Goal: Task Accomplishment & Management: Use online tool/utility

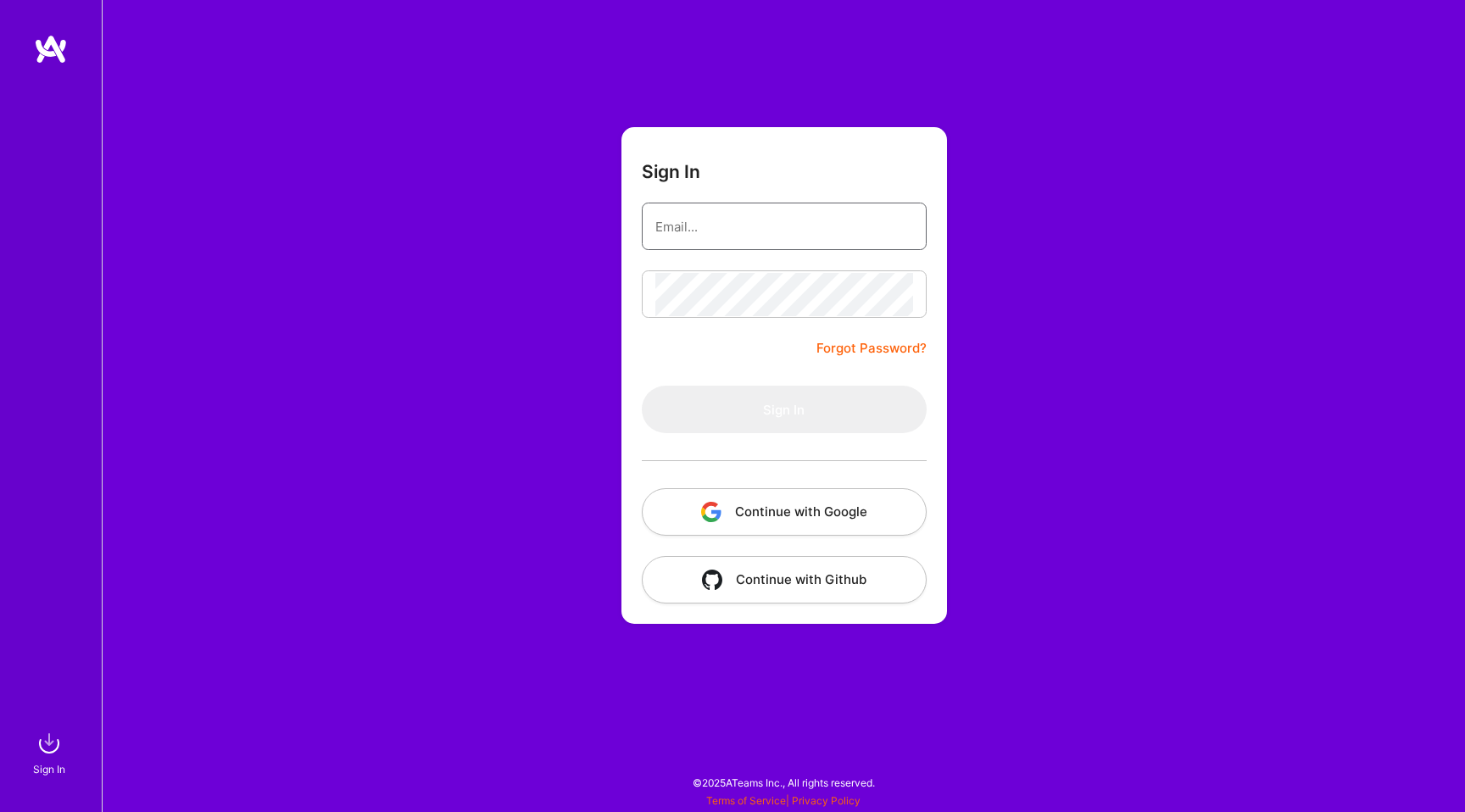
type input "hello@patryk.me"
click at [763, 225] on input "hello@patryk.me" at bounding box center [784, 226] width 258 height 43
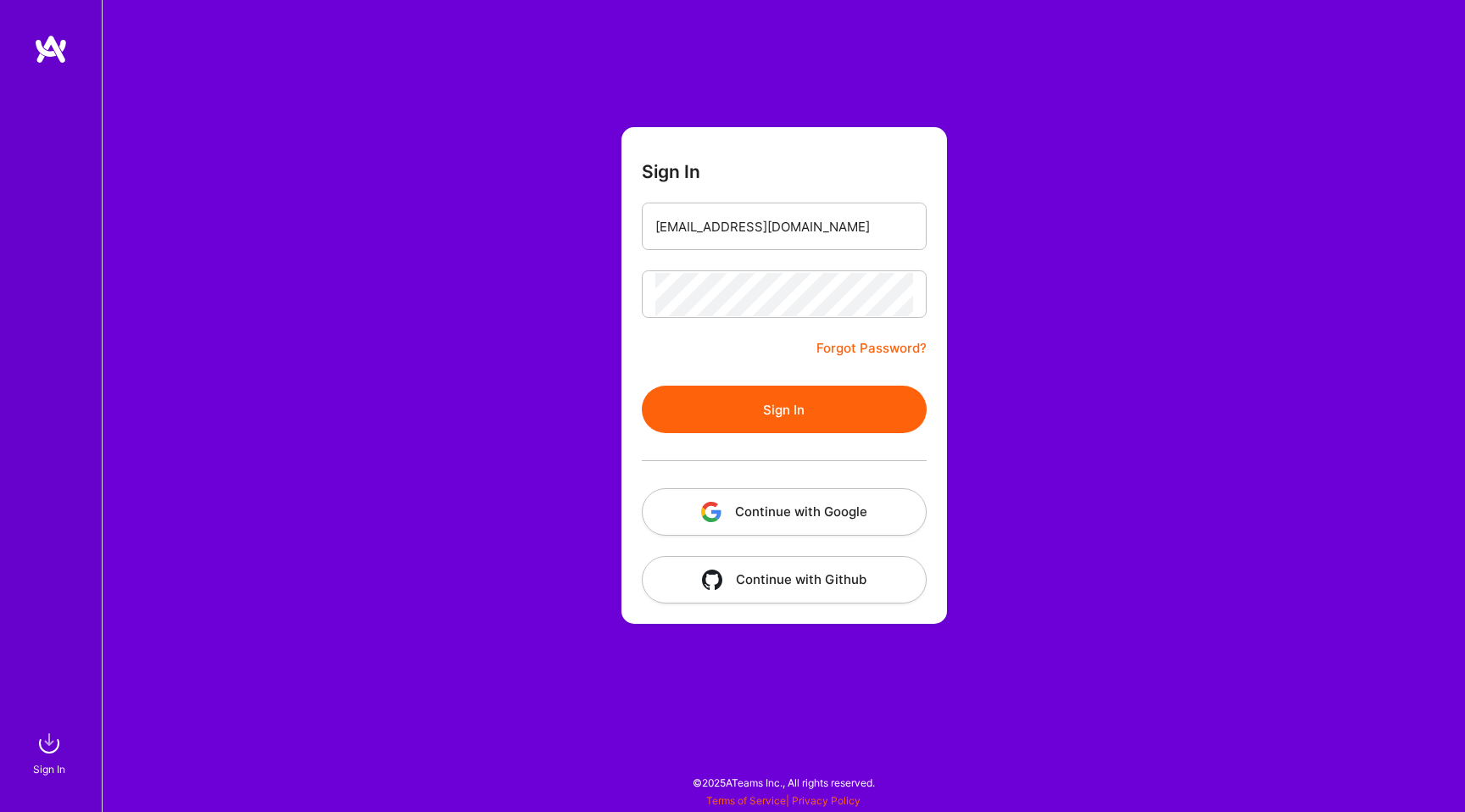
click at [555, 325] on div "Sign In hello@patryk.me Forgot Password? Sign In Continue with Google Continue …" at bounding box center [783, 406] width 1363 height 812
click at [762, 384] on form "Sign In hello@patryk.me Forgot Password? Sign In Continue with Google Continue …" at bounding box center [784, 375] width 326 height 496
click at [753, 406] on button "Sign In" at bounding box center [783, 409] width 285 height 48
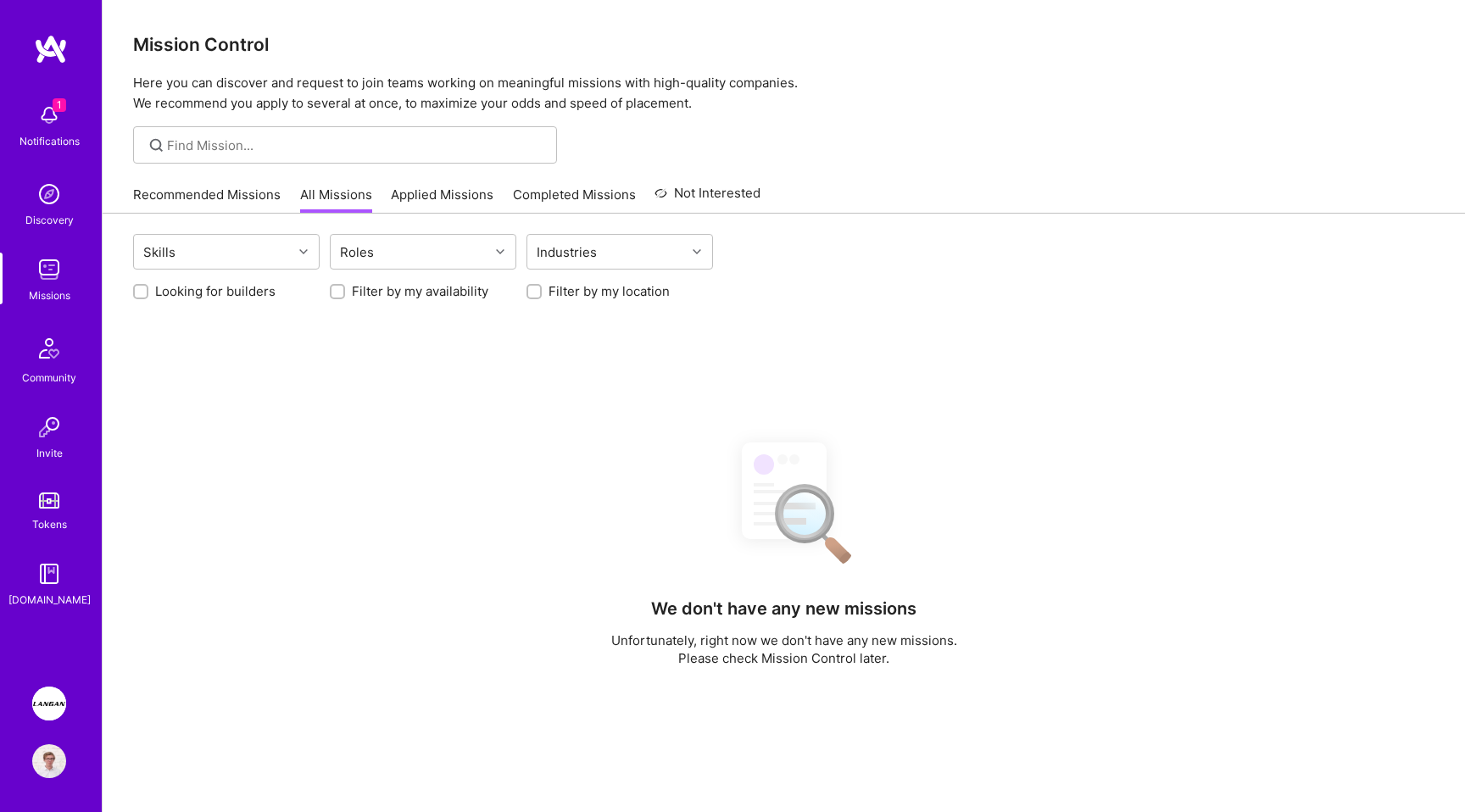
click at [1006, 137] on div at bounding box center [783, 144] width 1362 height 37
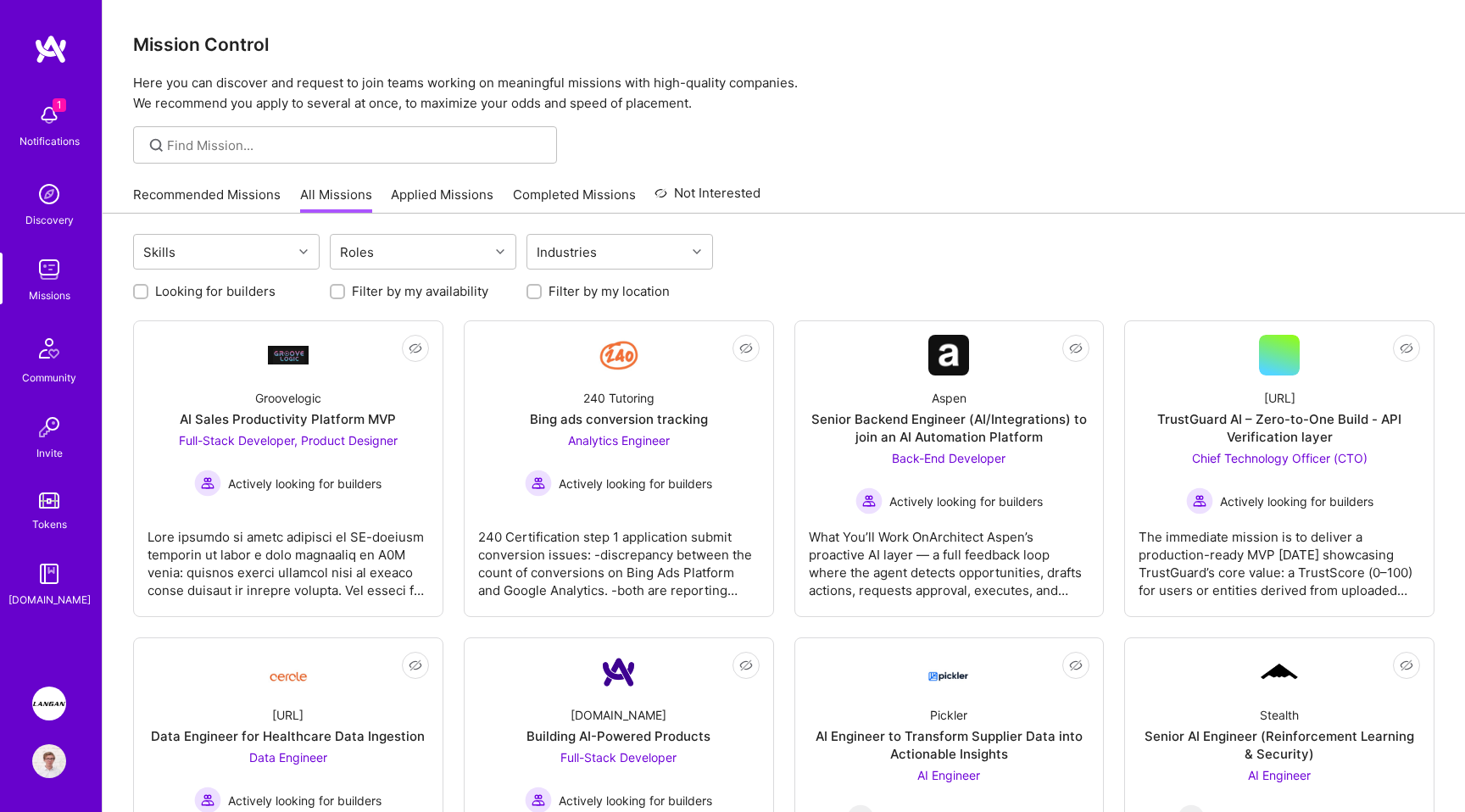
click at [204, 291] on label "Looking for builders" at bounding box center [215, 291] width 120 height 18
click at [148, 291] on input "Looking for builders" at bounding box center [143, 293] width 12 height 12
checkbox input "true"
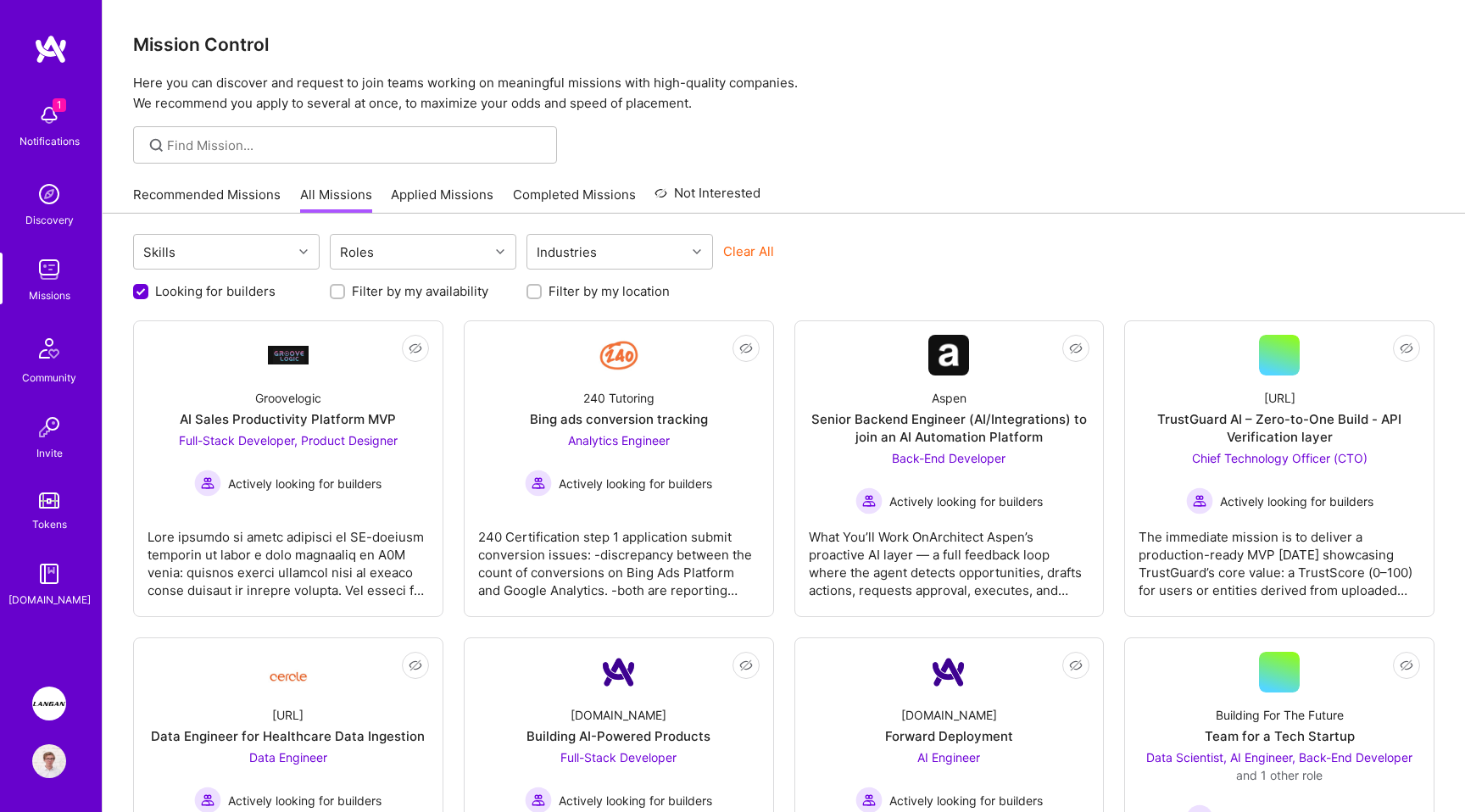
click at [402, 295] on label "Filter by my availability" at bounding box center [420, 291] width 137 height 18
click at [345, 295] on input "Filter by my availability" at bounding box center [339, 293] width 12 height 12
checkbox input "true"
click at [570, 293] on label "Filter by my location" at bounding box center [609, 291] width 121 height 18
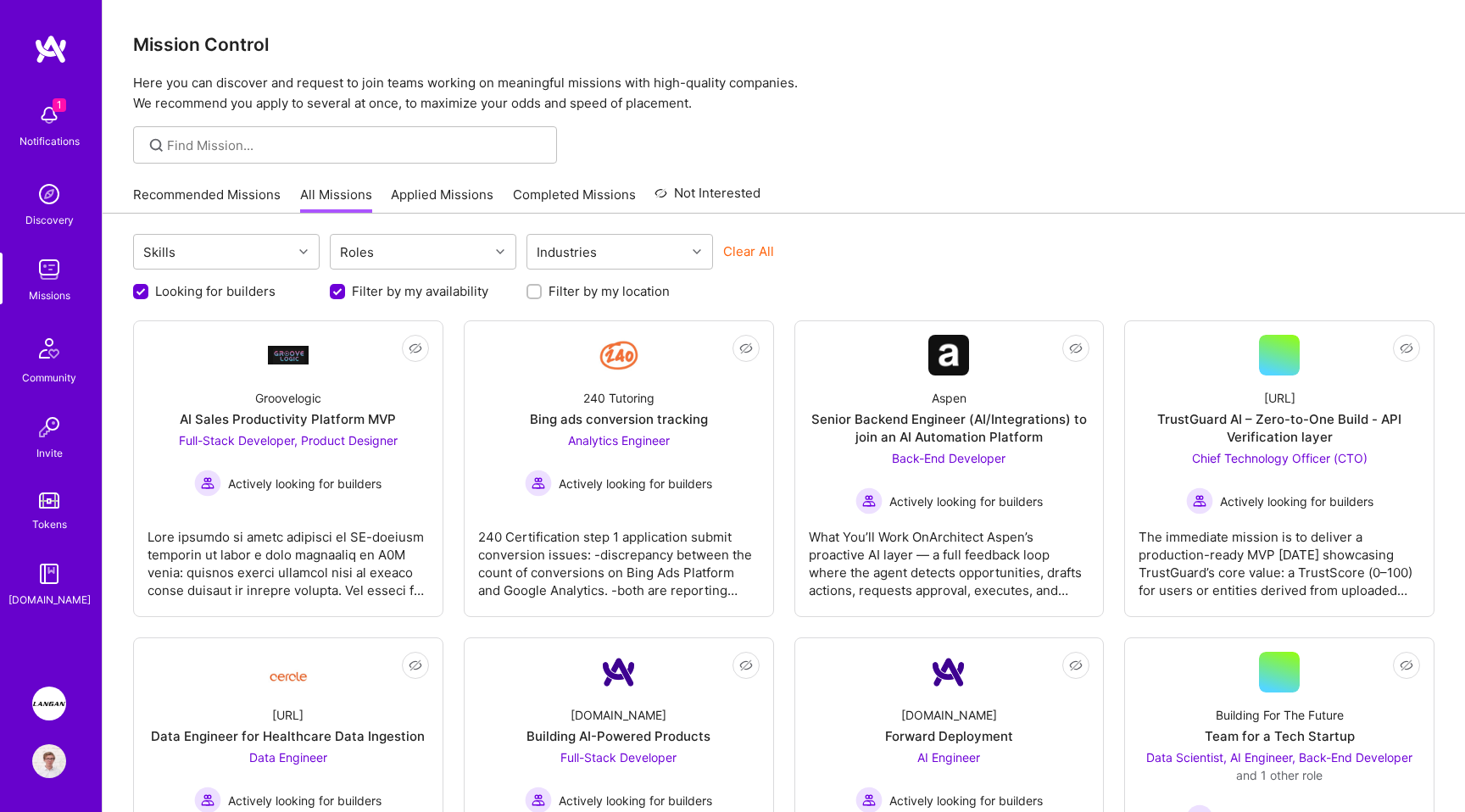
click at [542, 293] on input "Filter by my location" at bounding box center [536, 293] width 12 height 12
checkbox input "true"
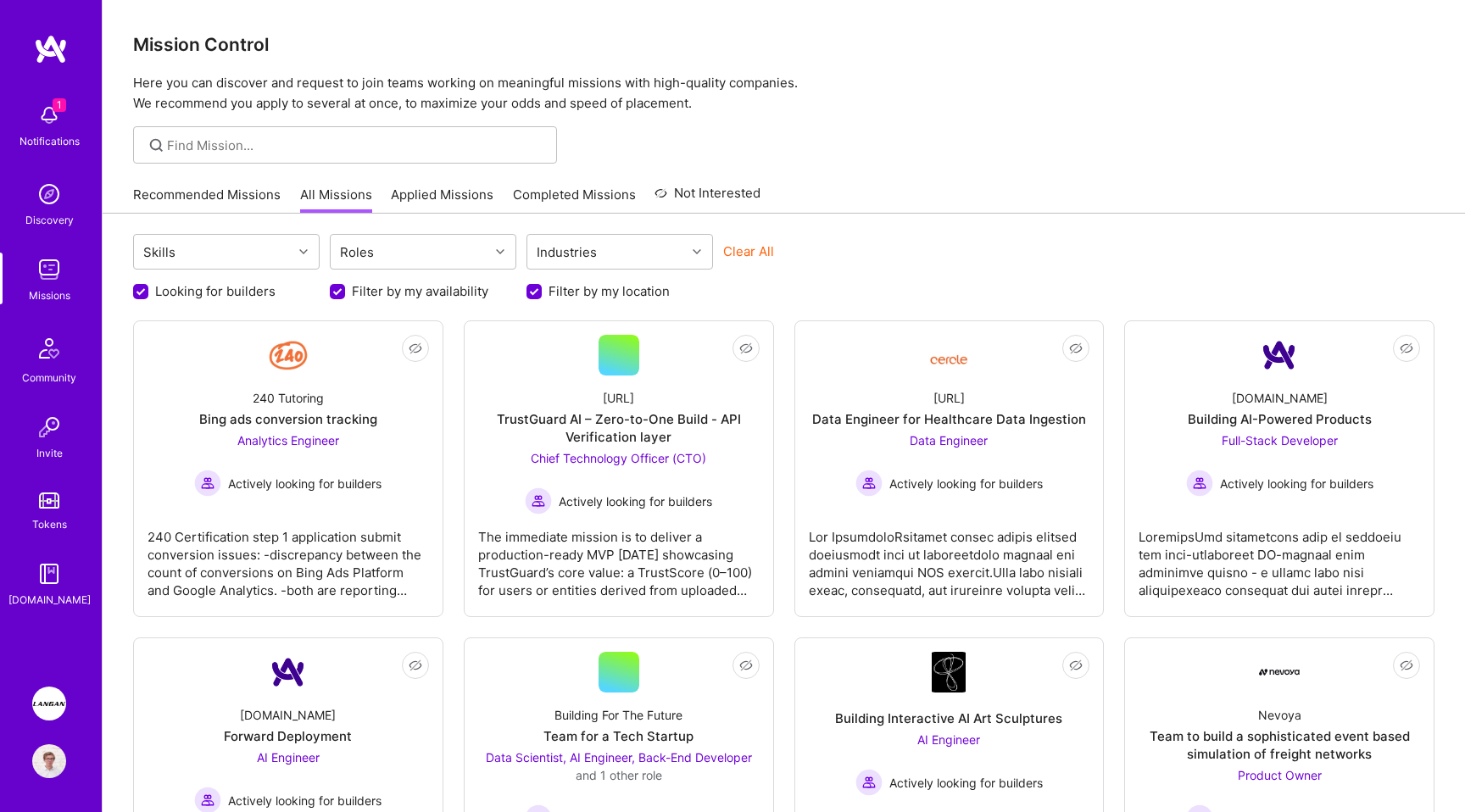
click at [411, 282] on label "Filter by my availability" at bounding box center [420, 291] width 137 height 18
click at [347, 285] on input "Filter by my availability" at bounding box center [339, 292] width 15 height 15
click at [411, 282] on label "Filter by my availability" at bounding box center [420, 291] width 137 height 18
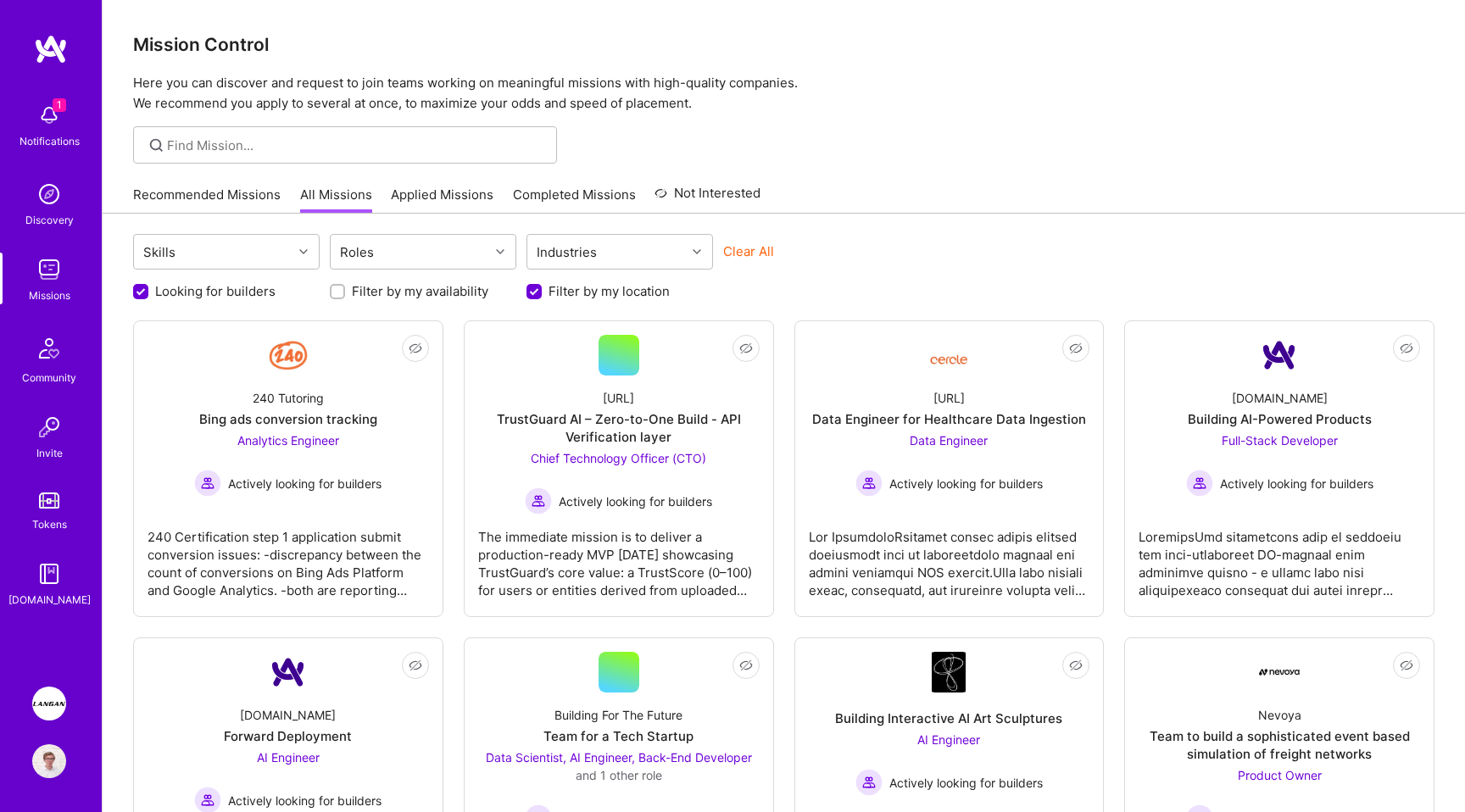
click at [345, 286] on input "Filter by my availability" at bounding box center [339, 292] width 12 height 12
click at [411, 282] on label "Filter by my availability" at bounding box center [420, 291] width 137 height 18
click at [347, 285] on input "Filter by my availability" at bounding box center [339, 292] width 15 height 15
checkbox input "false"
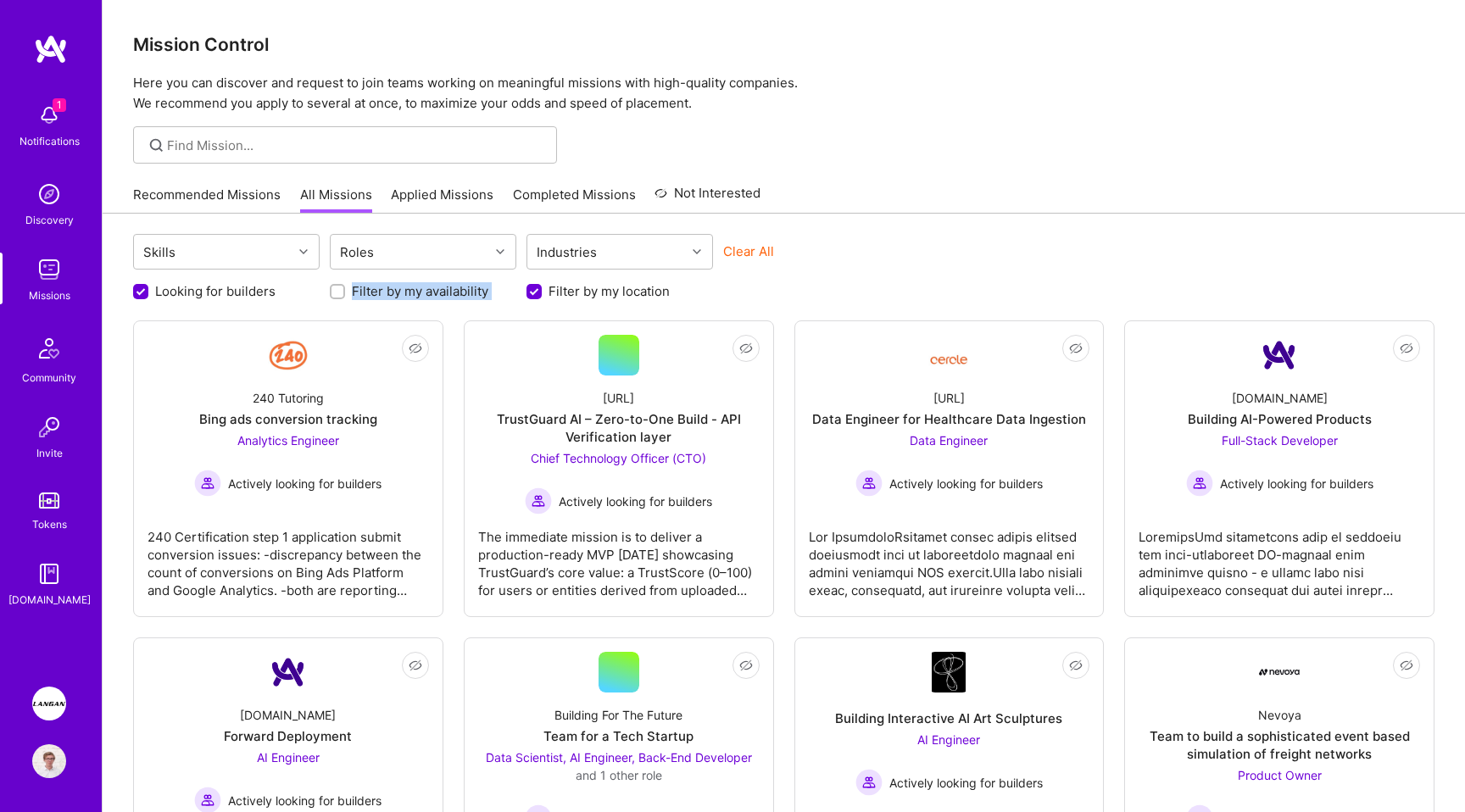
click at [960, 203] on div "Recommended Missions All Missions Applied Missions Completed Missions Not Inter…" at bounding box center [783, 194] width 1301 height 36
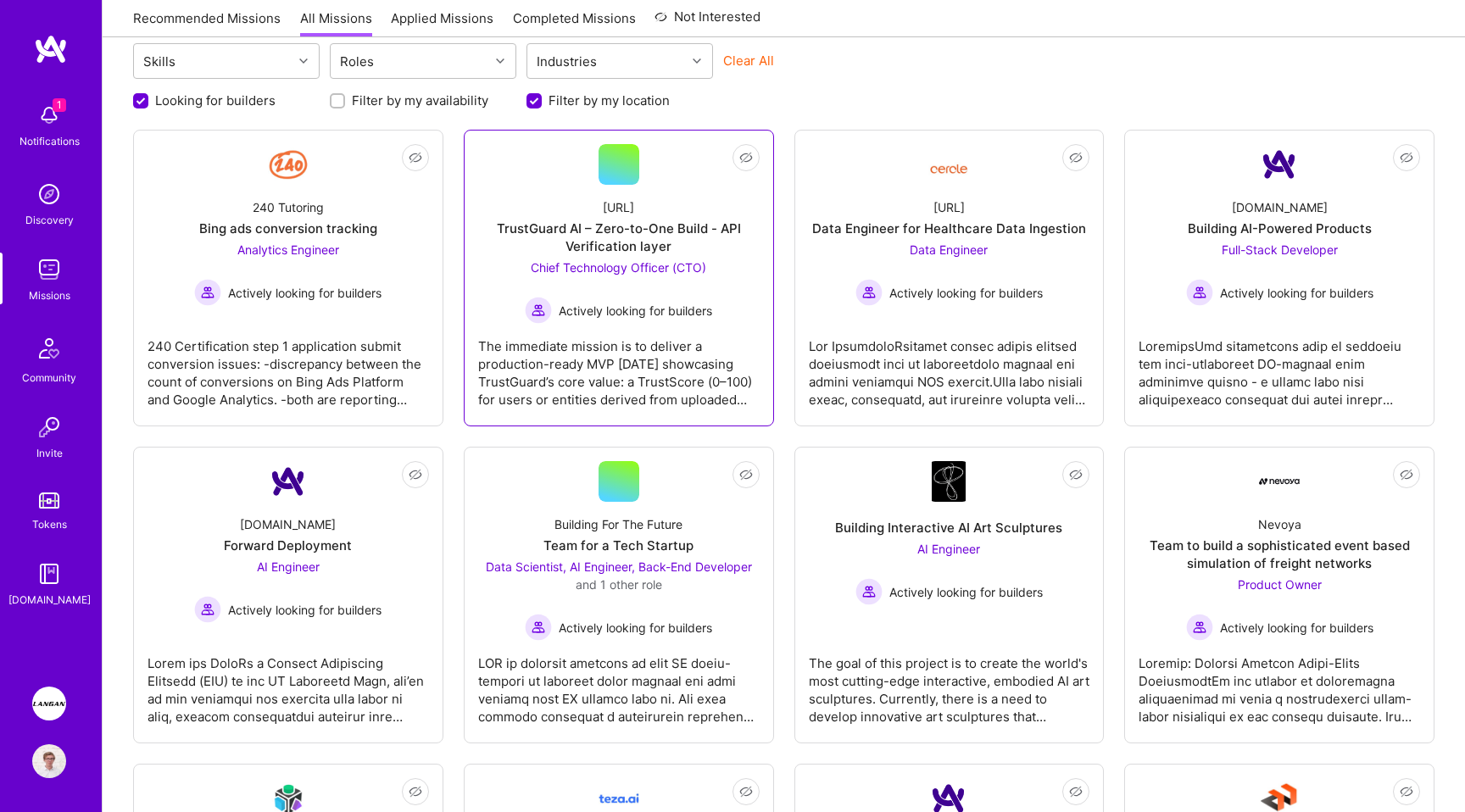
scroll to position [186, 0]
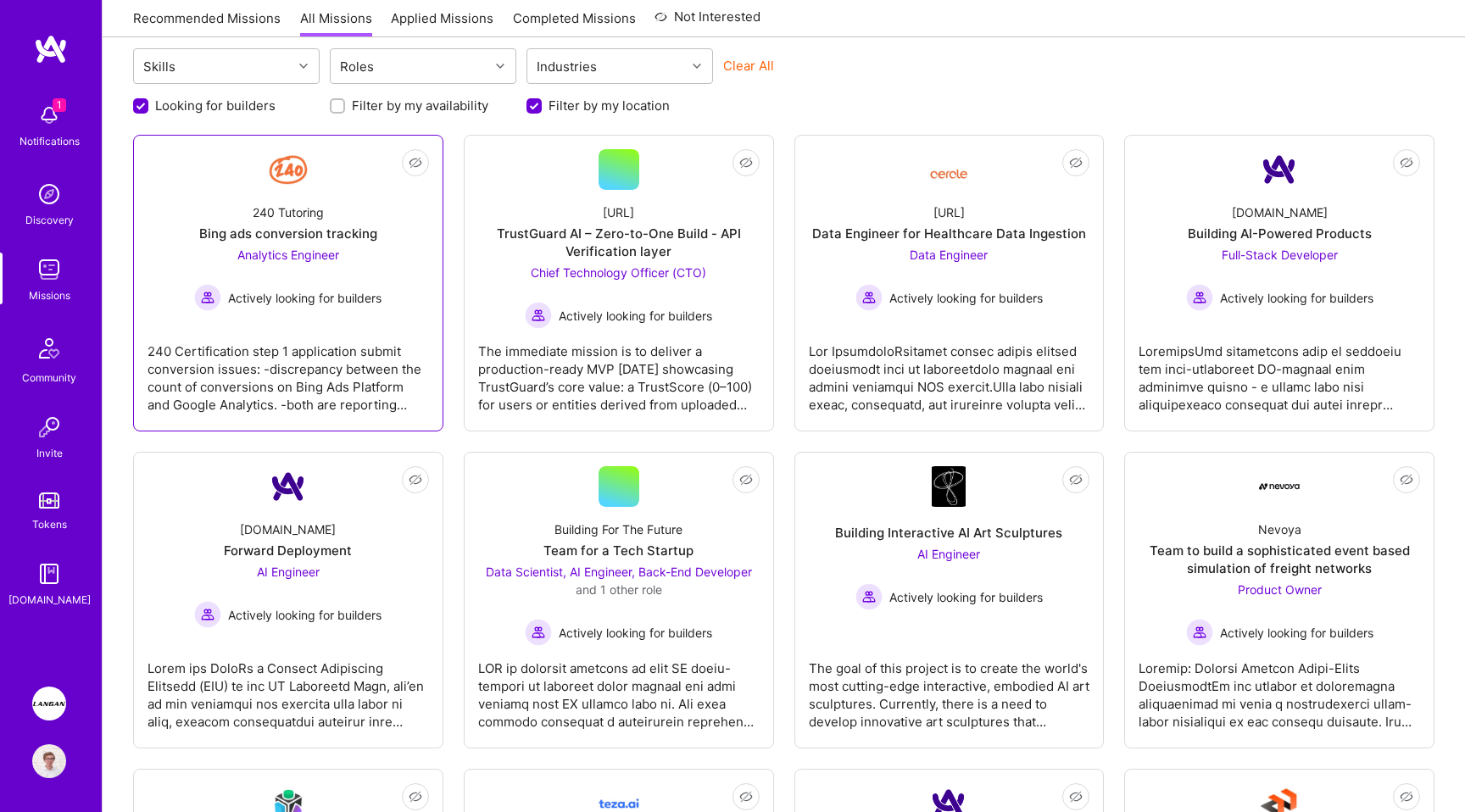
click at [319, 371] on div "240 Certification step 1 application submit conversion issues: -discrepancy bet…" at bounding box center [289, 371] width 282 height 85
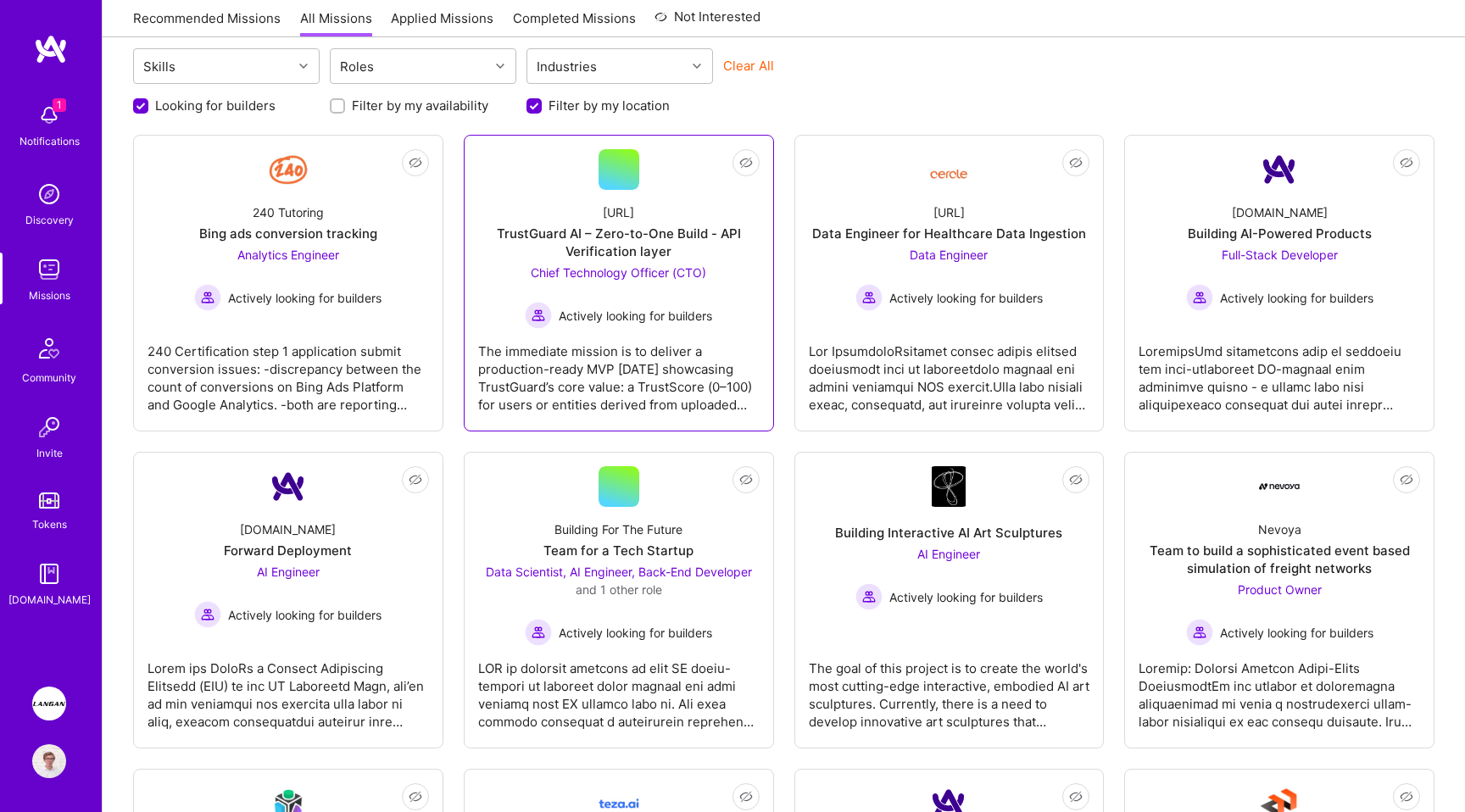
click at [624, 371] on div "The immediate mission is to deliver a production-ready MVP in 5 weeks showcasin…" at bounding box center [619, 371] width 282 height 85
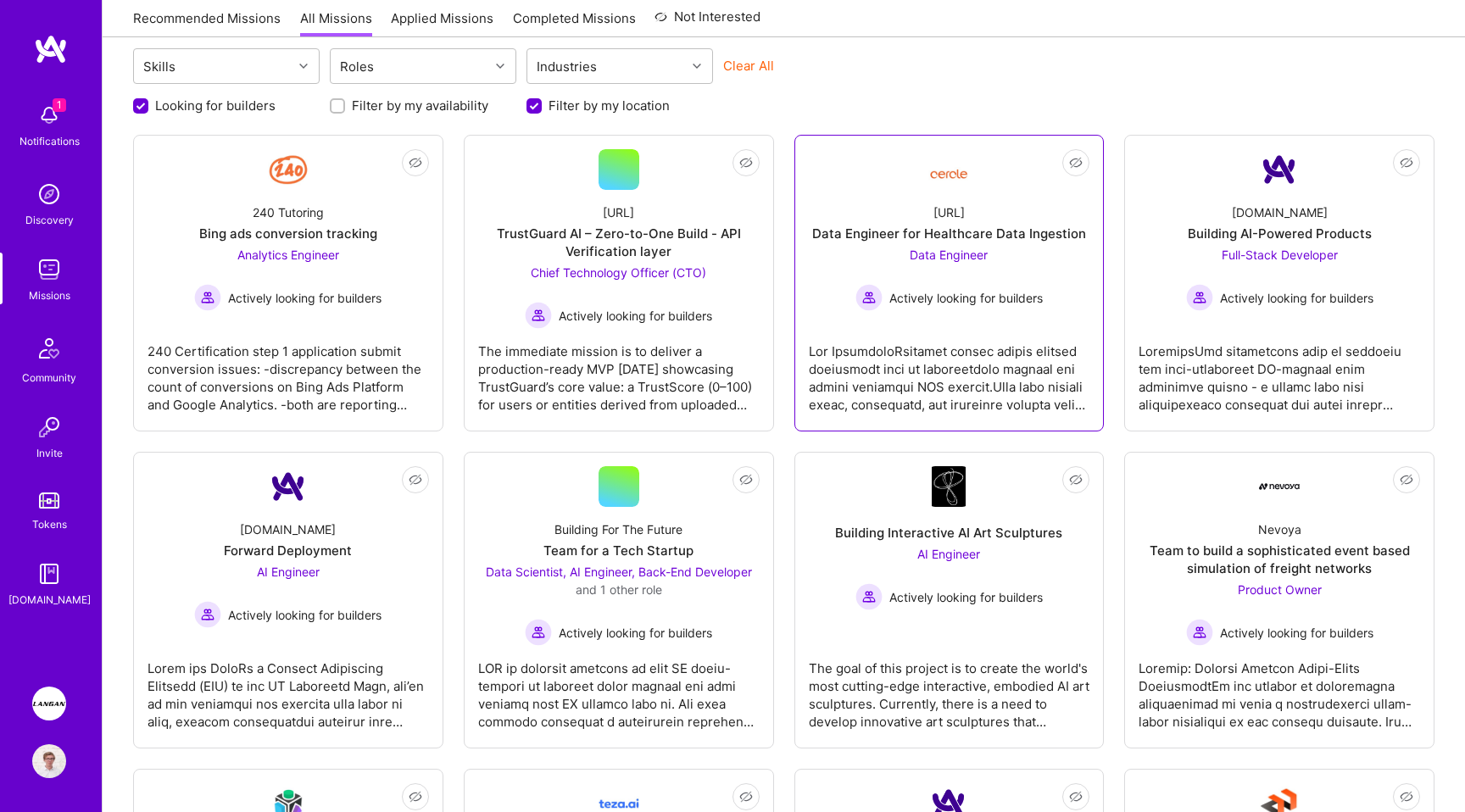
click at [931, 368] on div at bounding box center [949, 371] width 282 height 85
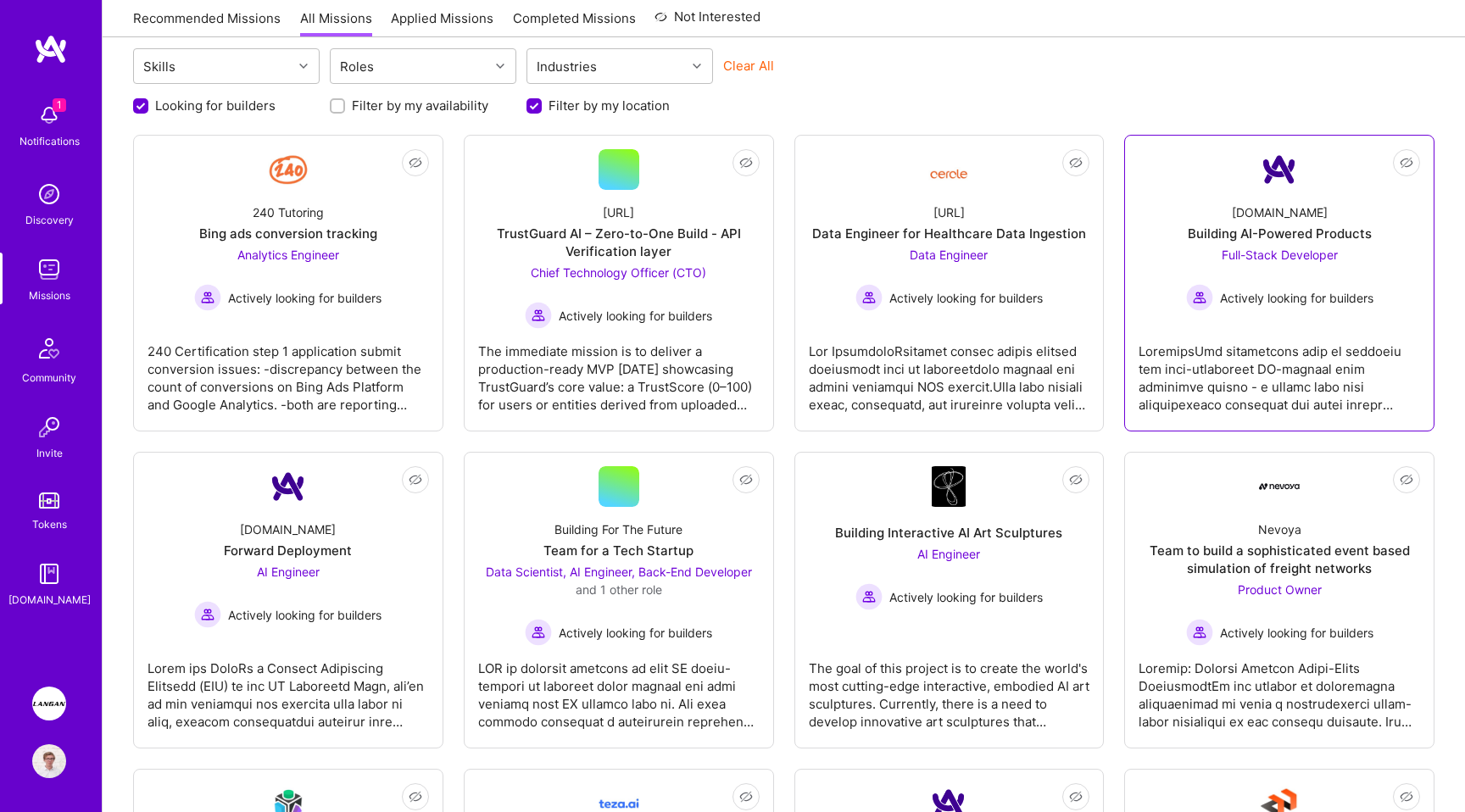
click at [1238, 355] on div at bounding box center [1279, 371] width 282 height 85
click at [611, 111] on label "Filter by my location" at bounding box center [609, 106] width 121 height 18
click at [544, 111] on input "Filter by my location" at bounding box center [536, 106] width 15 height 15
checkbox input "false"
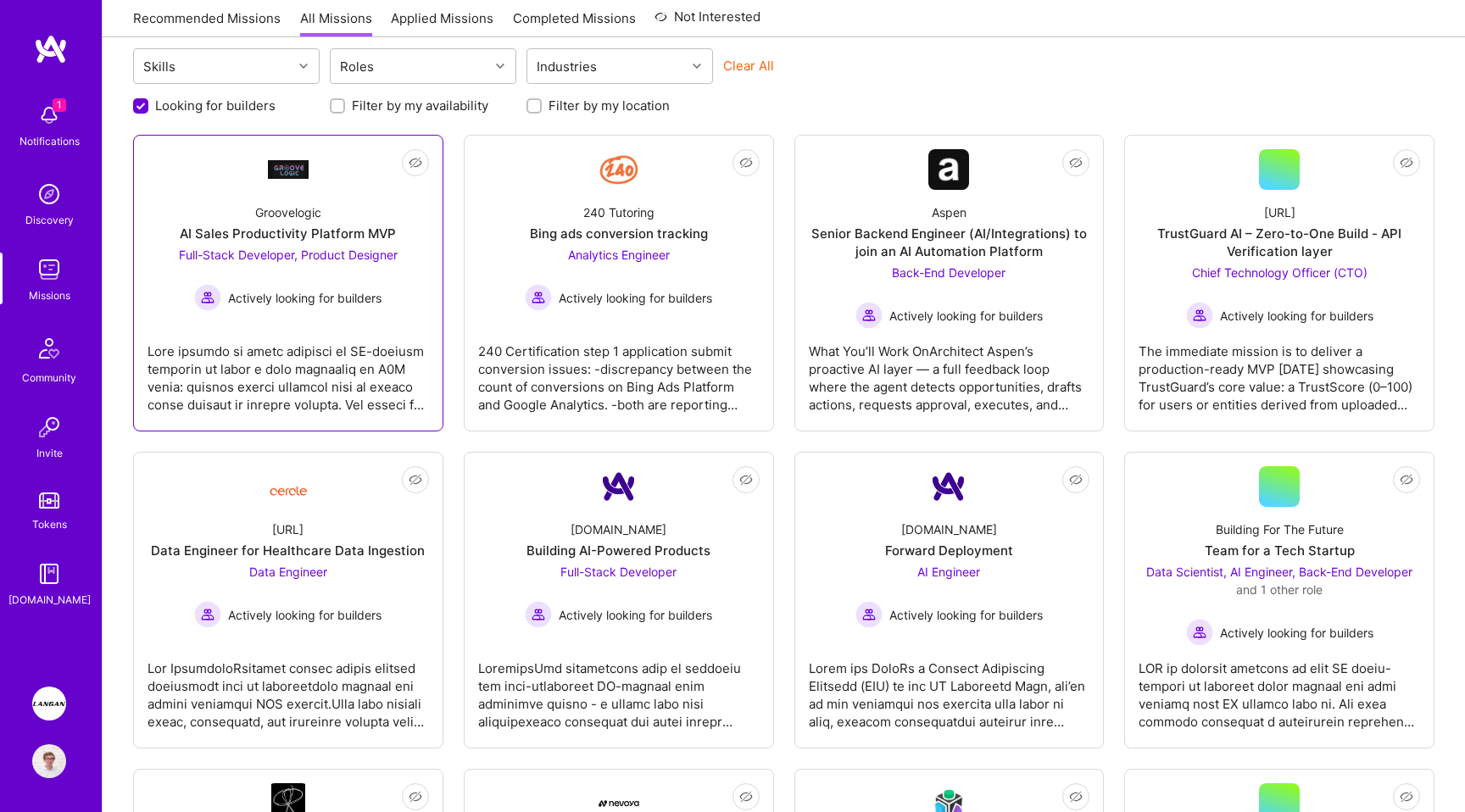
click at [254, 389] on div at bounding box center [289, 371] width 282 height 85
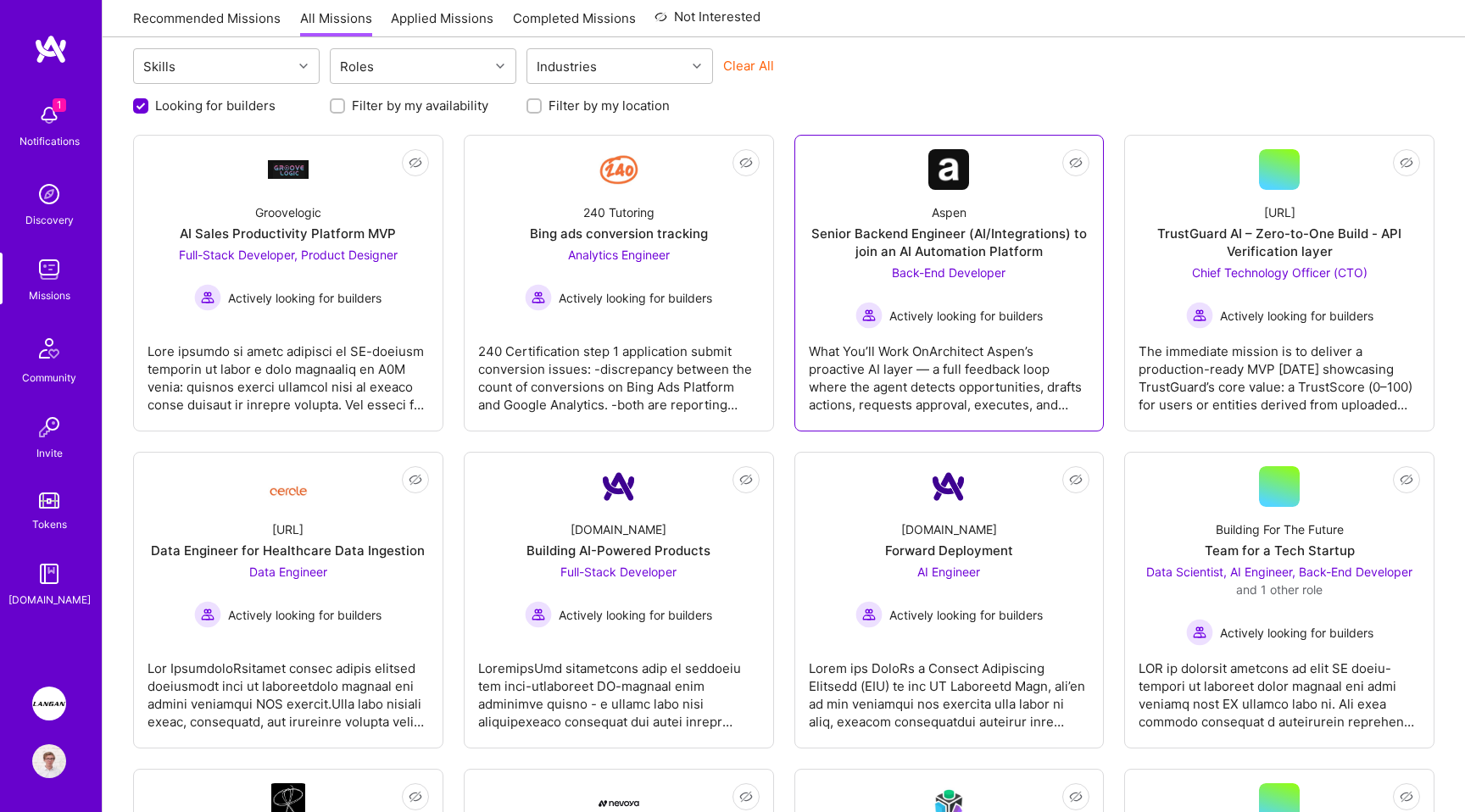
click at [820, 338] on div "What You’ll Work OnArchitect Aspen’s proactive AI layer — a full feedback loop …" at bounding box center [949, 371] width 282 height 85
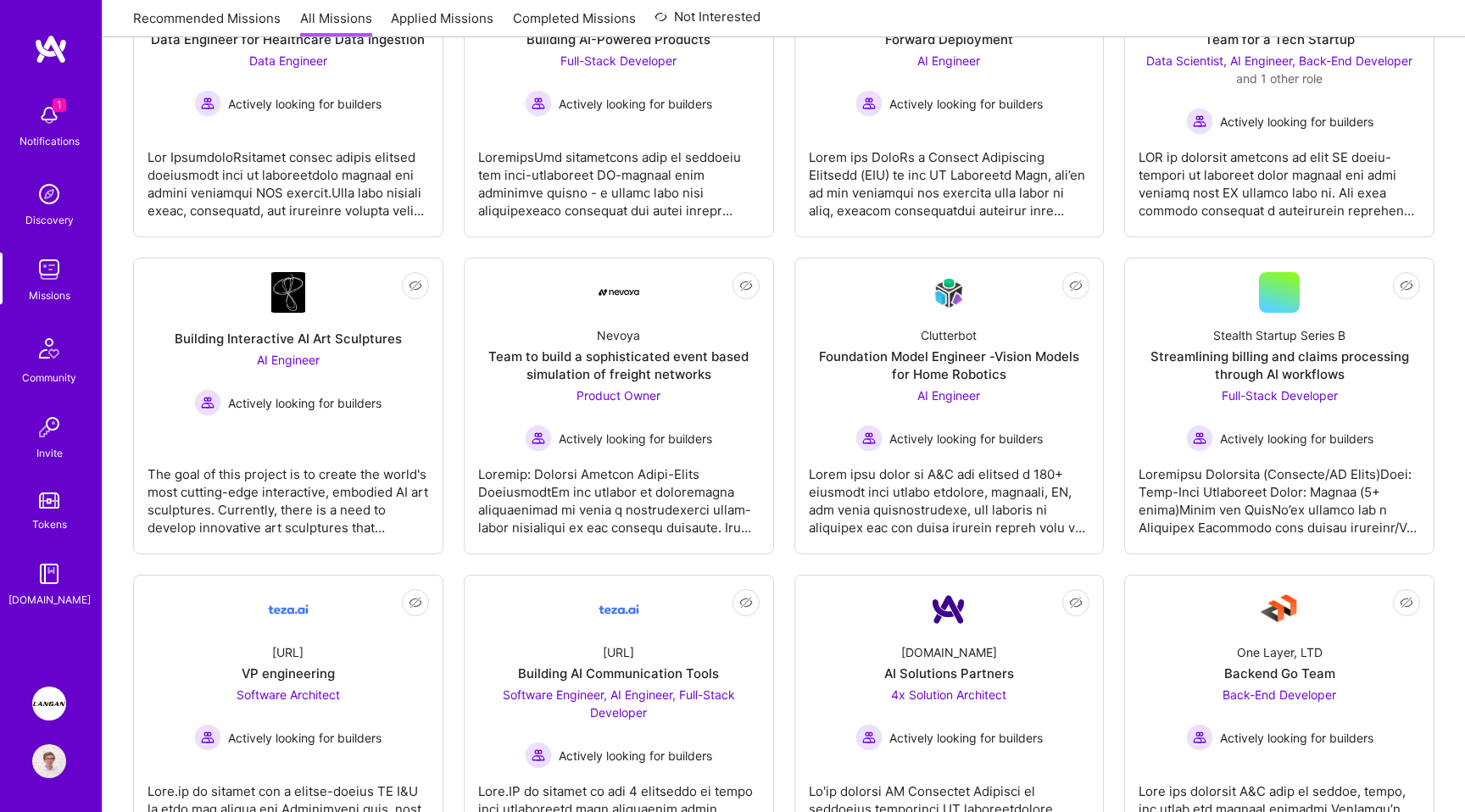
scroll to position [707, 0]
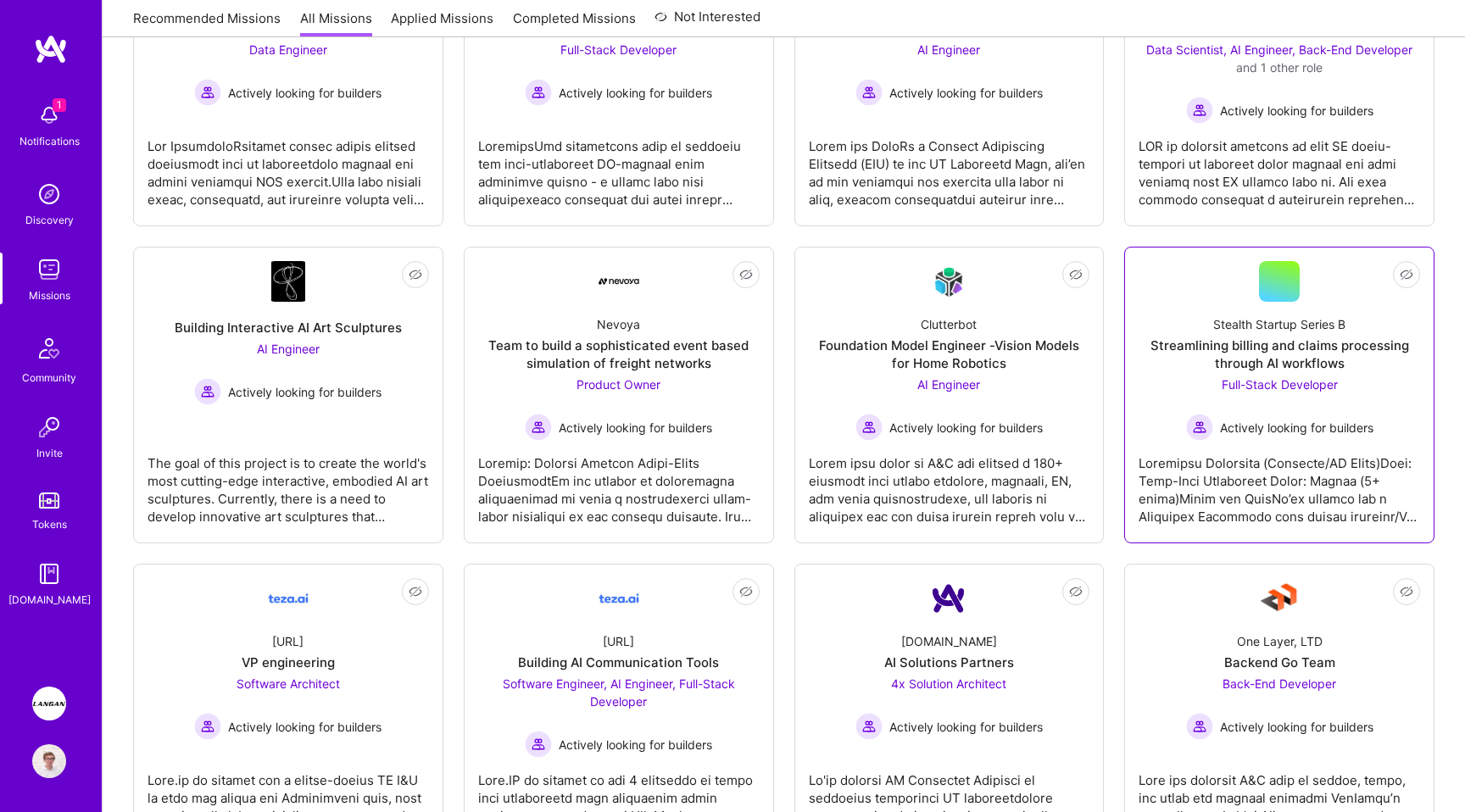
click at [1269, 492] on div at bounding box center [1279, 482] width 282 height 85
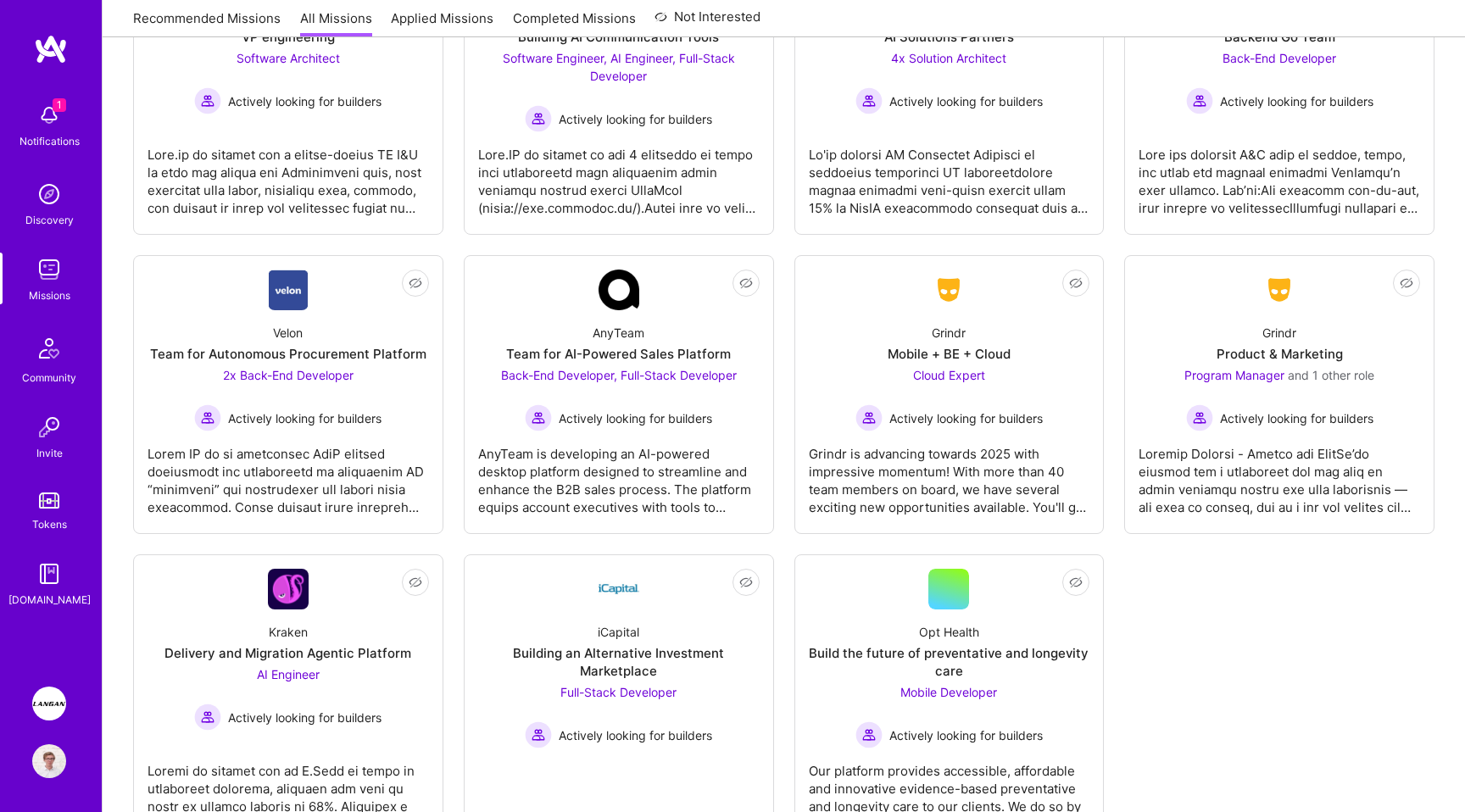
scroll to position [1351, 0]
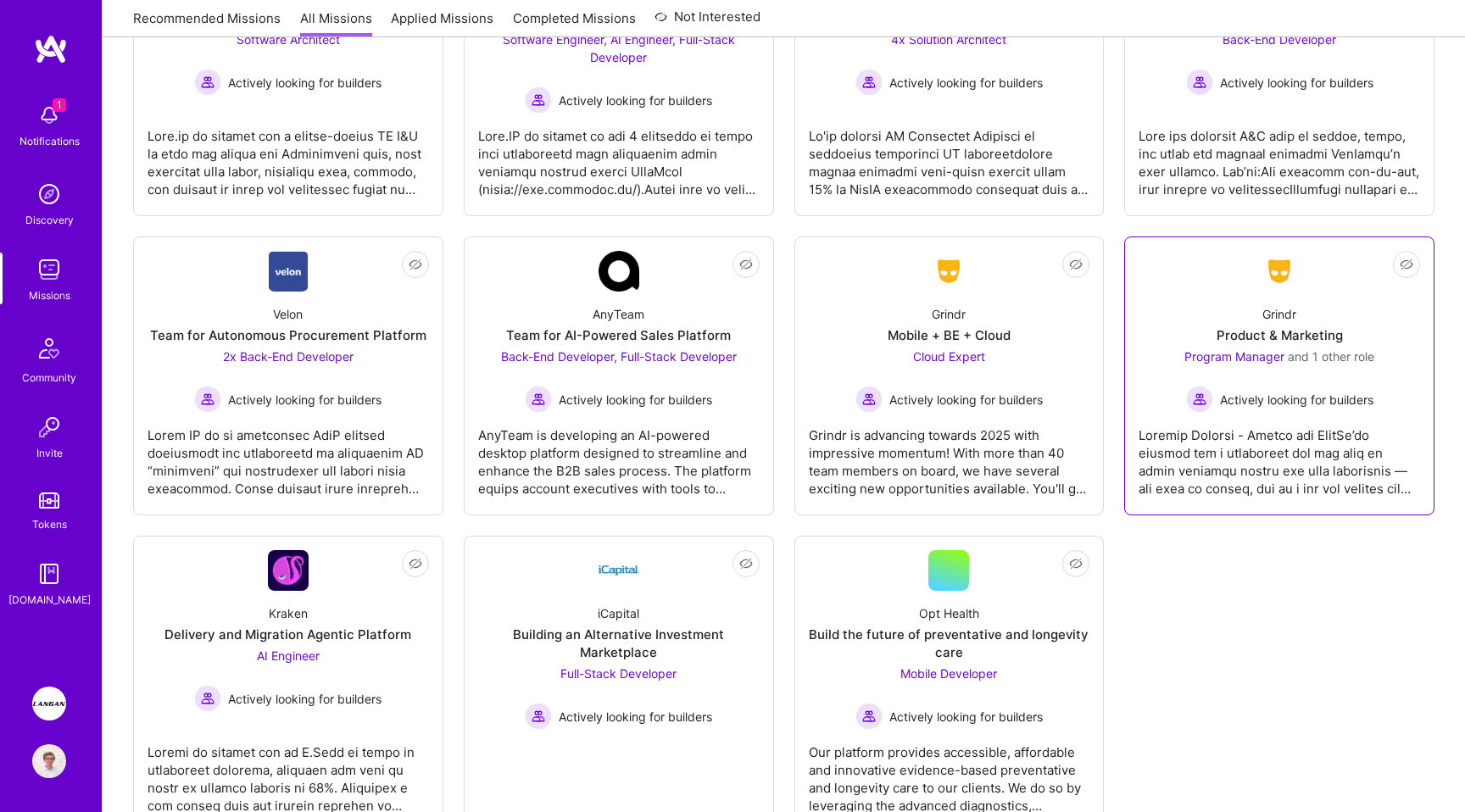
click at [1275, 447] on div at bounding box center [1279, 454] width 282 height 85
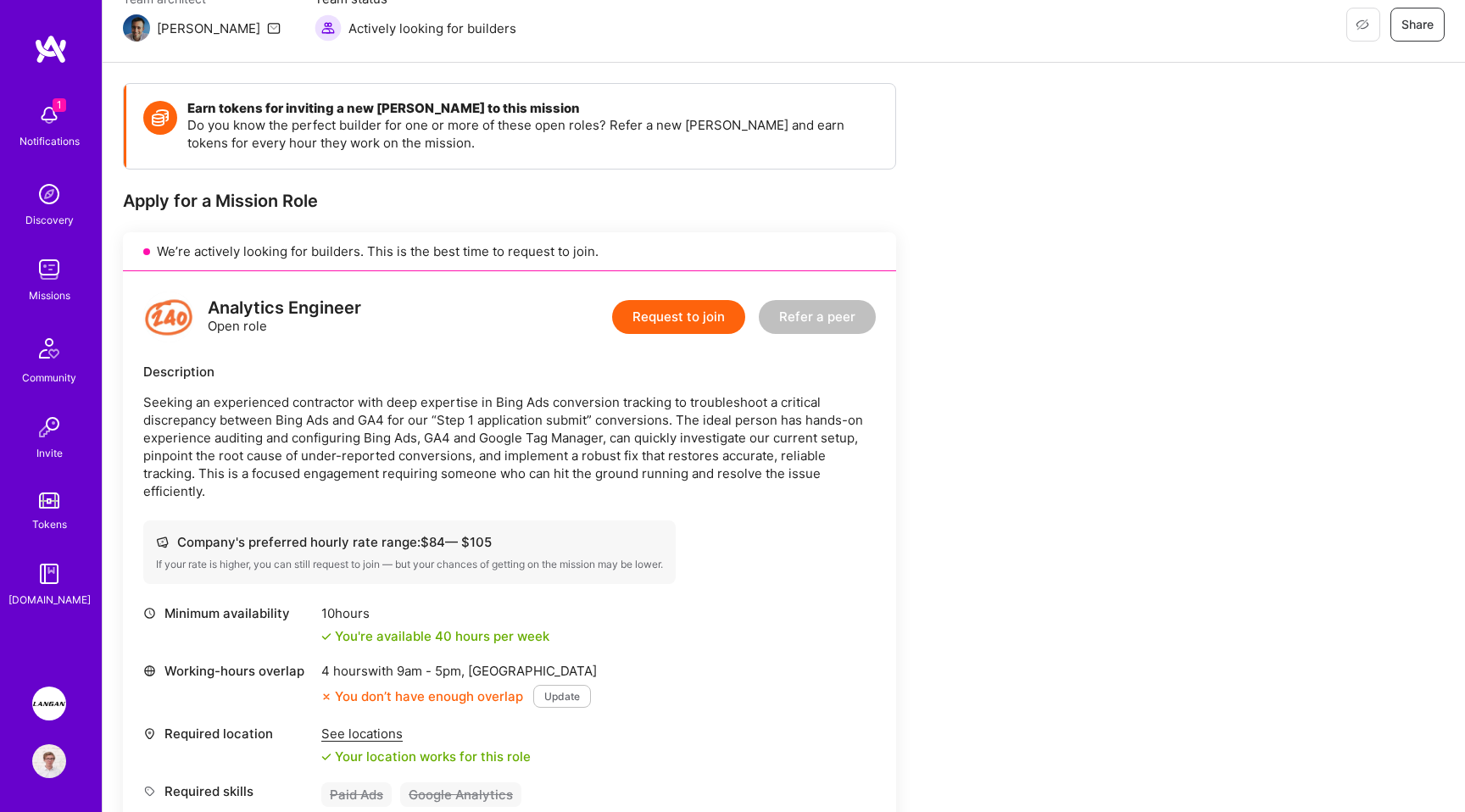
scroll to position [166, 0]
click at [59, 707] on img at bounding box center [49, 703] width 34 height 34
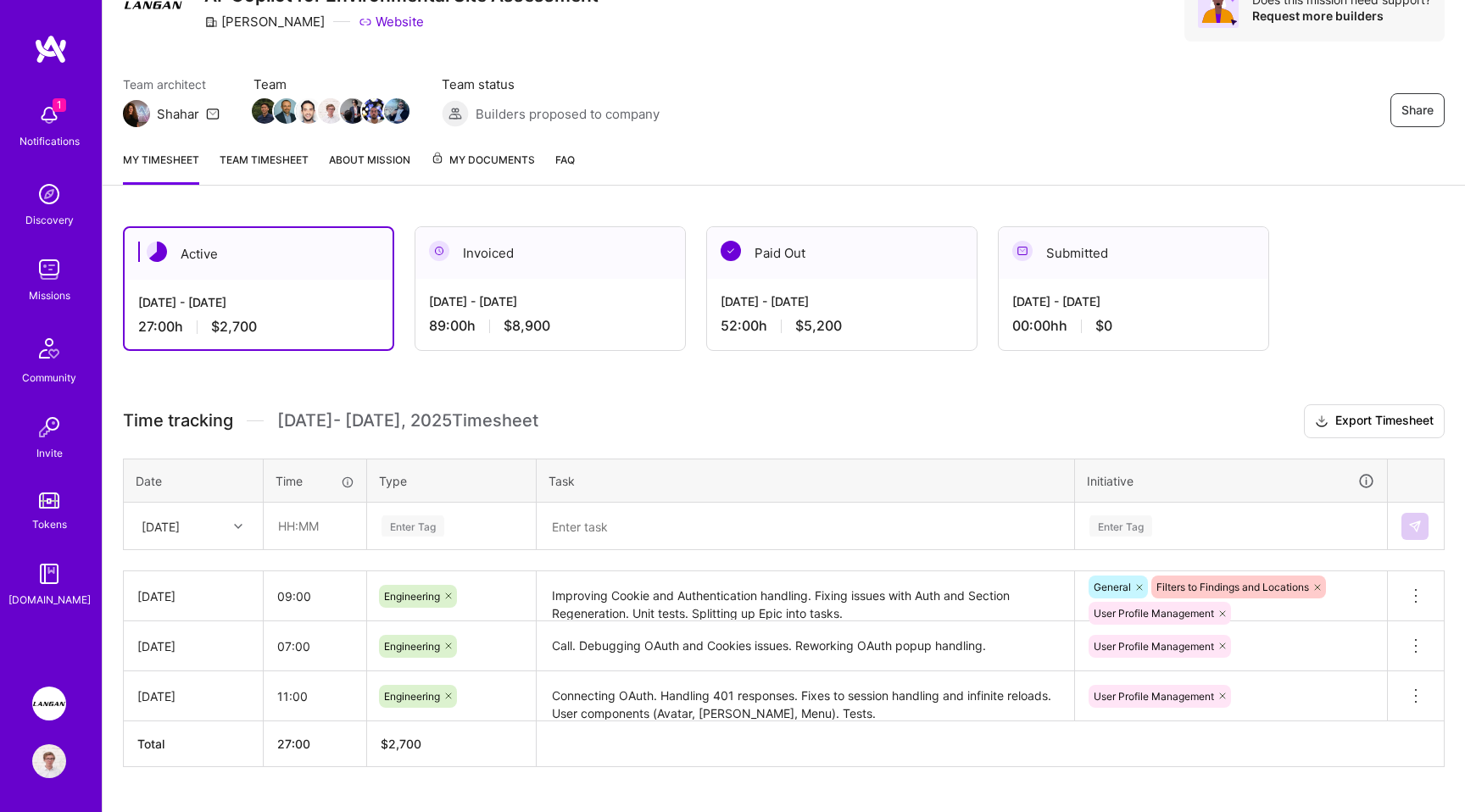
scroll to position [123, 0]
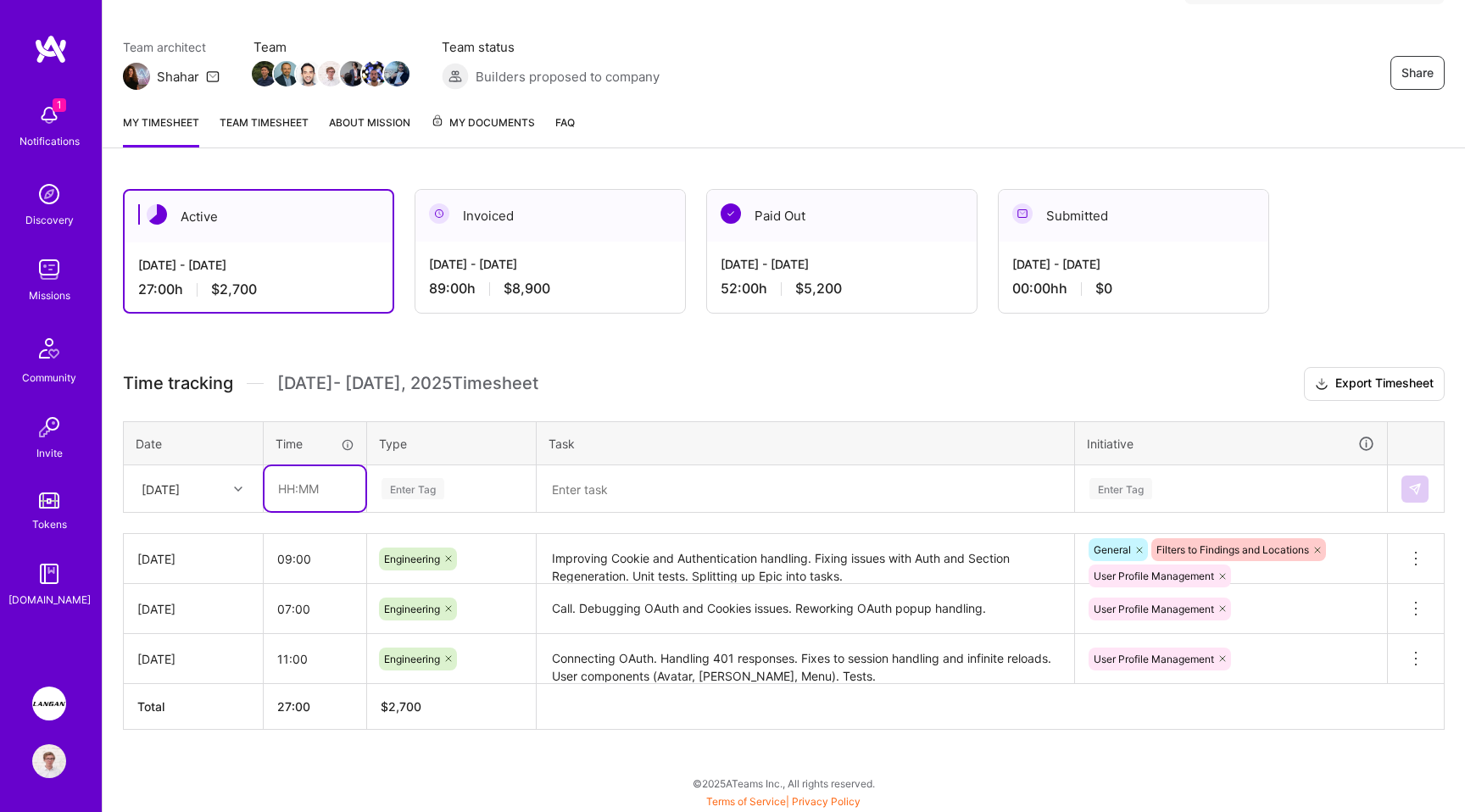
click at [311, 487] on input "text" at bounding box center [315, 488] width 101 height 45
type input "05:00"
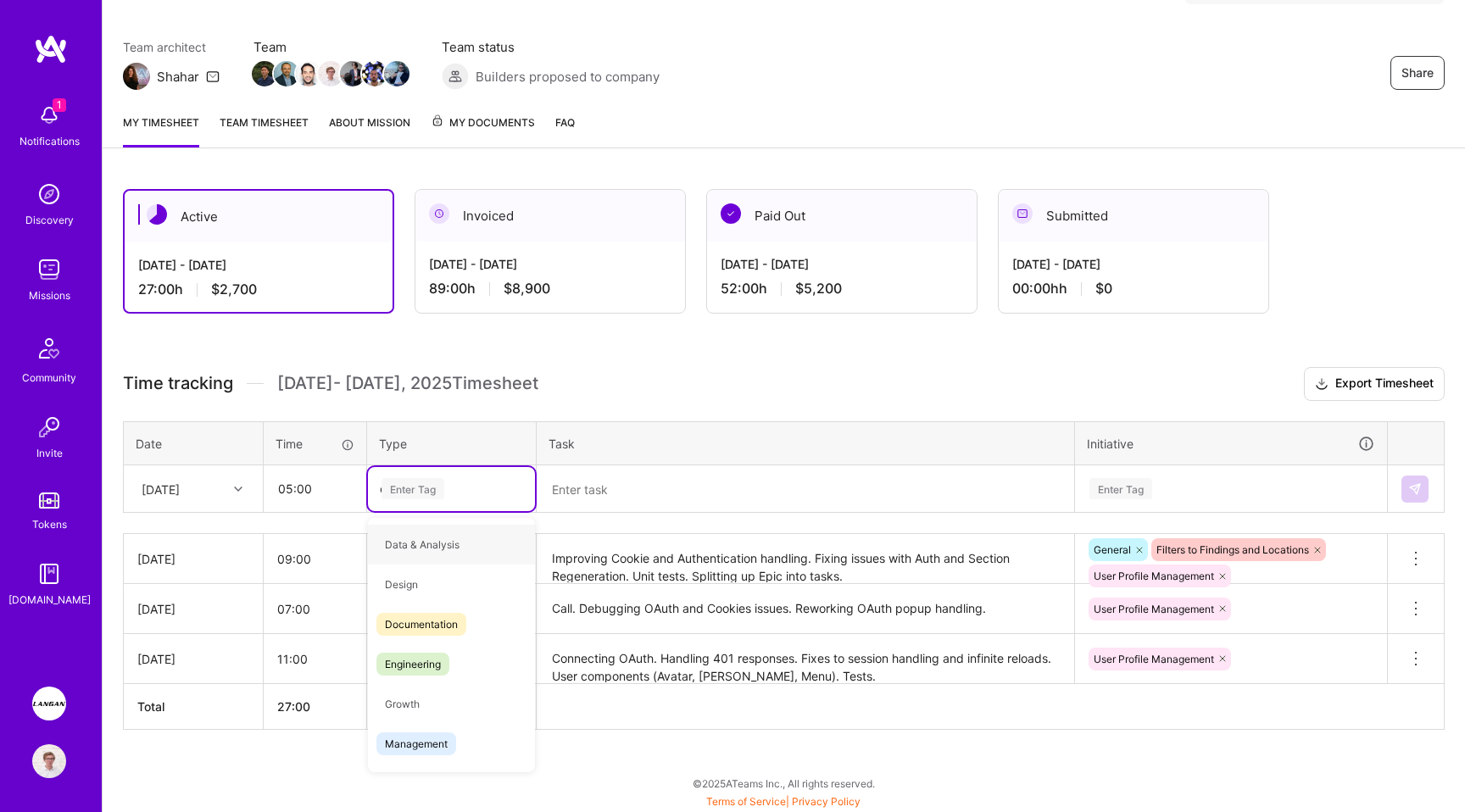
type input "en"
click at [415, 586] on span "Engineering" at bounding box center [413, 583] width 73 height 23
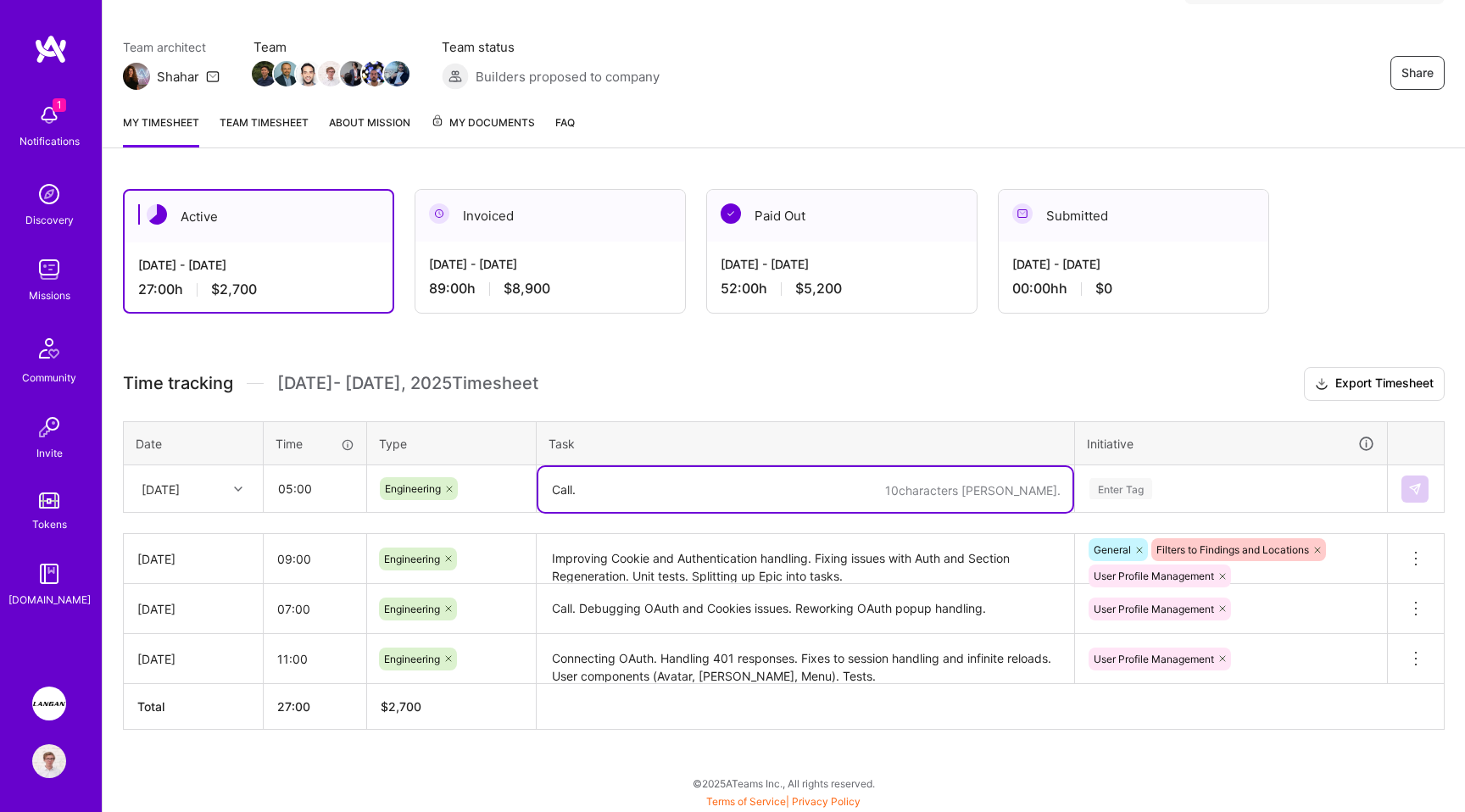
type textarea "Call."
click at [695, 571] on textarea "Improving Cookie and Authentication handling. Fixing issues with Auth and Secti…" at bounding box center [805, 558] width 534 height 47
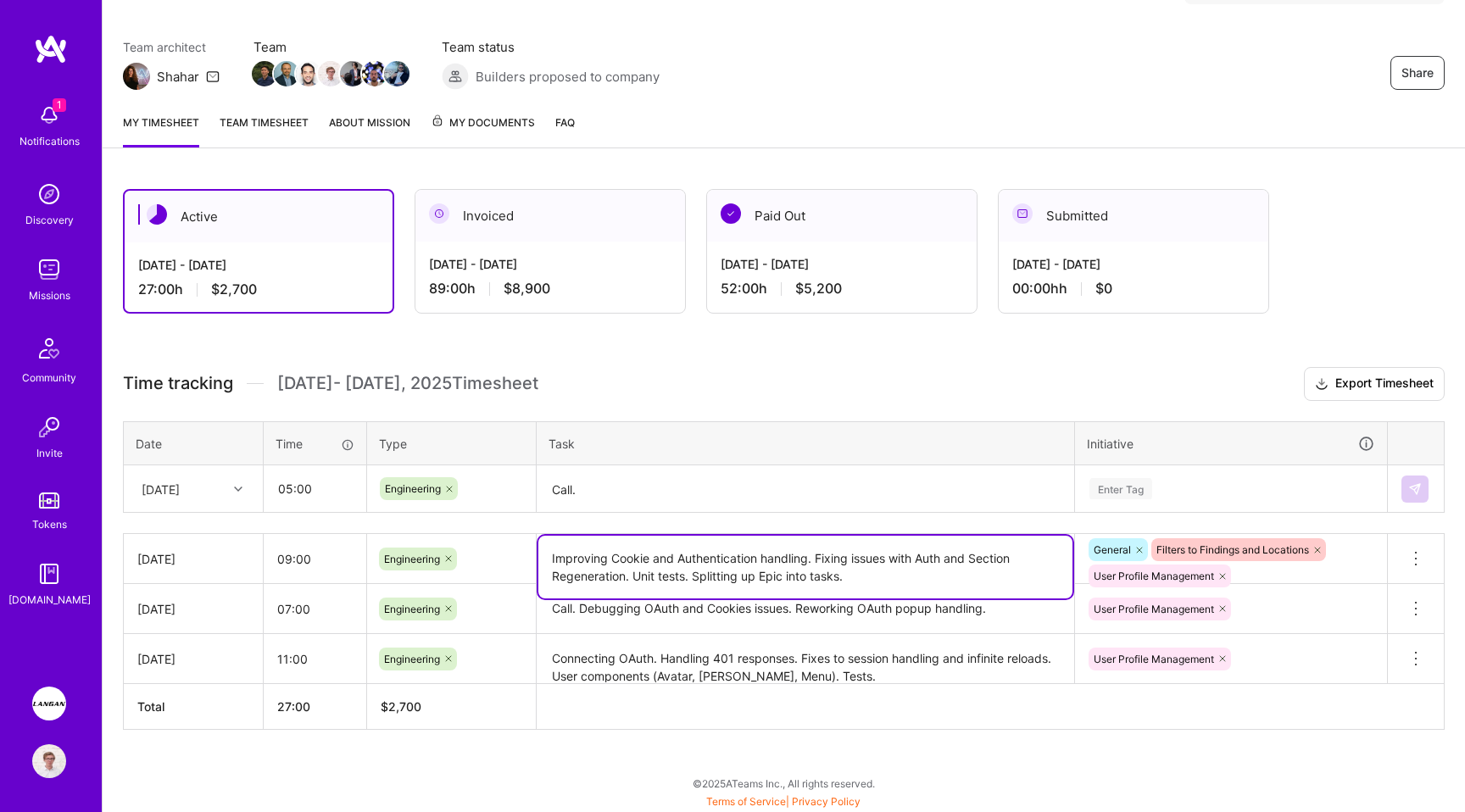
click at [637, 493] on textarea "Call." at bounding box center [805, 488] width 534 height 45
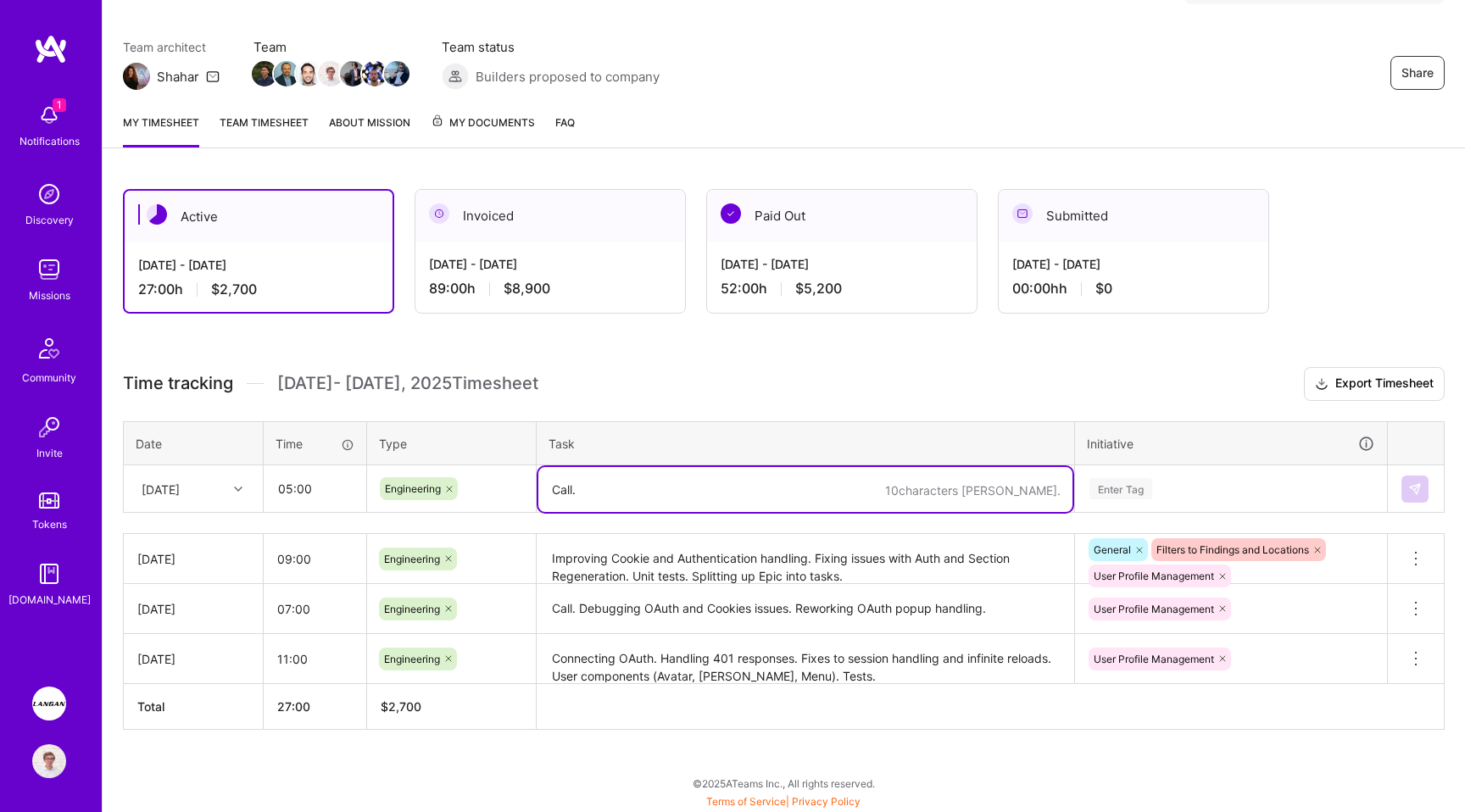
click at [236, 492] on div at bounding box center [240, 488] width 26 height 22
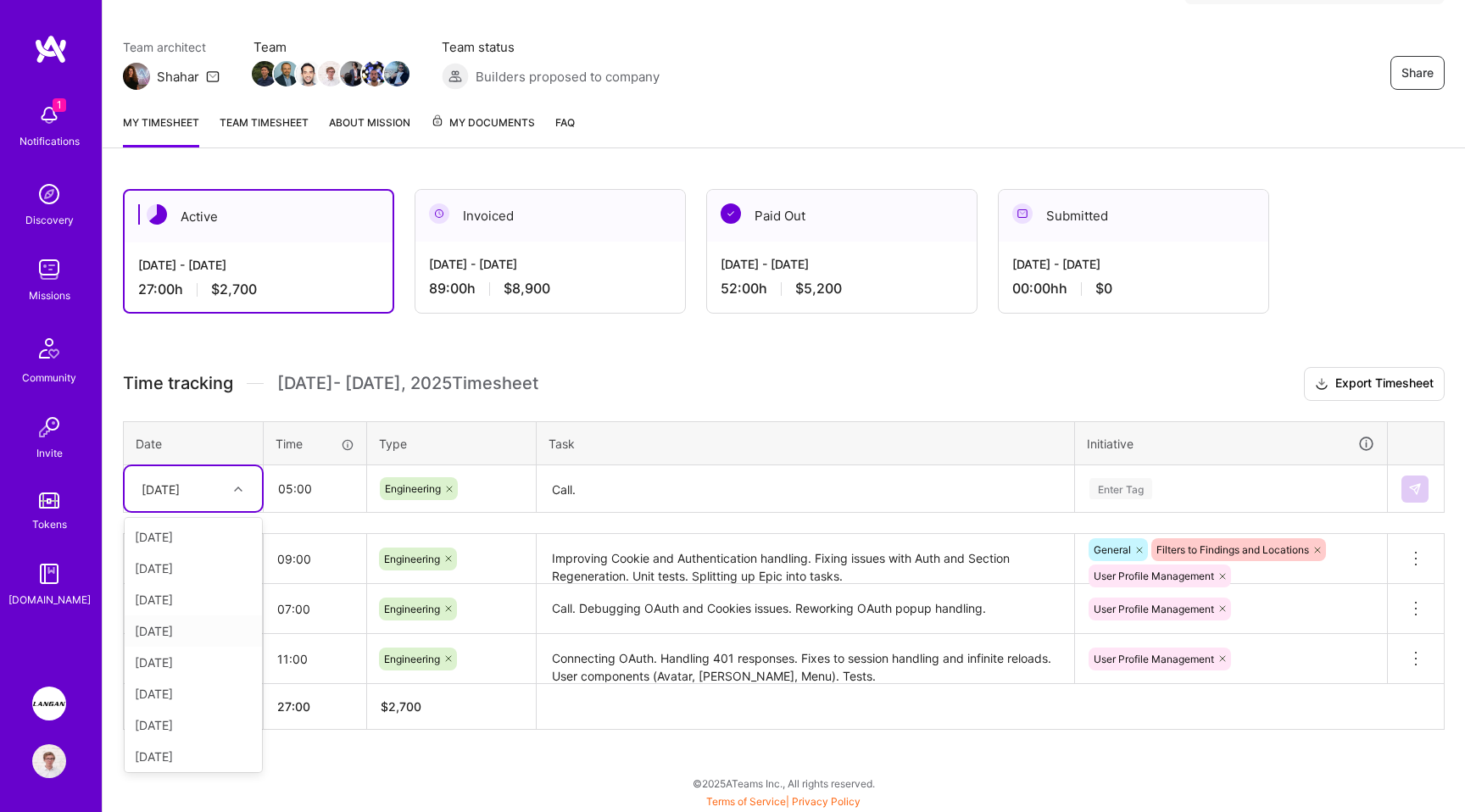
click at [202, 626] on div "Fri, Sep 19" at bounding box center [193, 630] width 137 height 31
click at [872, 378] on h3 "Time tracking Sep 16 - Sep 30 , 2025 Timesheet Export Timesheet" at bounding box center [783, 384] width 1322 height 34
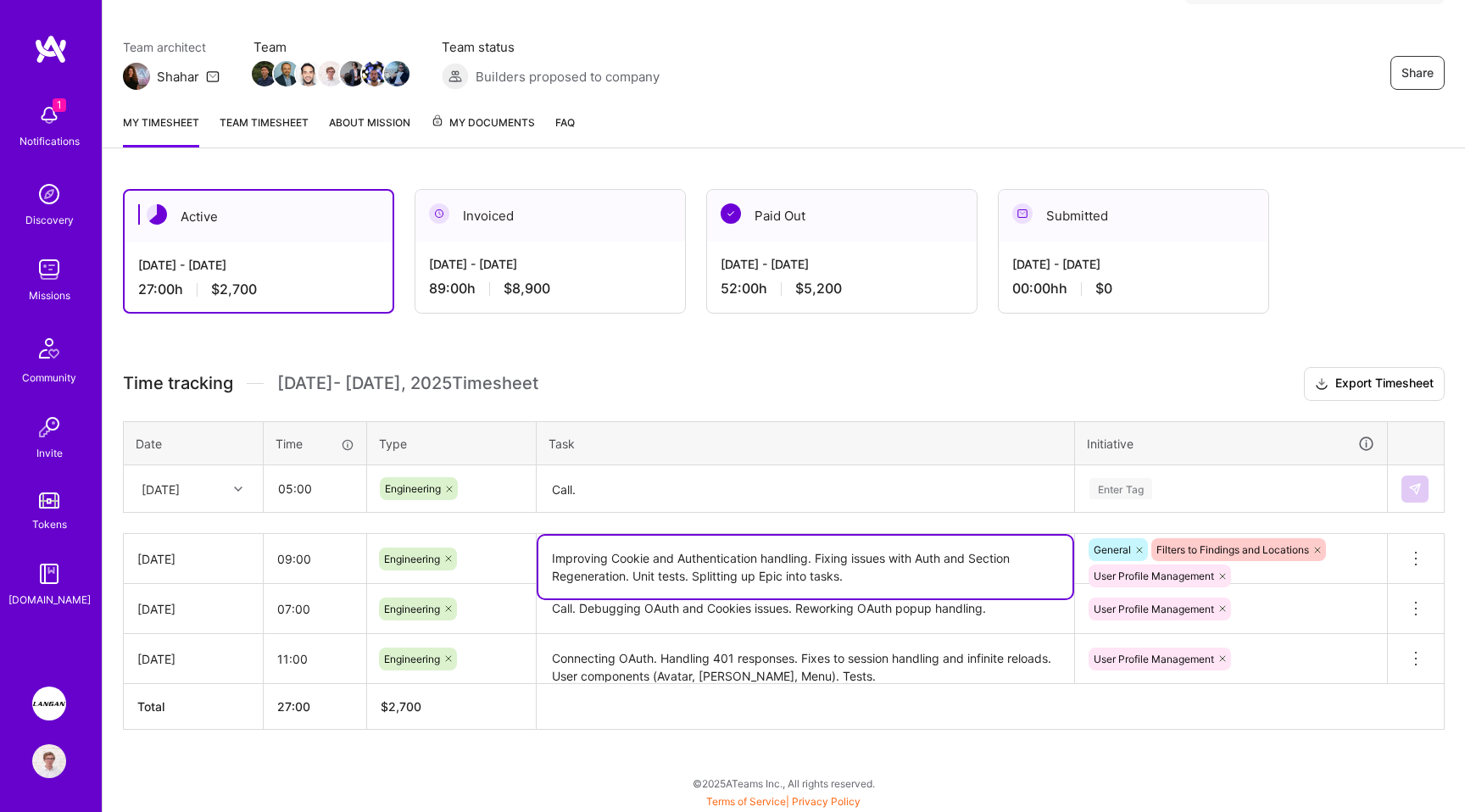
drag, startPoint x: 880, startPoint y: 572, endPoint x: 695, endPoint y: 576, distance: 185.0
click at [695, 576] on textarea "Improving Cookie and Authentication handling. Fixing issues with Auth and Secti…" at bounding box center [805, 566] width 534 height 63
type textarea "Improving Cookie and Authentication handling. Fixing issues with Auth and Secti…"
click at [697, 500] on textarea "Call." at bounding box center [805, 488] width 534 height 45
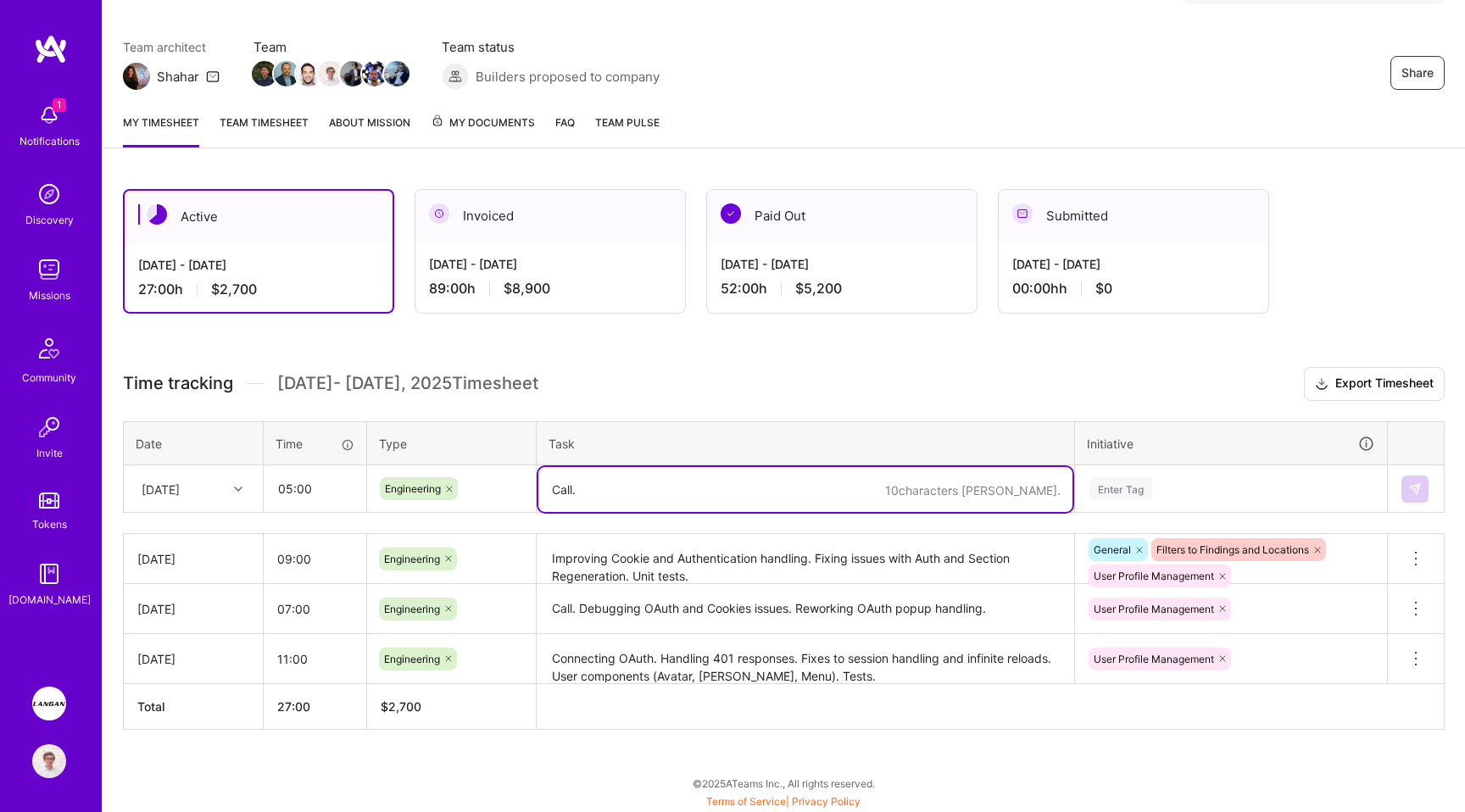
paste textarea "Splitting up Epic into tasks."
type textarea "Call. Splitting up Epic into tasks."
click at [754, 578] on textarea "Improving Cookie and Authentication handling. Fixing issues with Auth and Secti…" at bounding box center [805, 559] width 534 height 48
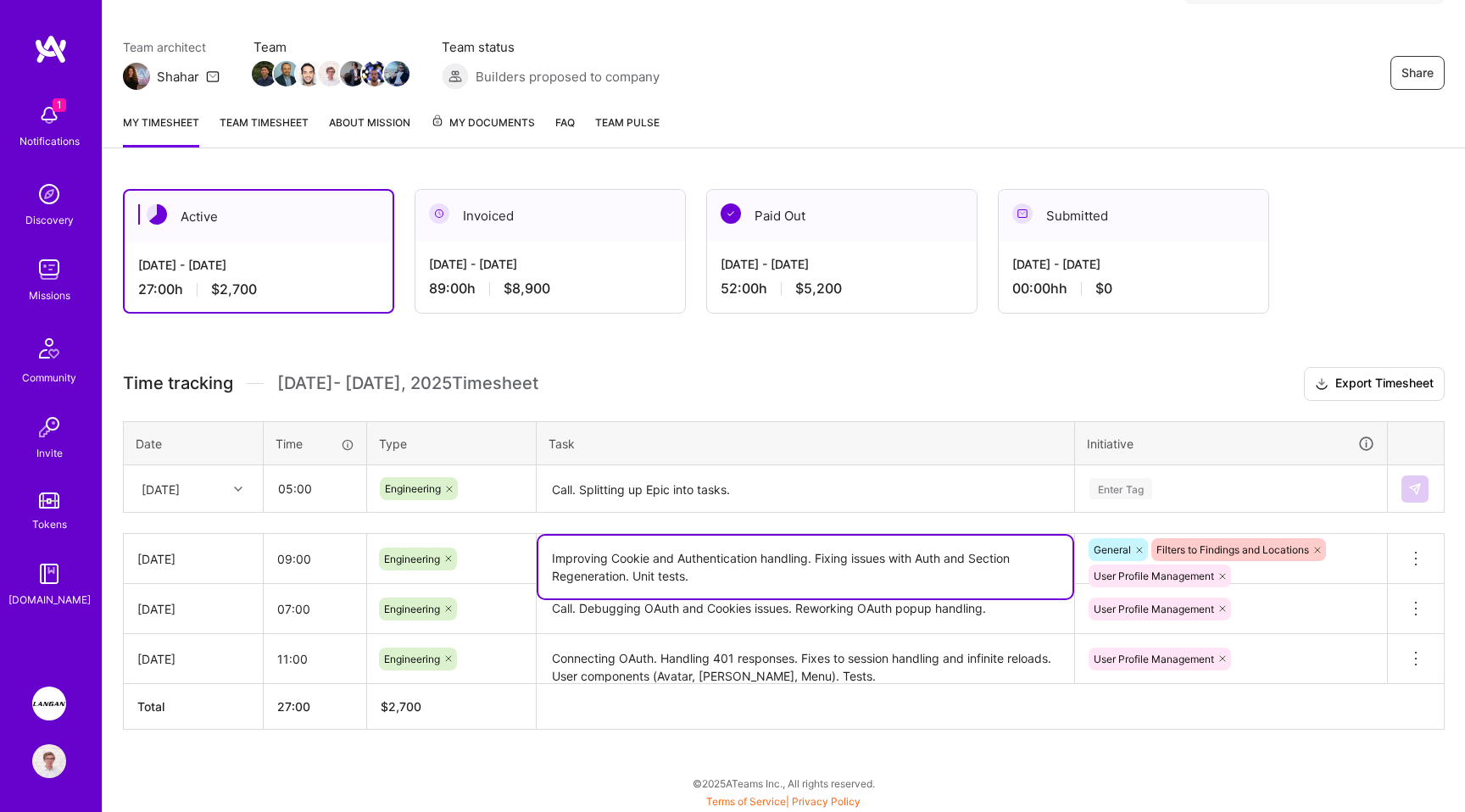
click at [1318, 547] on icon at bounding box center [1317, 549] width 5 height 5
type textarea "Improving Cookie and Authentication handling. Fixing issues with Auth and Secti…"
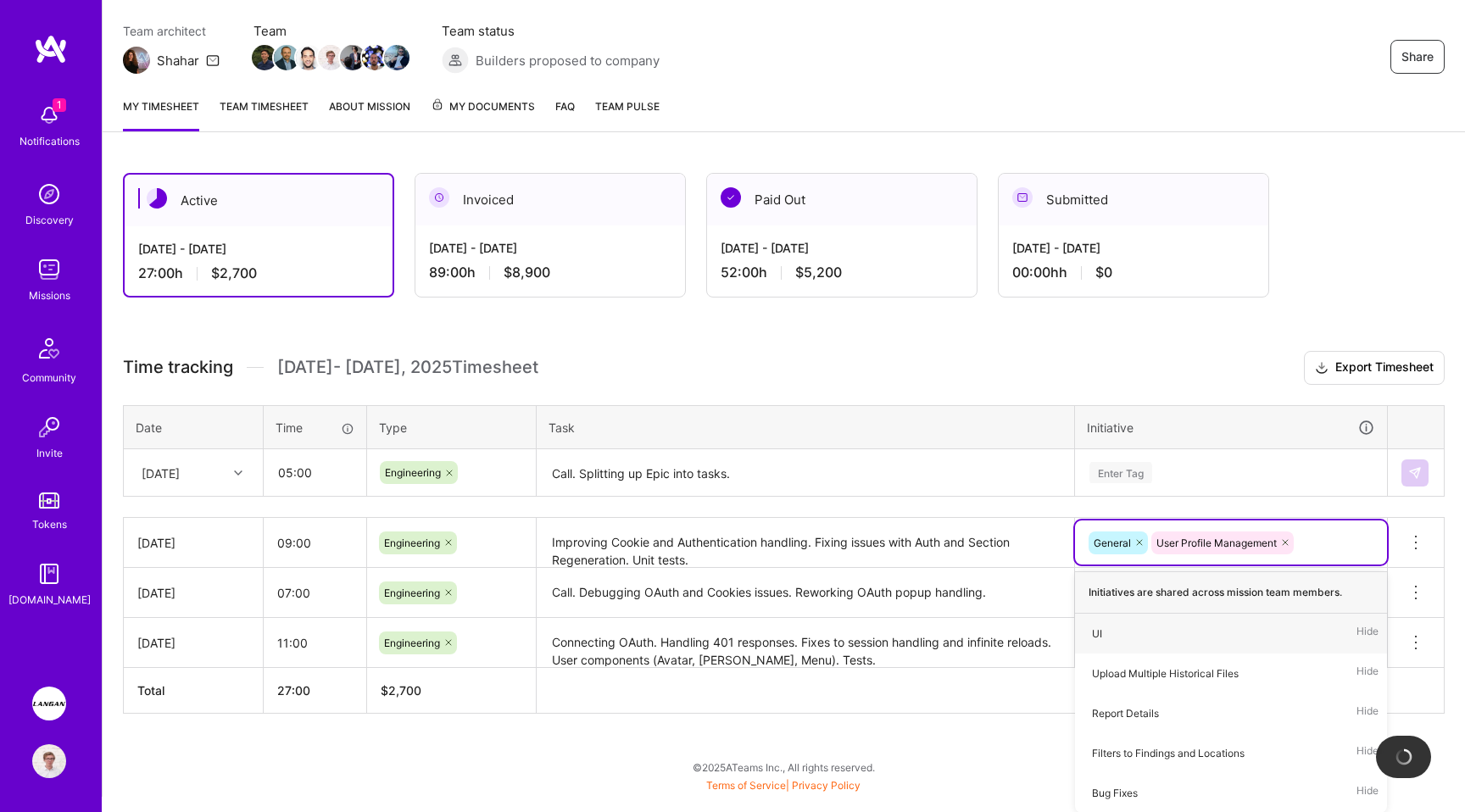
click at [1131, 465] on div "Enter Tag" at bounding box center [1120, 472] width 63 height 26
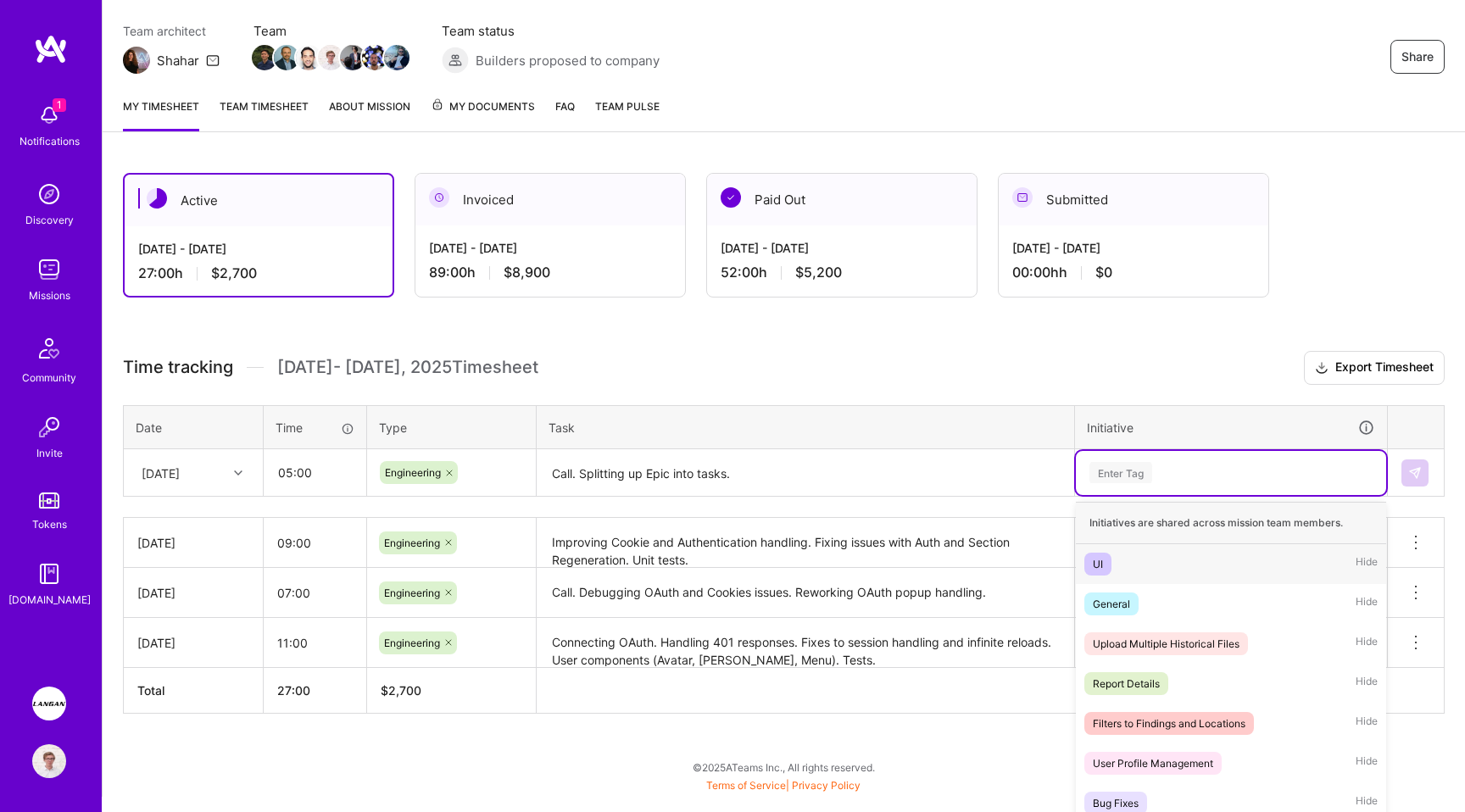
scroll to position [149, 0]
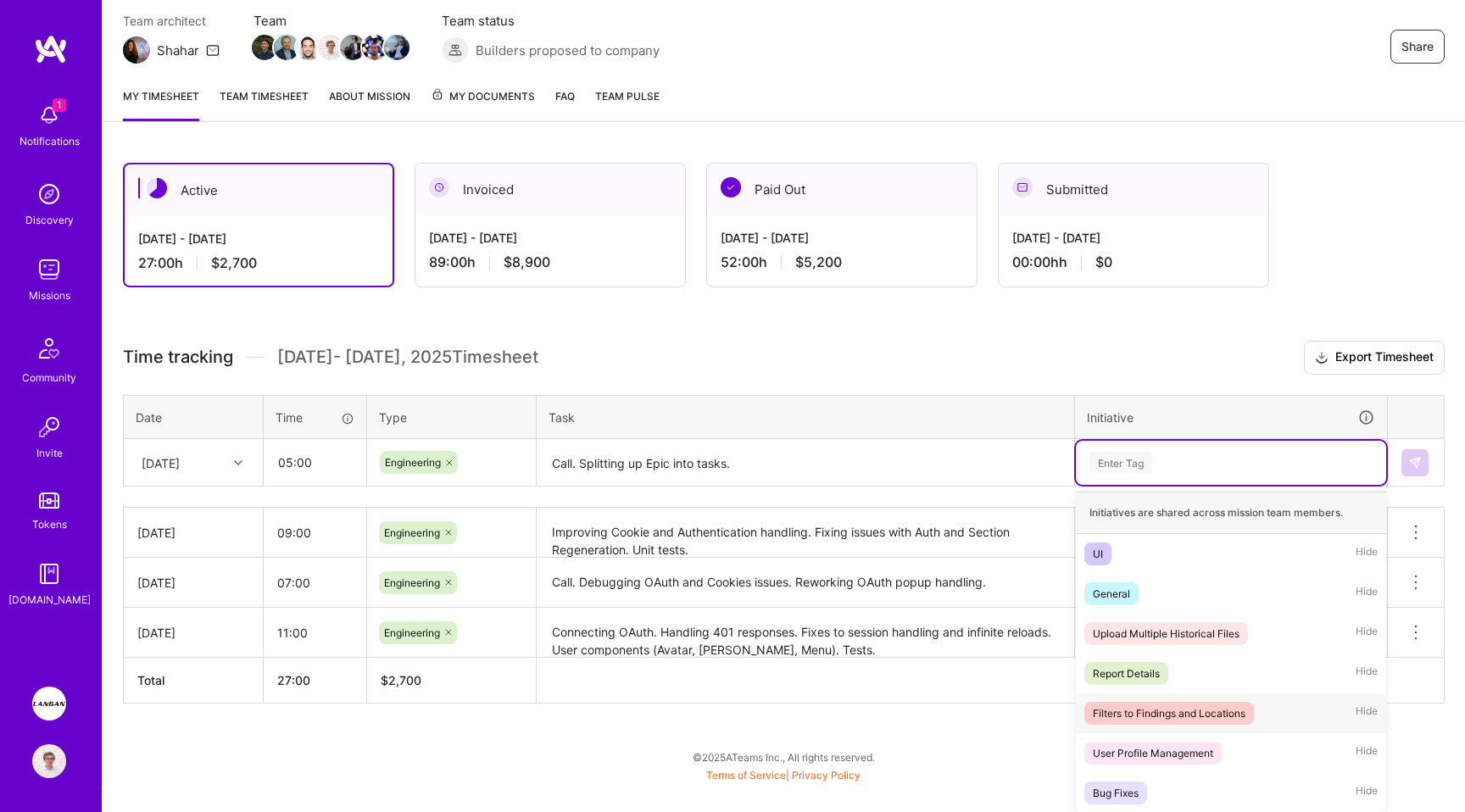
click at [1151, 711] on div "Filters to Findings and Locations" at bounding box center [1168, 713] width 153 height 18
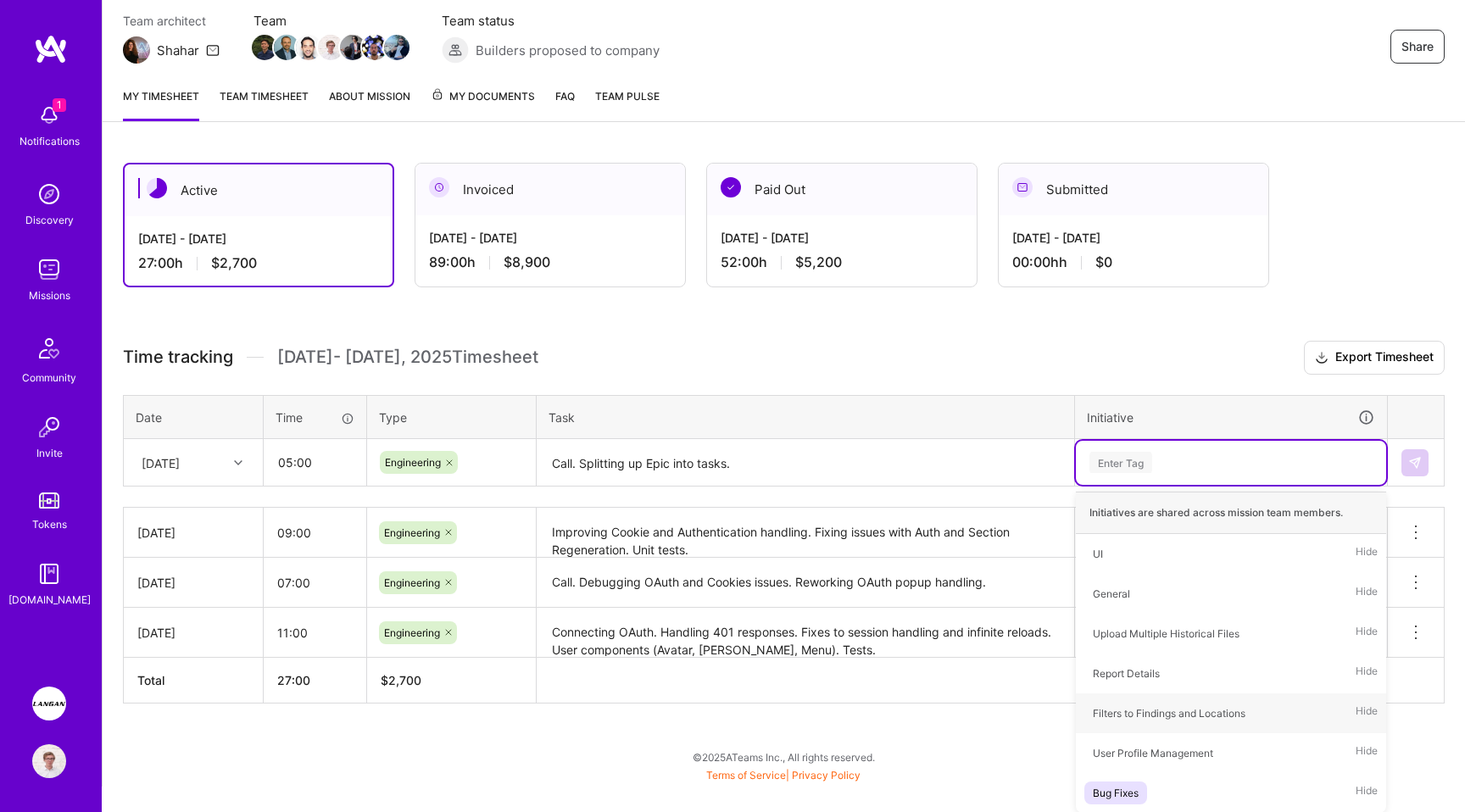
scroll to position [123, 0]
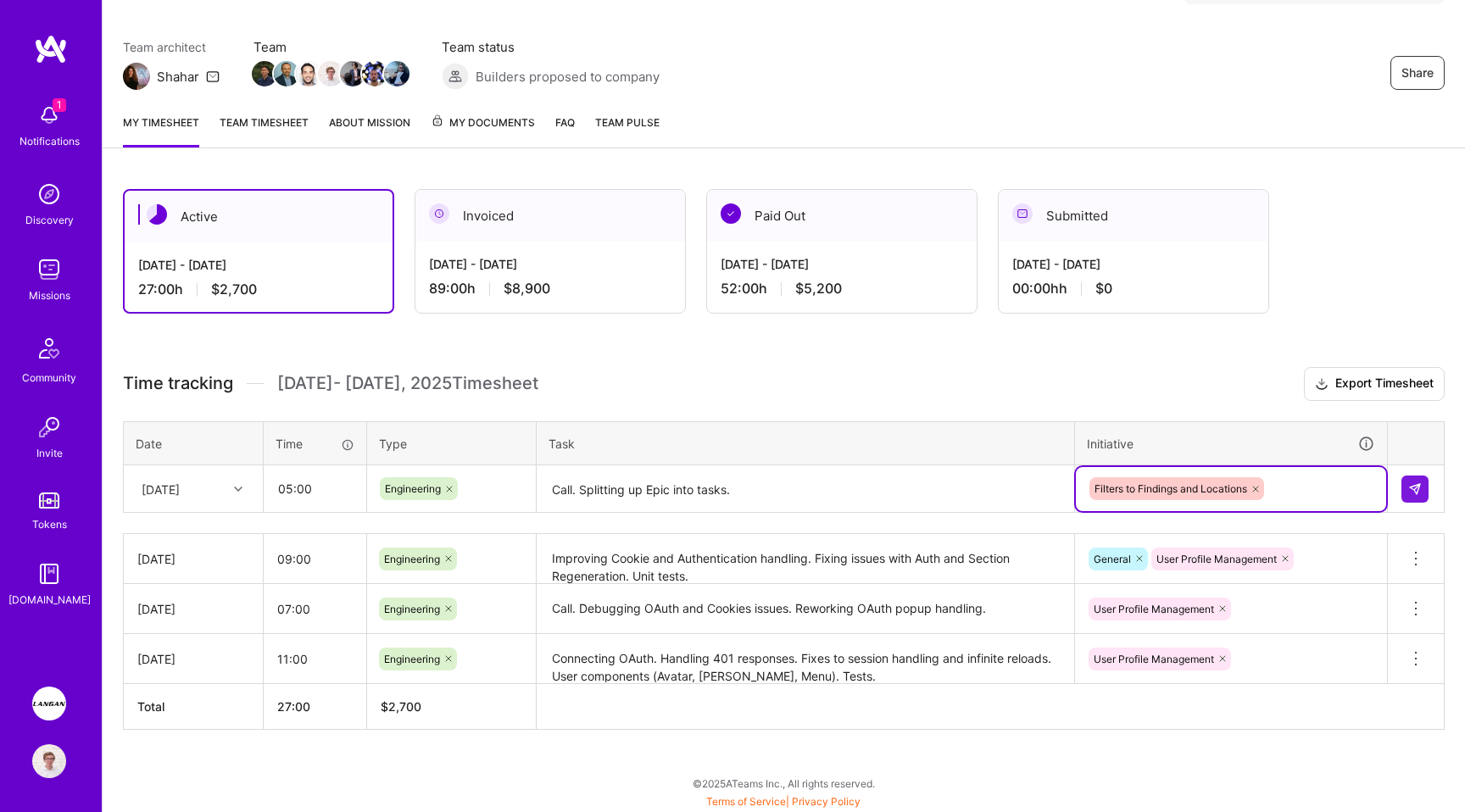
click at [788, 482] on textarea "Call. Splitting up Epic into tasks." at bounding box center [805, 488] width 534 height 45
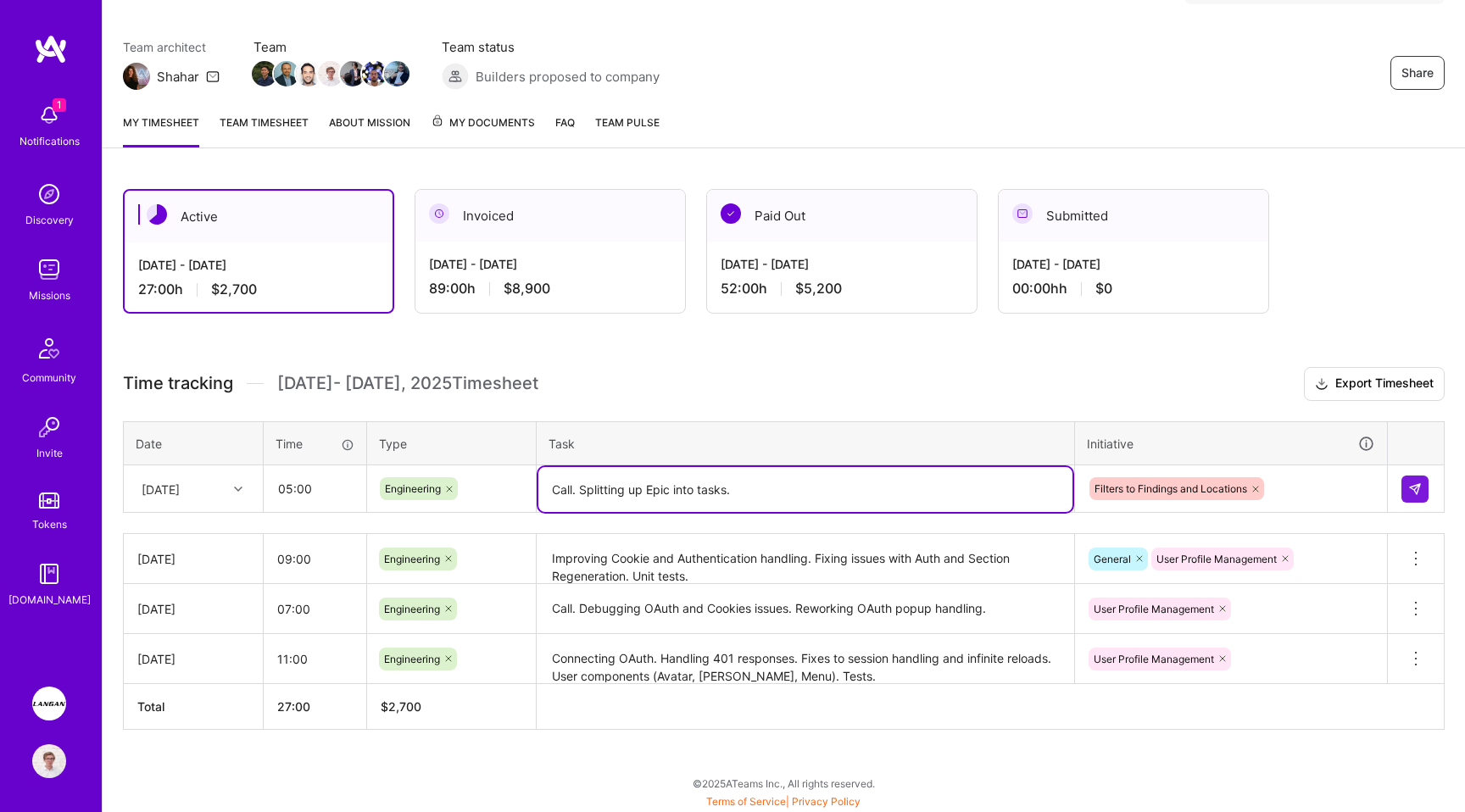
click at [1290, 485] on div "Filters to Findings and Locations" at bounding box center [1230, 488] width 287 height 26
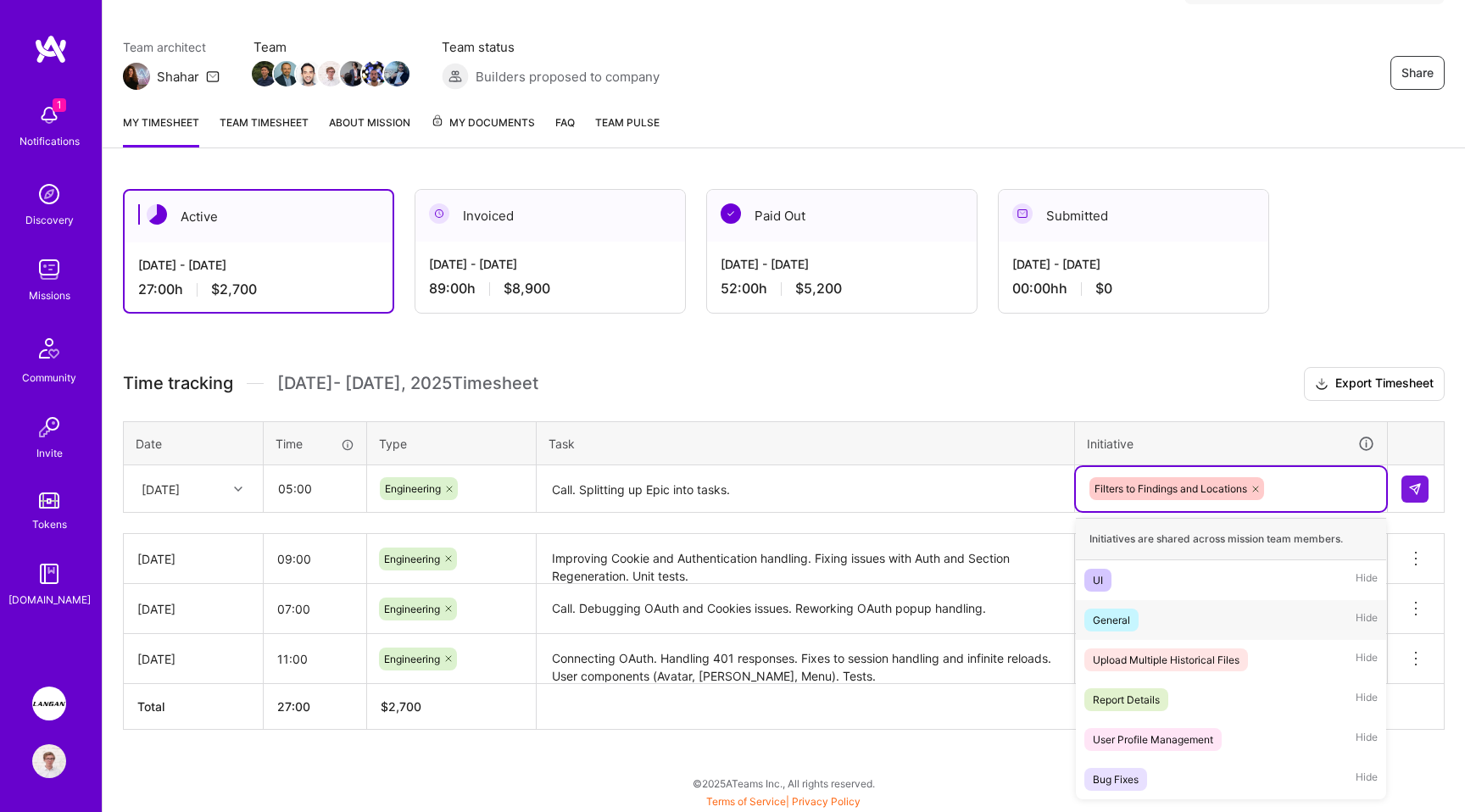
click at [1166, 604] on div "General Hide" at bounding box center [1231, 620] width 310 height 40
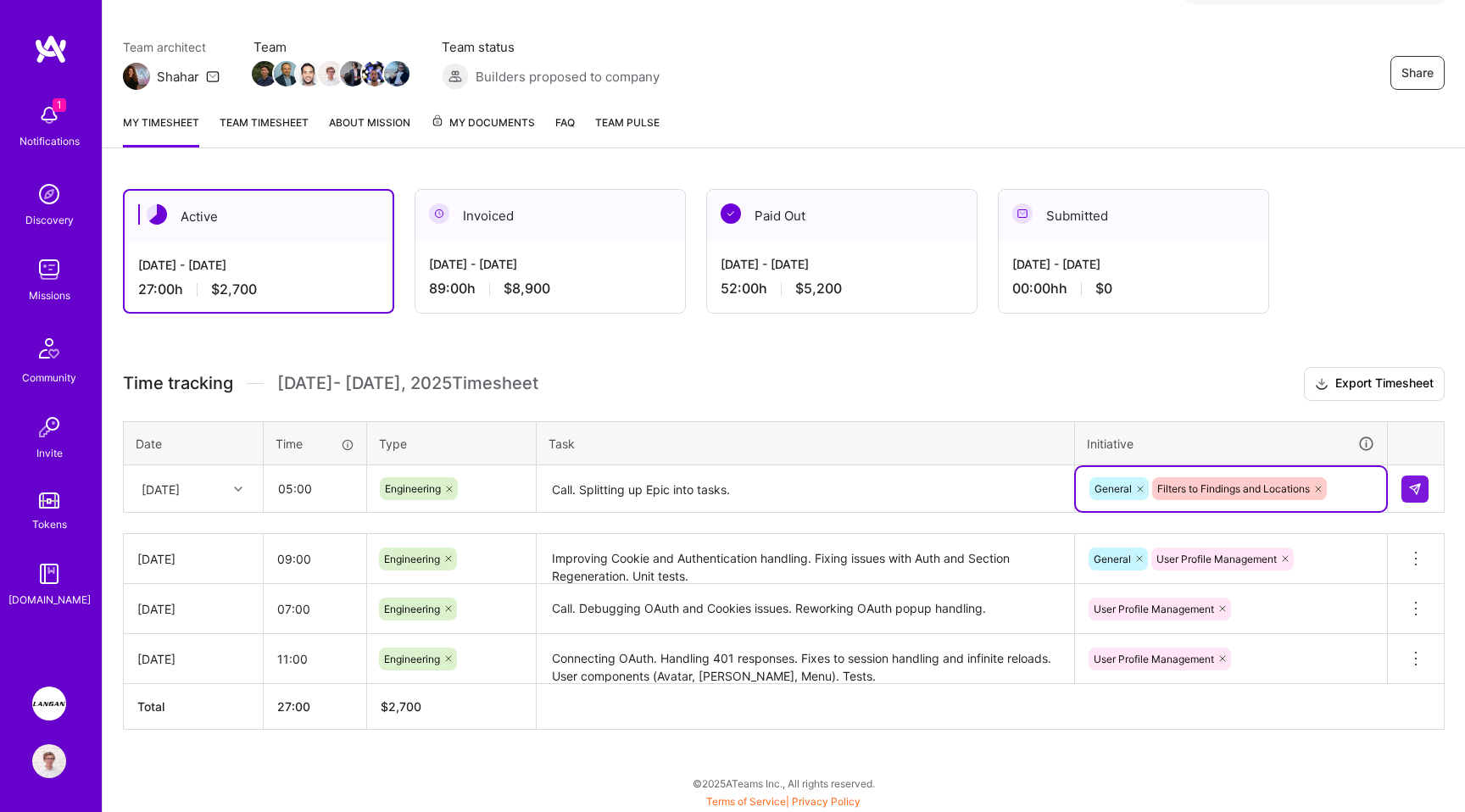
click at [824, 497] on textarea "Call. Splitting up Epic into tasks." at bounding box center [805, 488] width 534 height 45
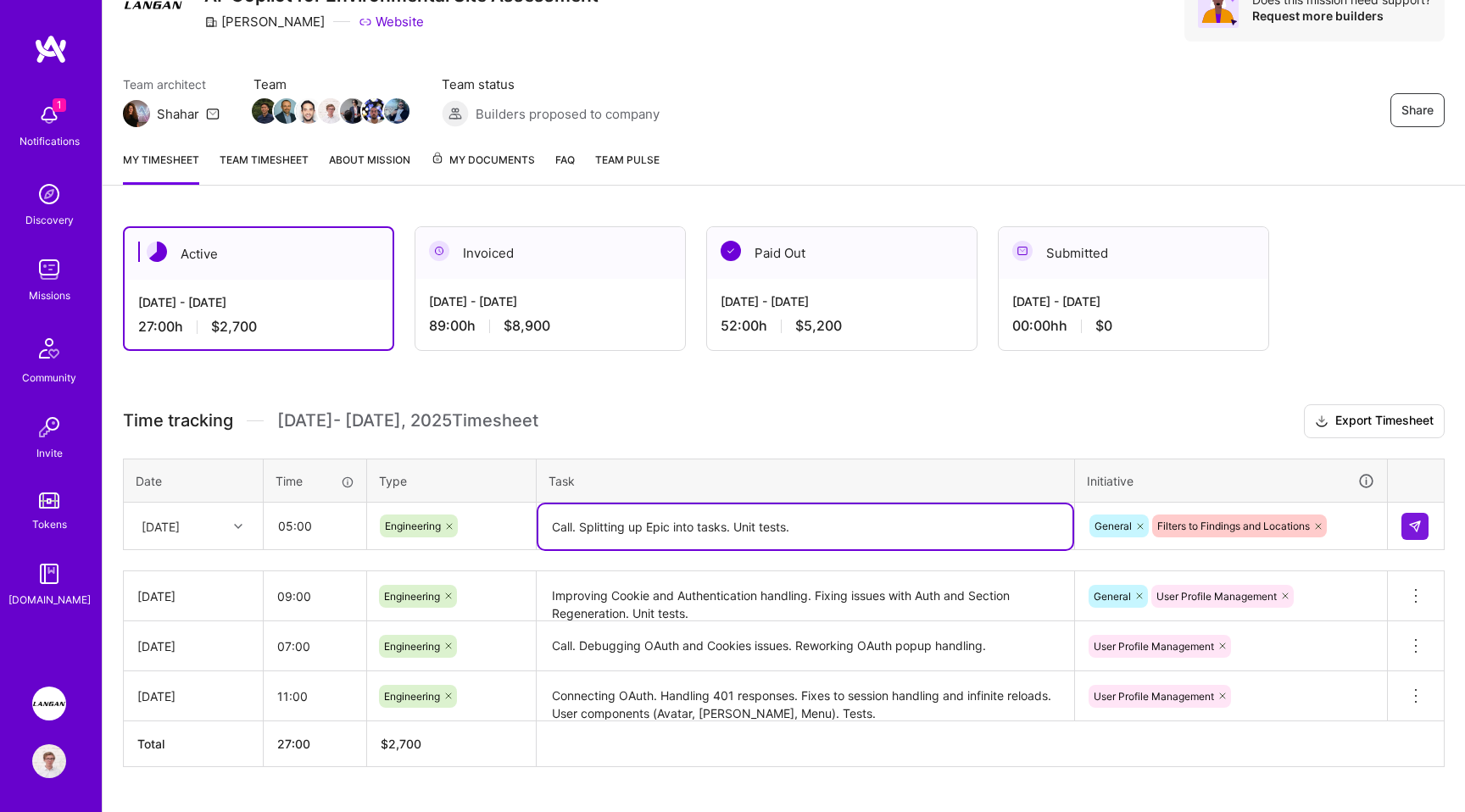
scroll to position [71, 0]
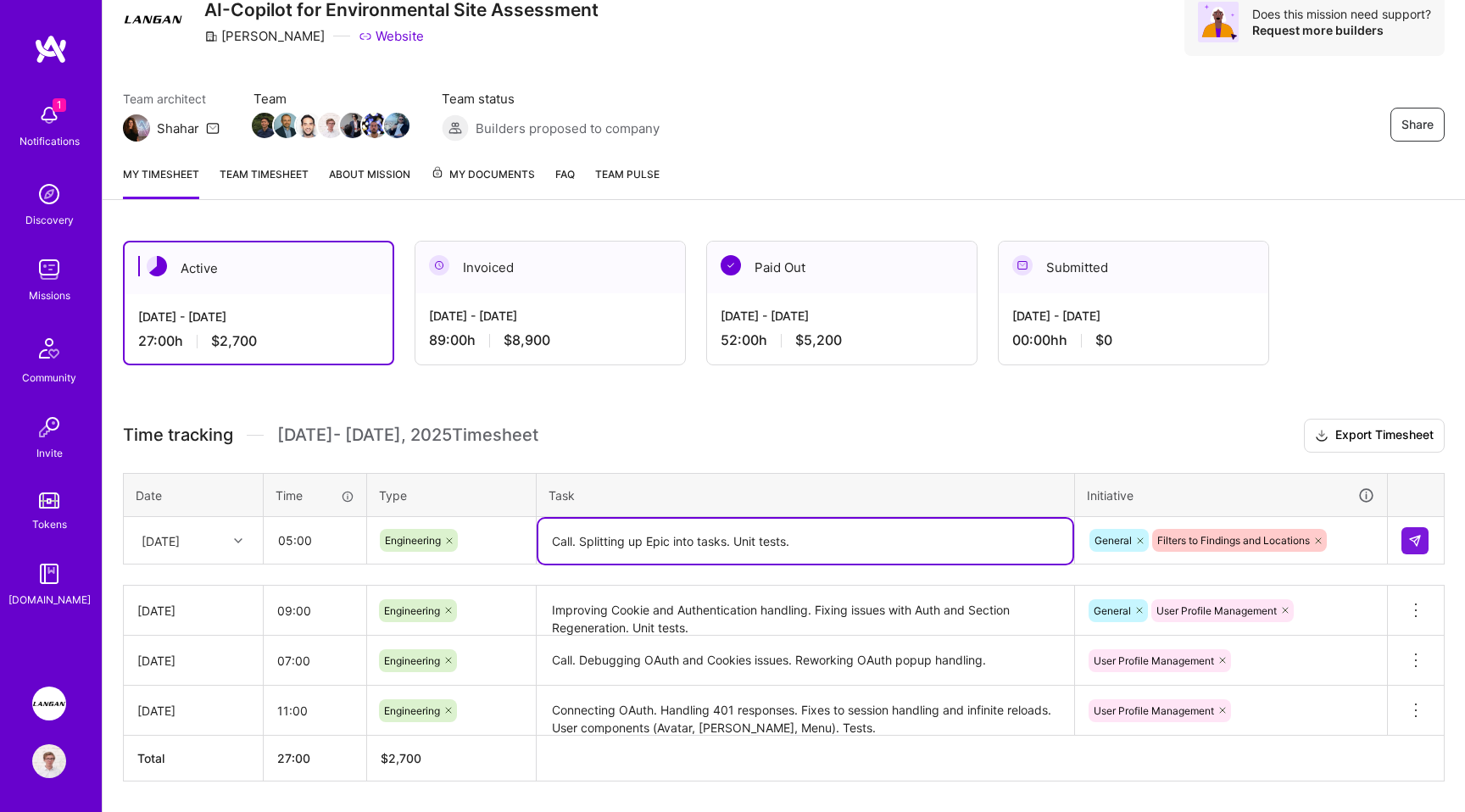
type textarea "Call. Splitting up Epic into tasks. Unit tests."
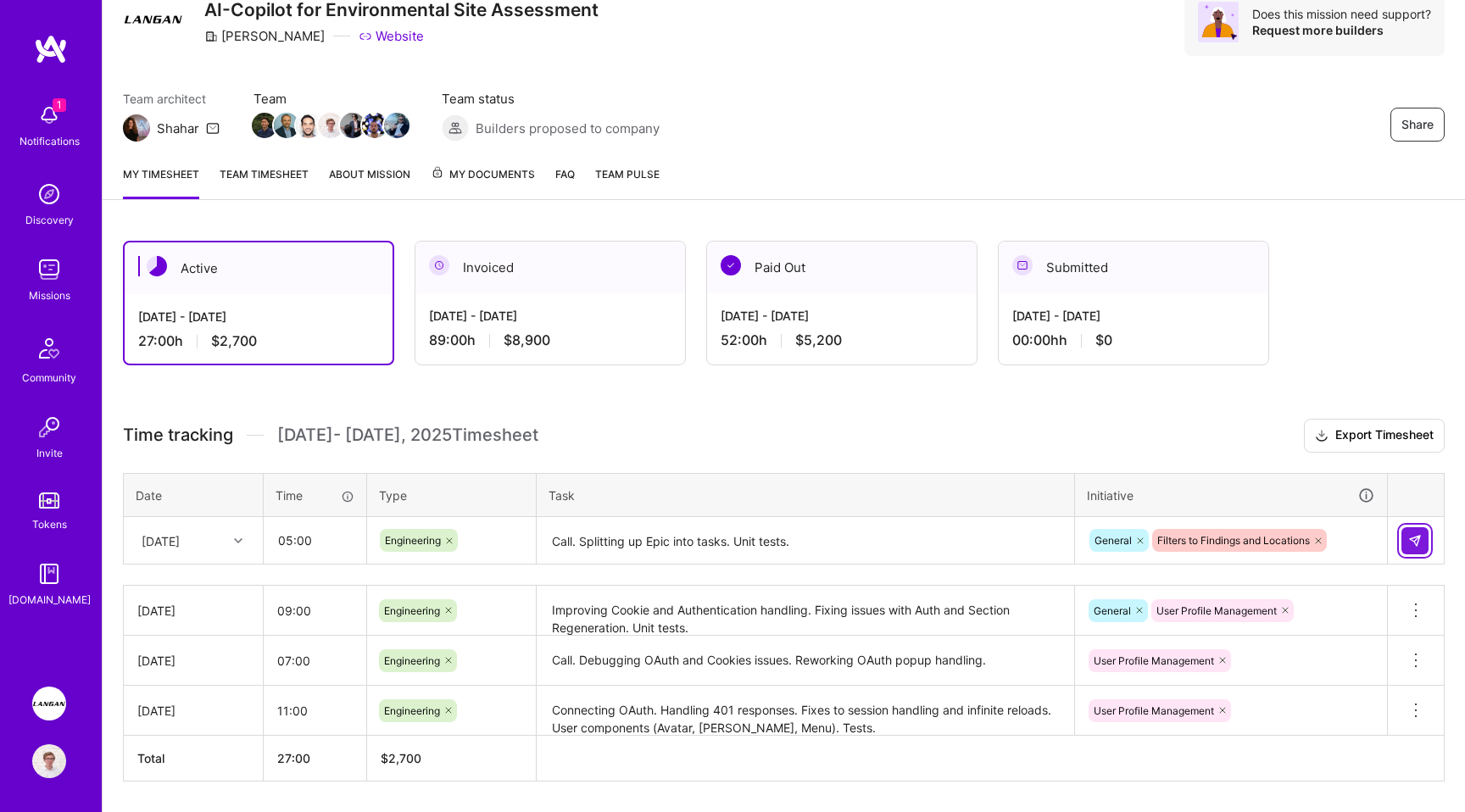
click at [1411, 532] on button at bounding box center [1414, 540] width 27 height 27
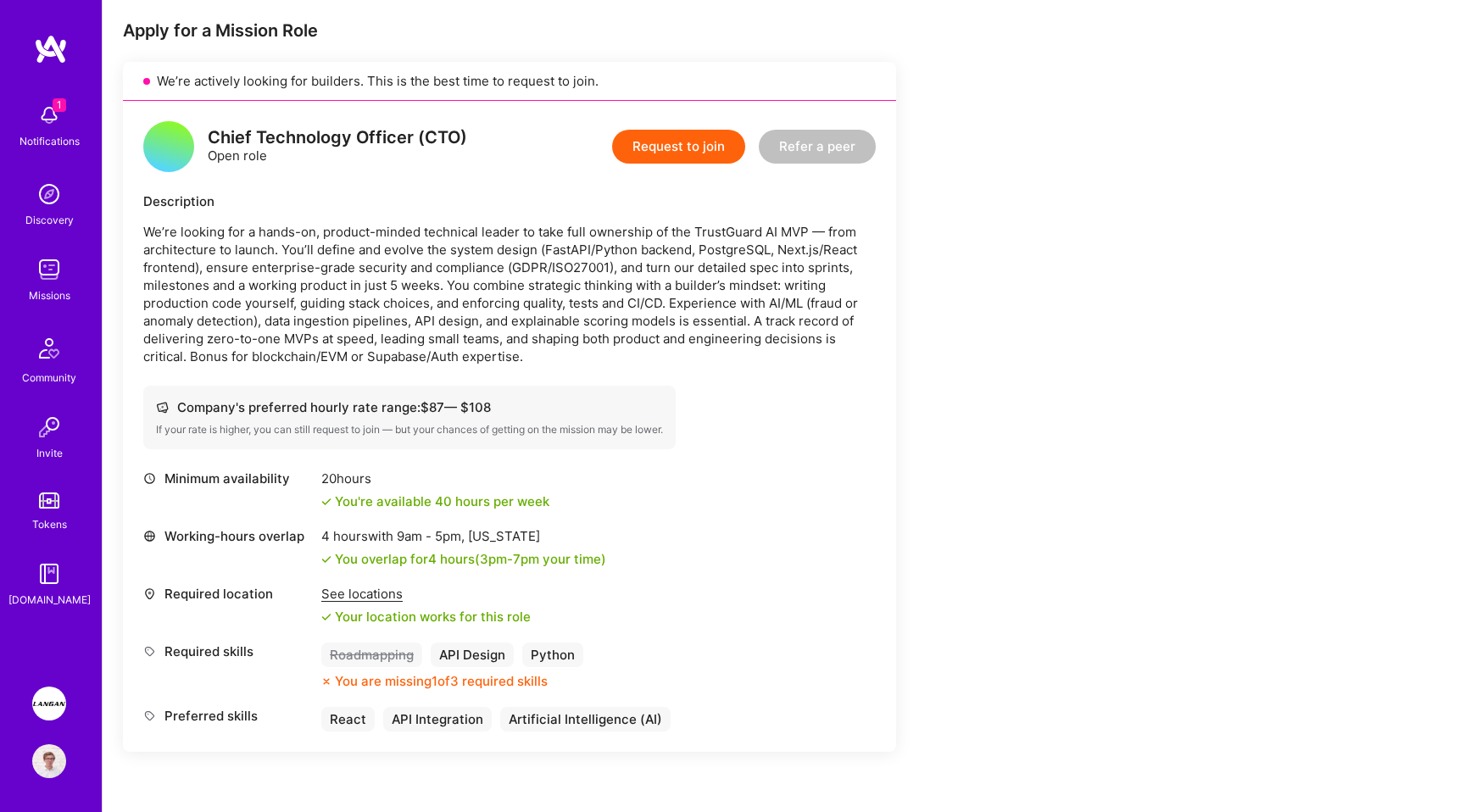
scroll to position [347, 0]
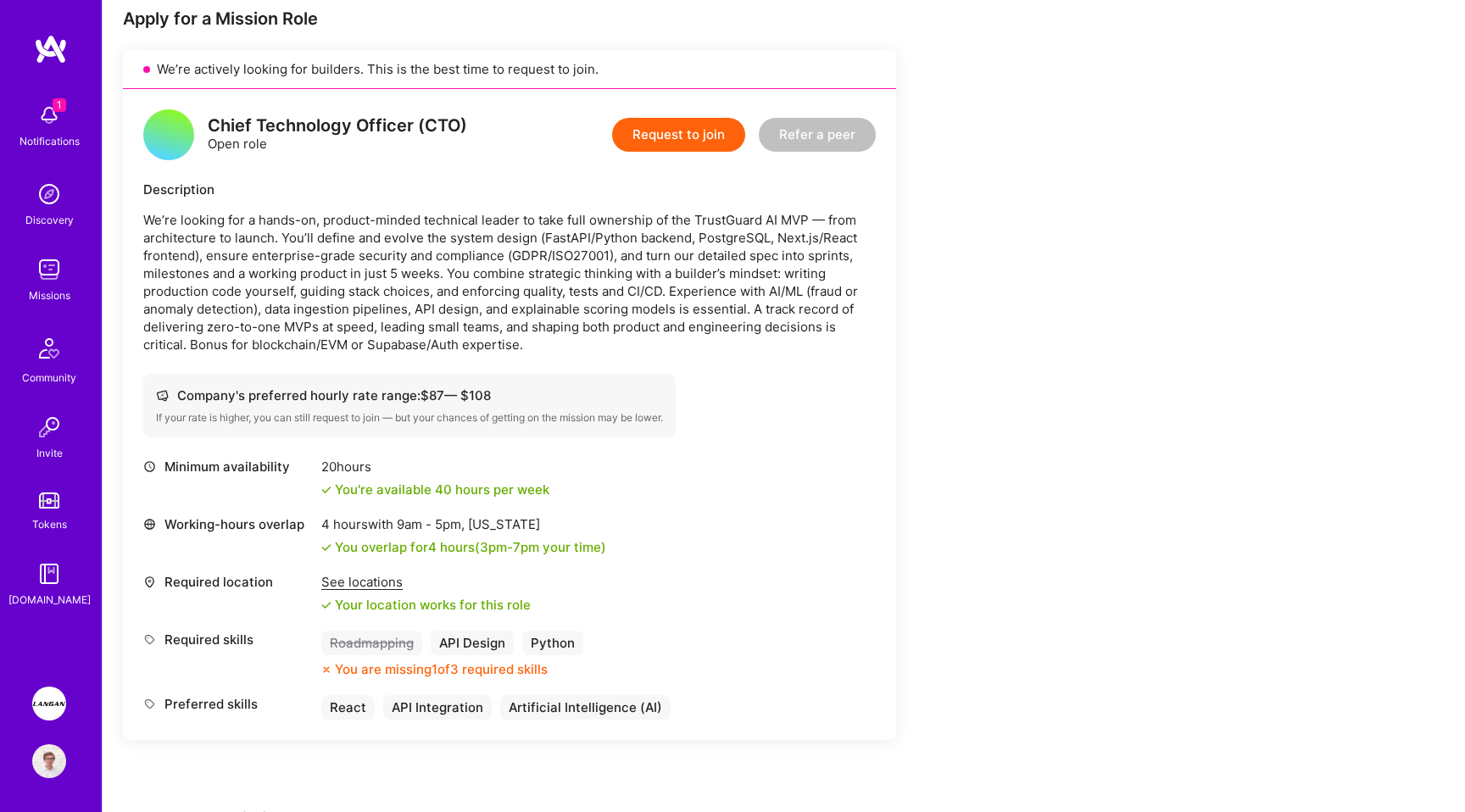
click at [389, 582] on div "See locations" at bounding box center [427, 581] width 210 height 18
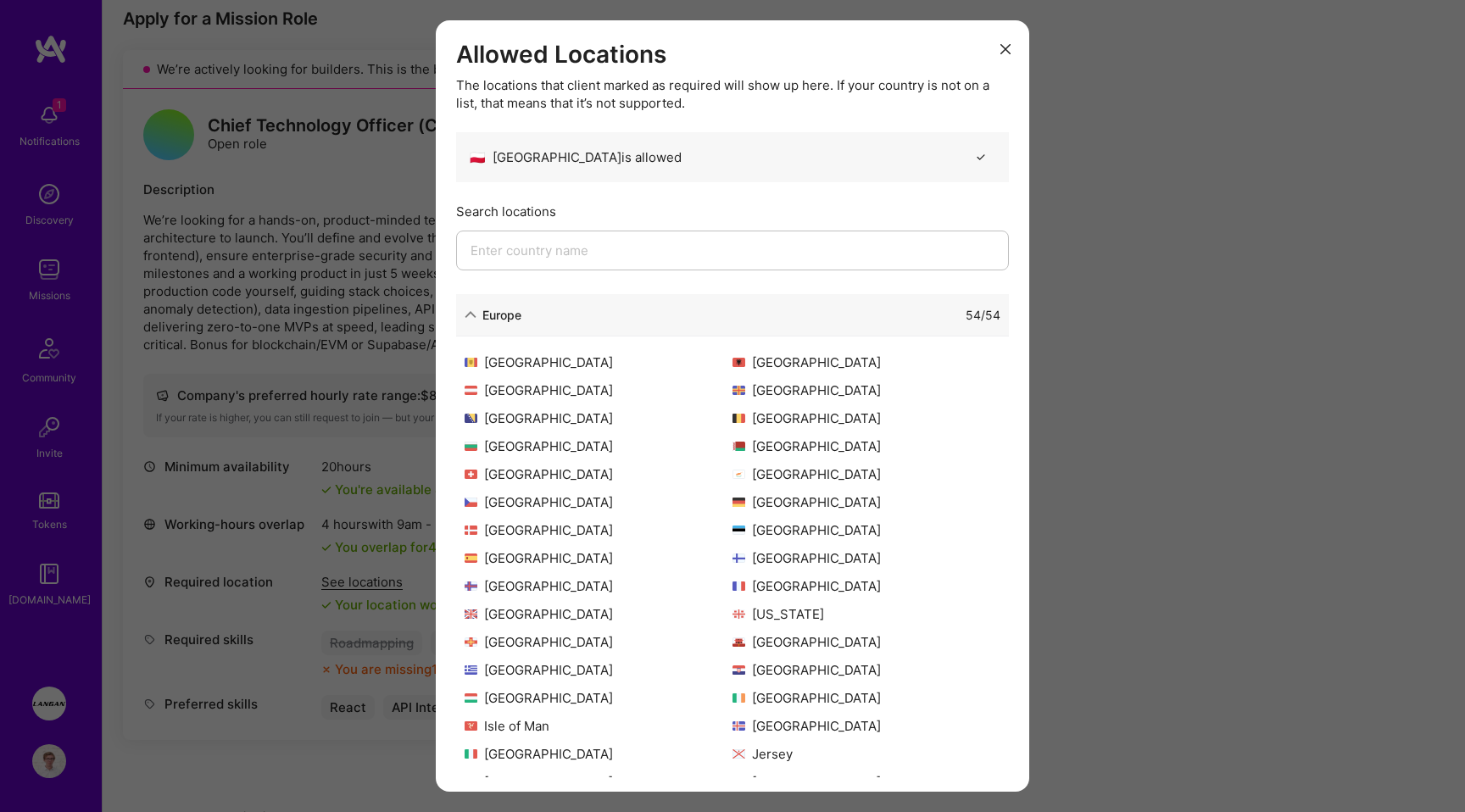
click at [519, 325] on div "Europe 54 / 54" at bounding box center [732, 315] width 553 height 42
click at [483, 310] on div "Europe" at bounding box center [502, 315] width 39 height 18
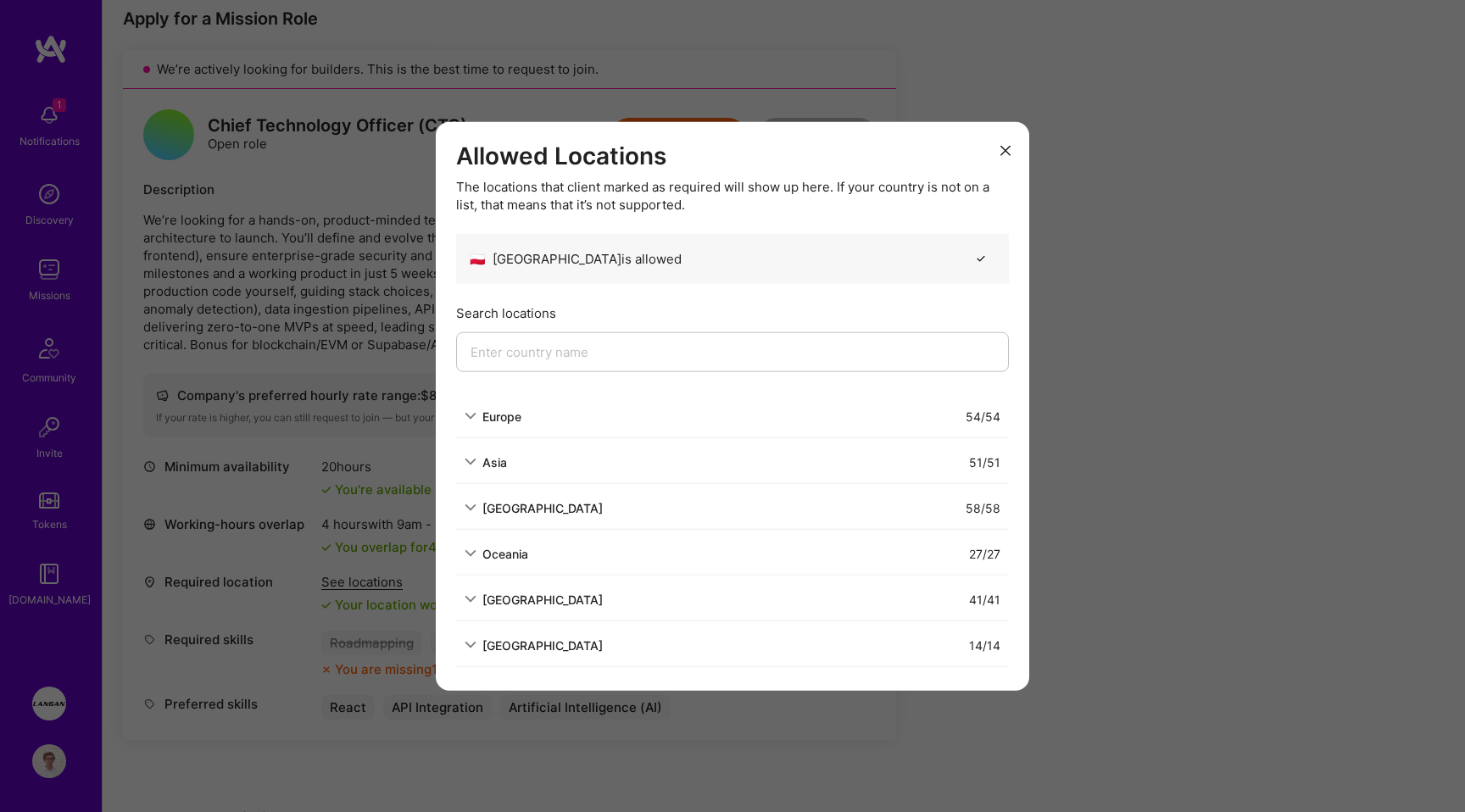
click at [1006, 144] on button "modal" at bounding box center [1005, 150] width 20 height 28
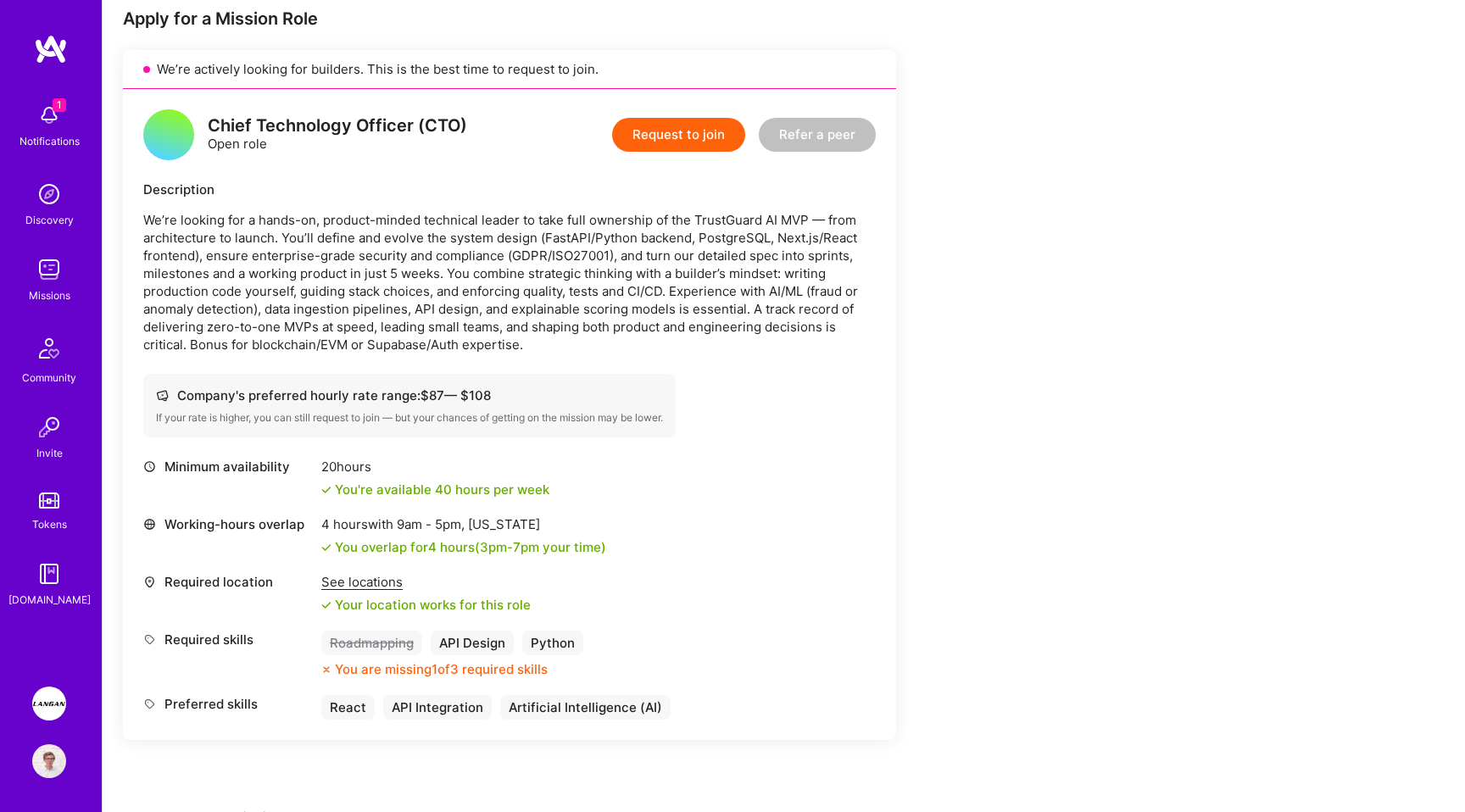
click at [540, 334] on p "We’re looking for a hands-on, product-minded technical leader to take full owne…" at bounding box center [509, 282] width 732 height 143
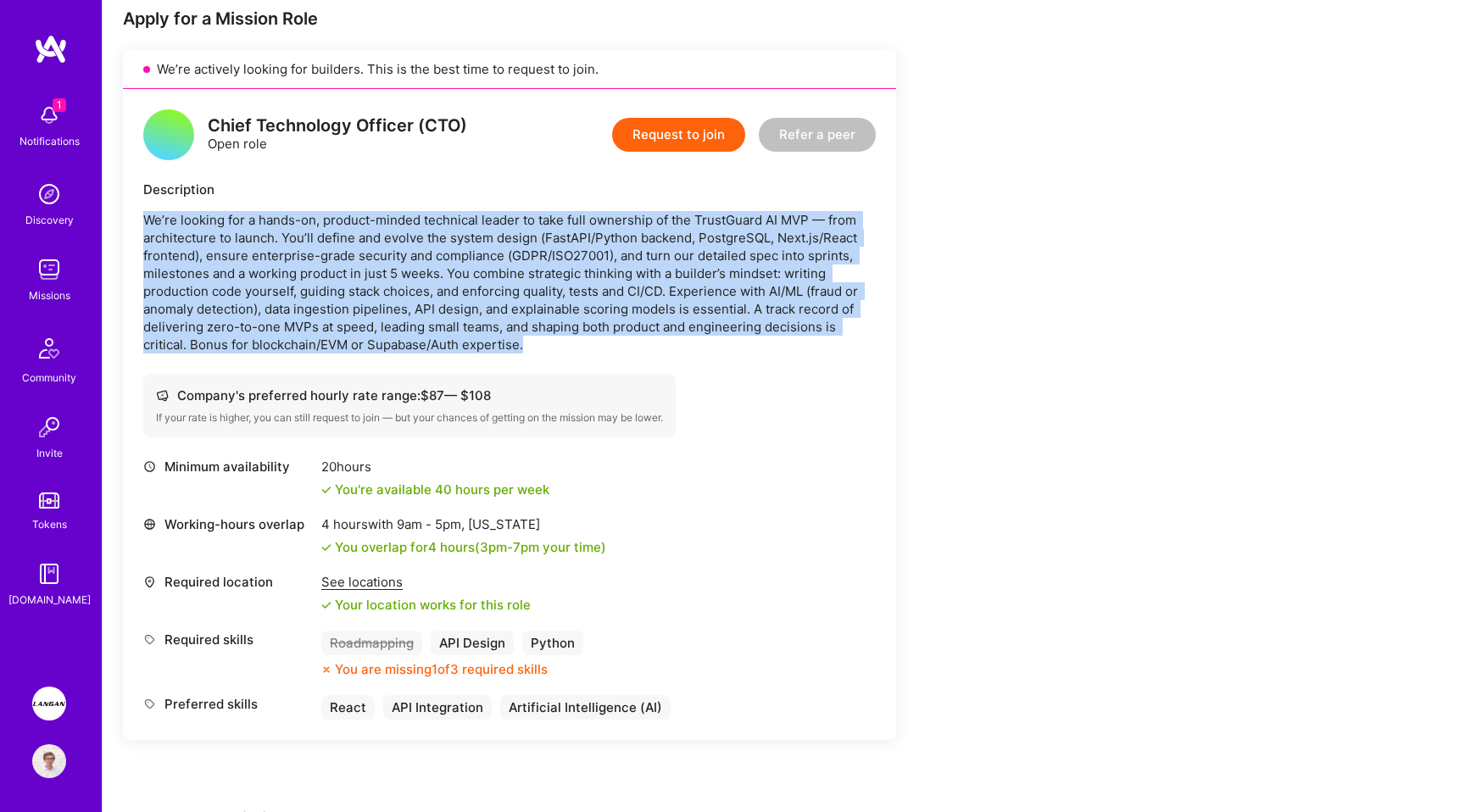
click at [540, 334] on p "We’re looking for a hands-on, product-minded technical leader to take full owne…" at bounding box center [509, 282] width 732 height 143
click at [570, 361] on div "Chief Technology Officer (CTO) Open role Request to join Refer a peer Descripti…" at bounding box center [510, 414] width 773 height 651
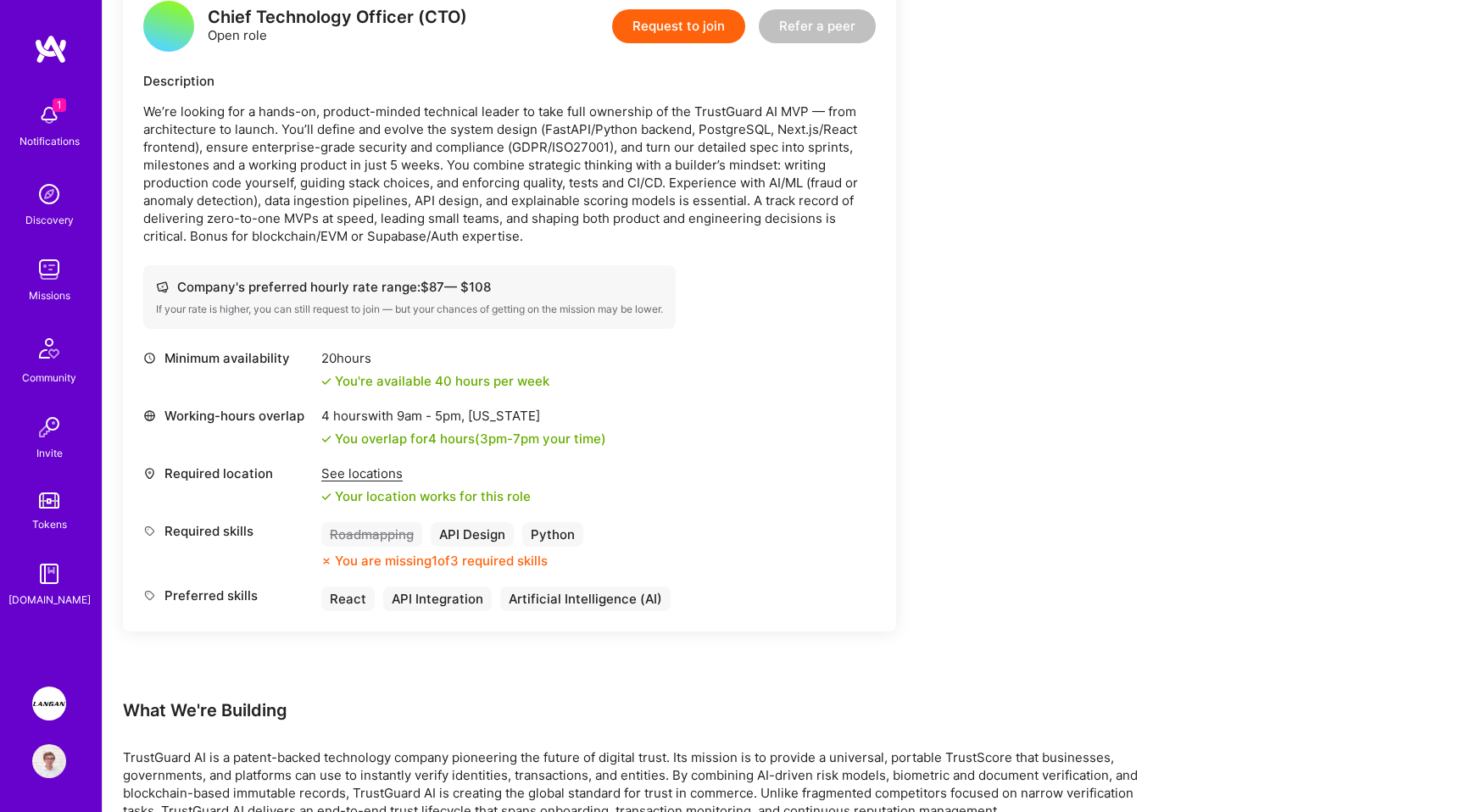
scroll to position [632, 0]
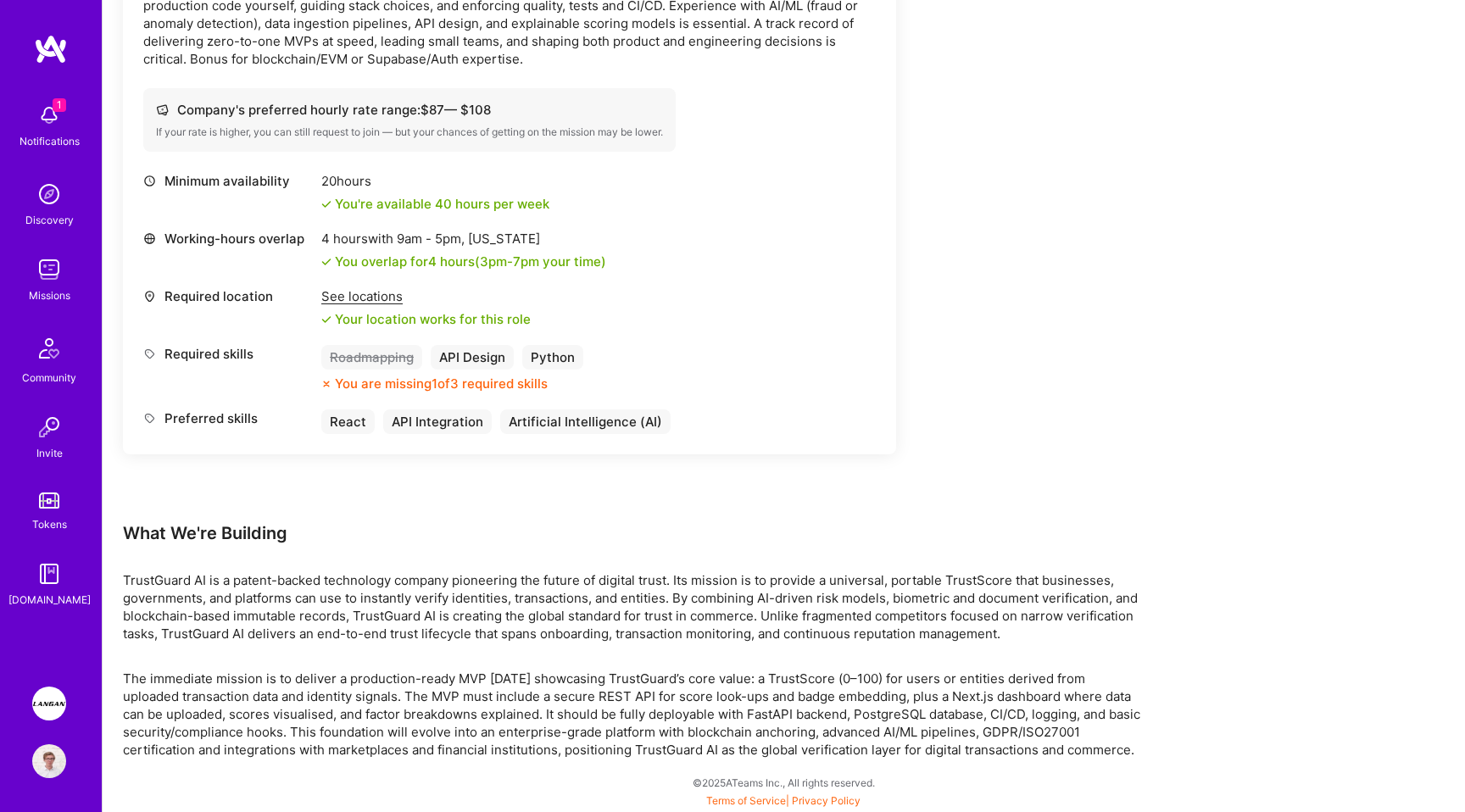
click at [47, 46] on img at bounding box center [51, 49] width 34 height 31
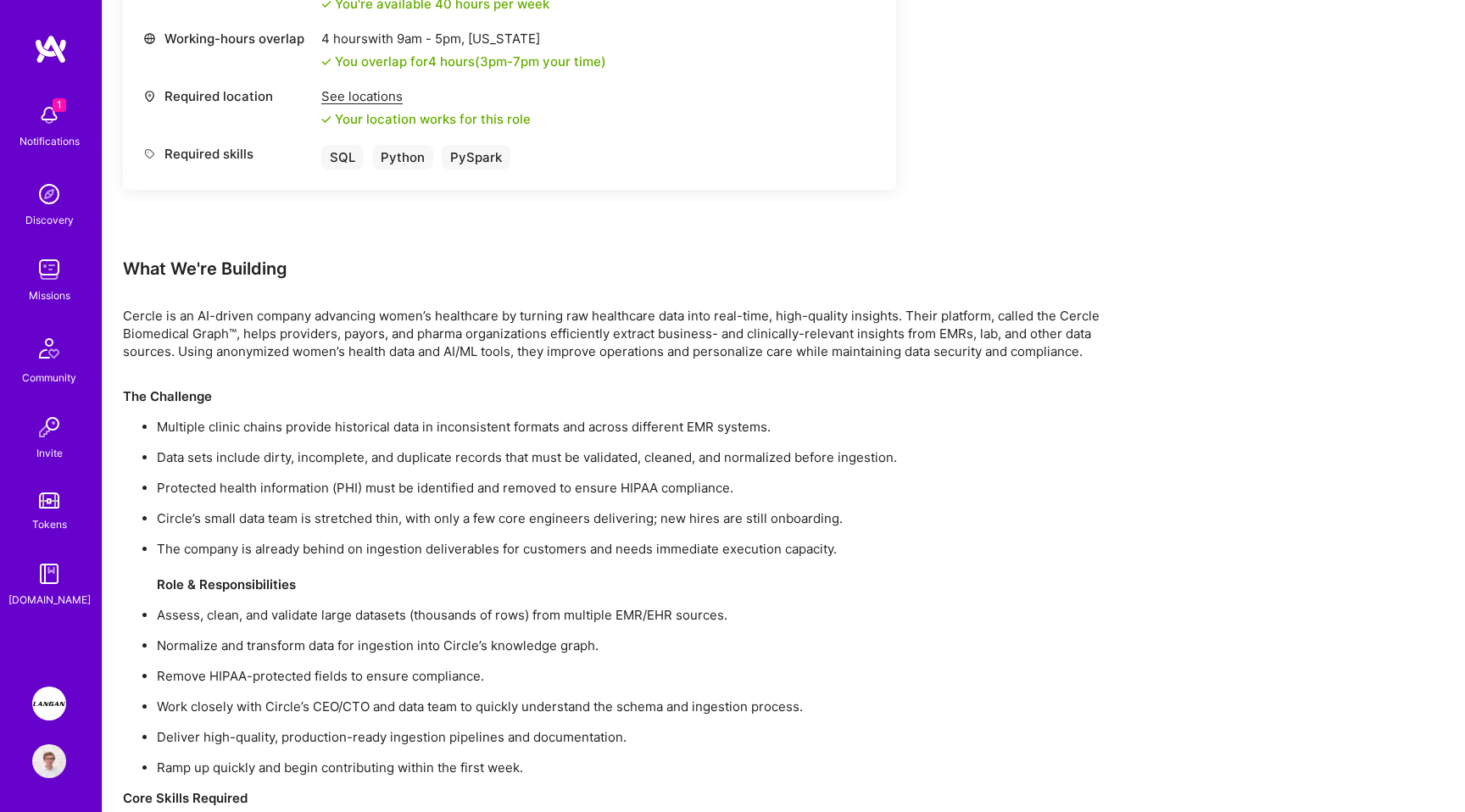
scroll to position [1080, 0]
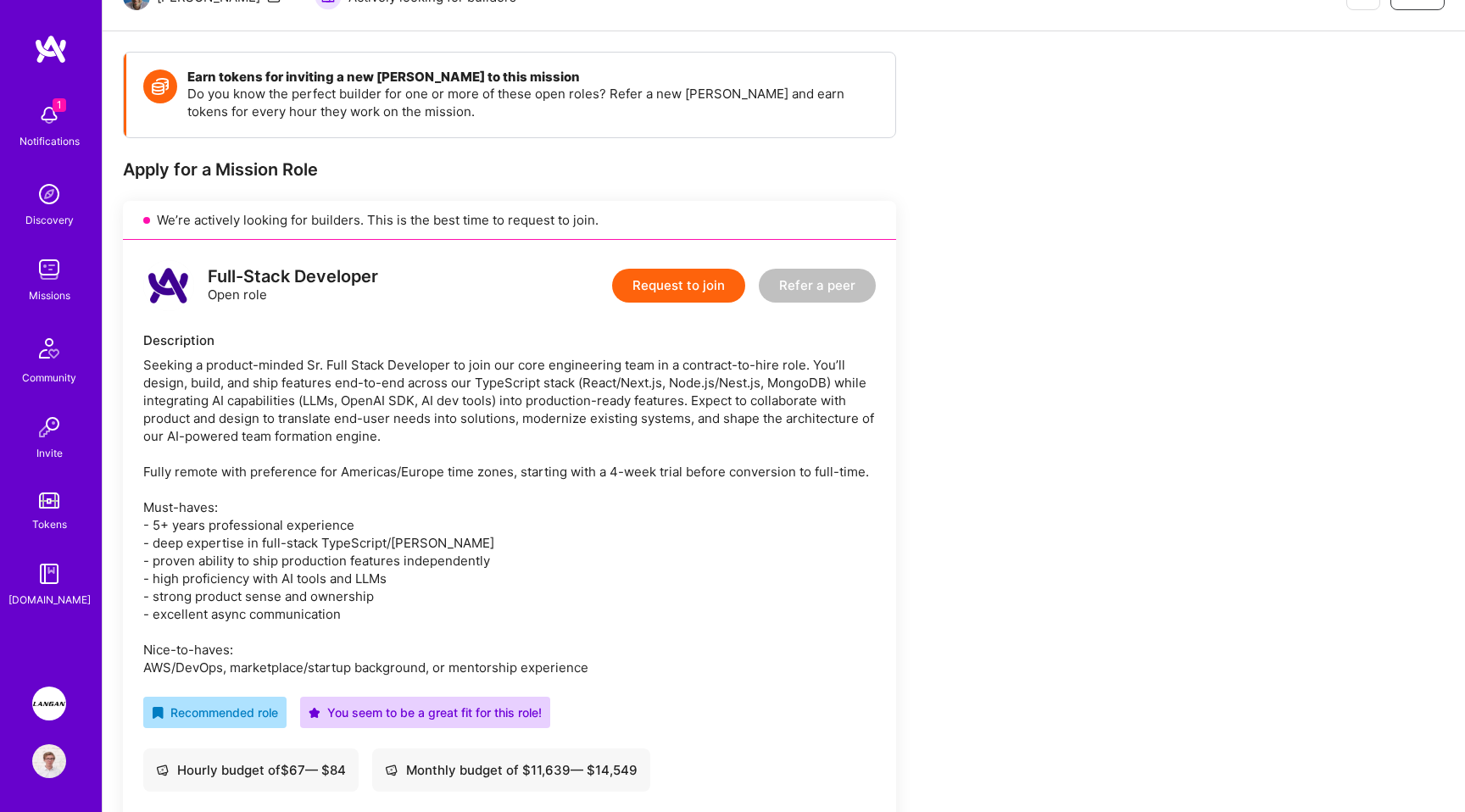
scroll to position [238, 0]
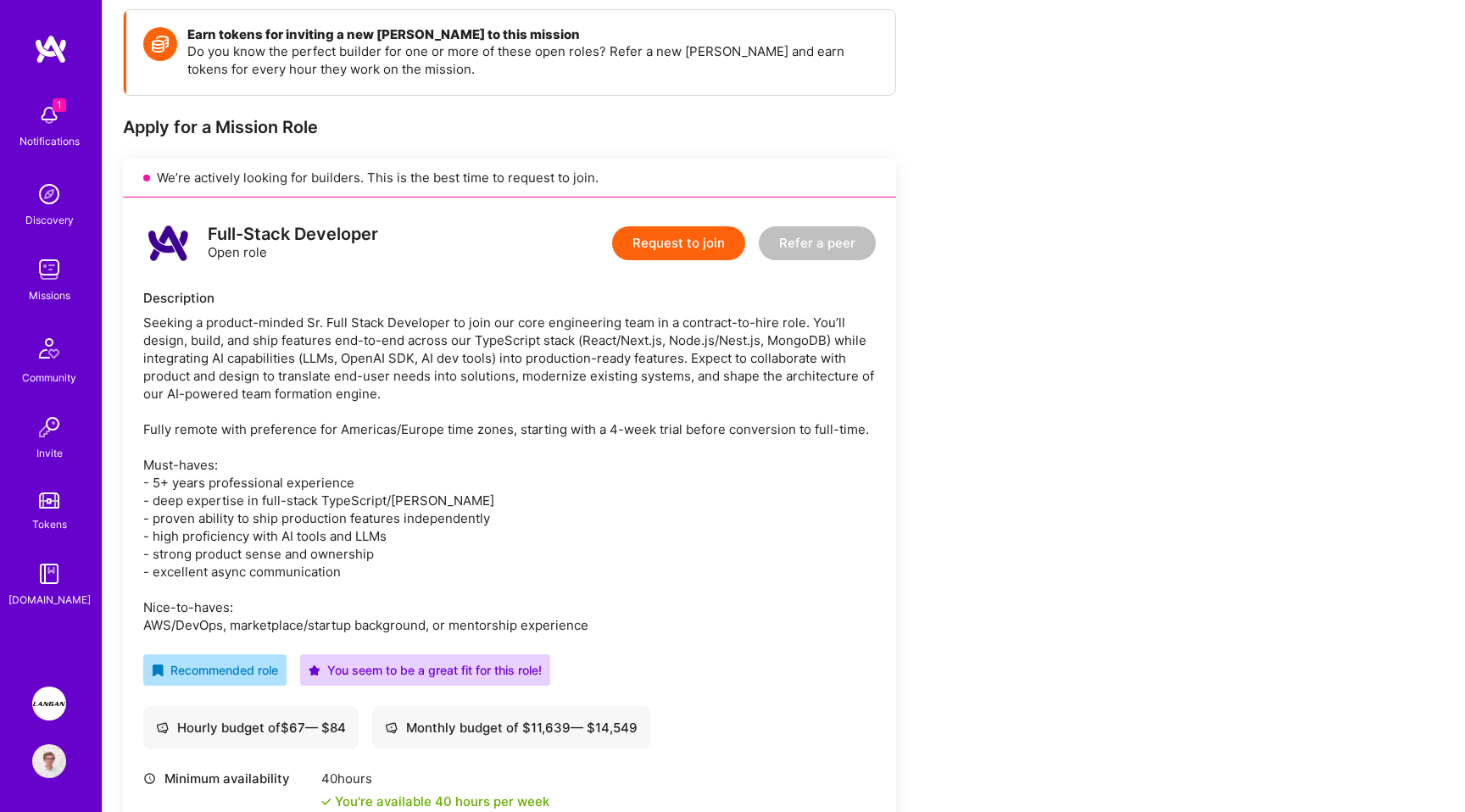
click at [344, 502] on div "Seeking a product-minded Sr. Full Stack Developer to join our core engineering …" at bounding box center [509, 473] width 732 height 321
click at [330, 550] on div "Seeking a product-minded Sr. Full Stack Developer to join our core engineering …" at bounding box center [509, 473] width 732 height 321
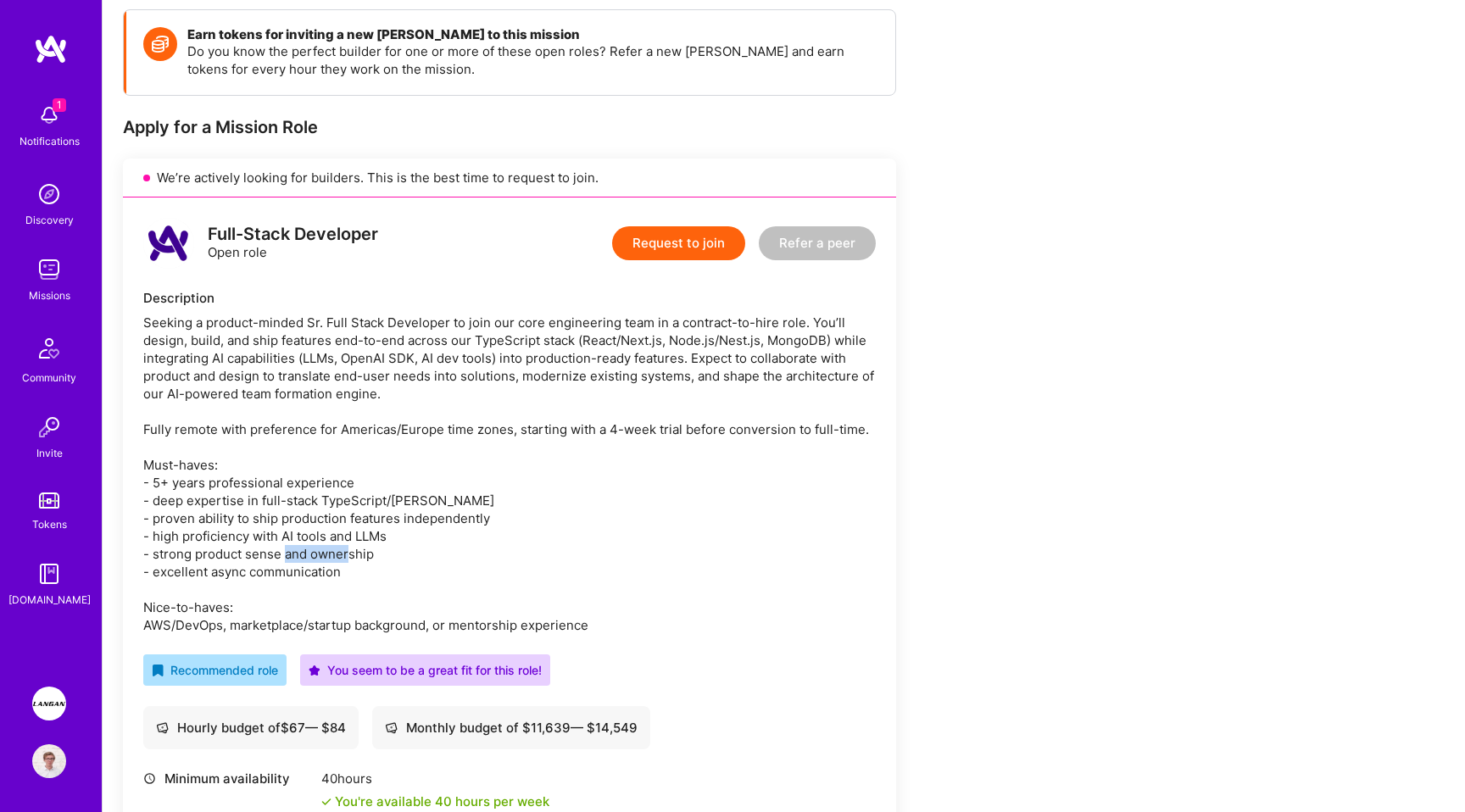
click at [330, 550] on div "Seeking a product-minded Sr. Full Stack Developer to join our core engineering …" at bounding box center [509, 473] width 732 height 321
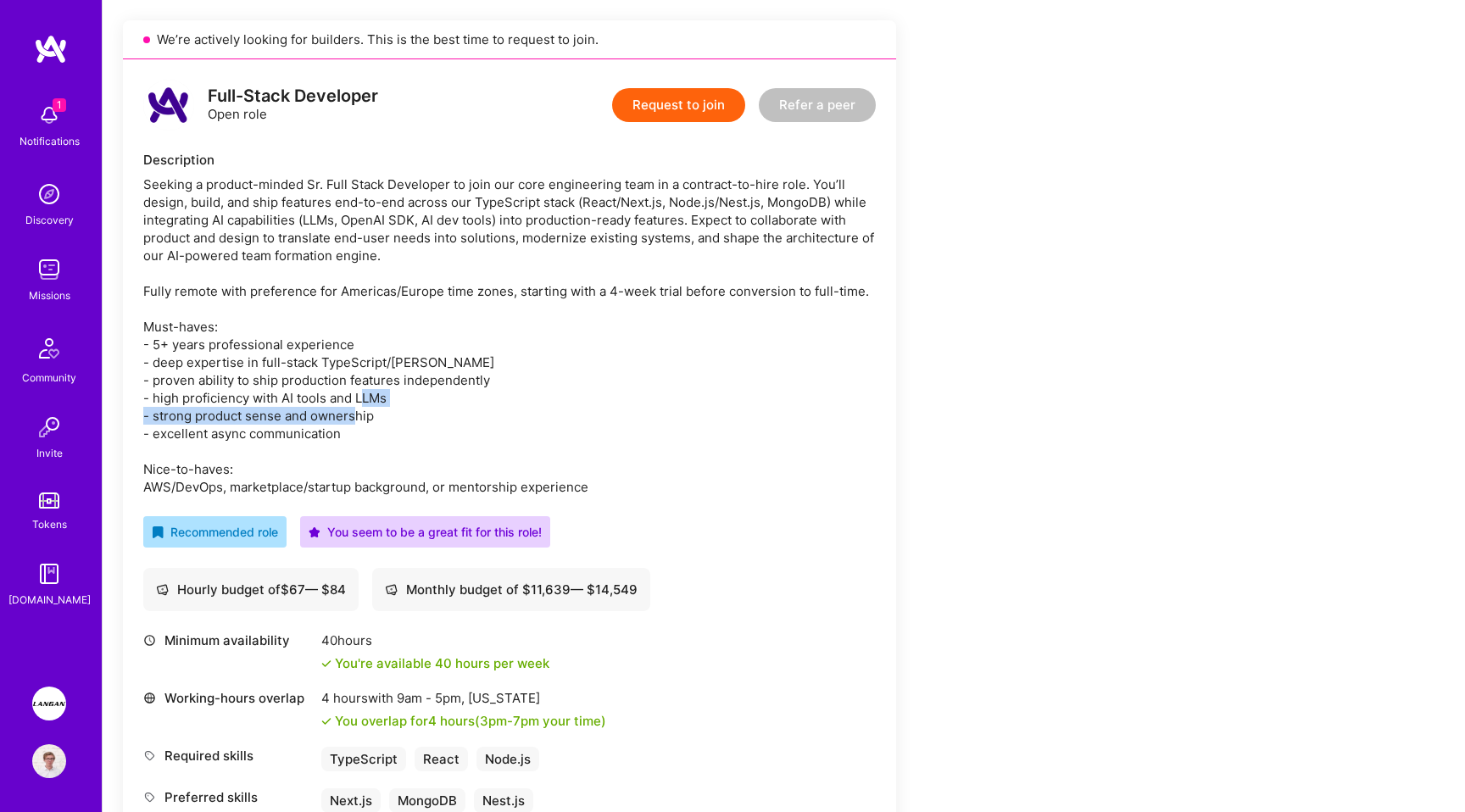
scroll to position [416, 0]
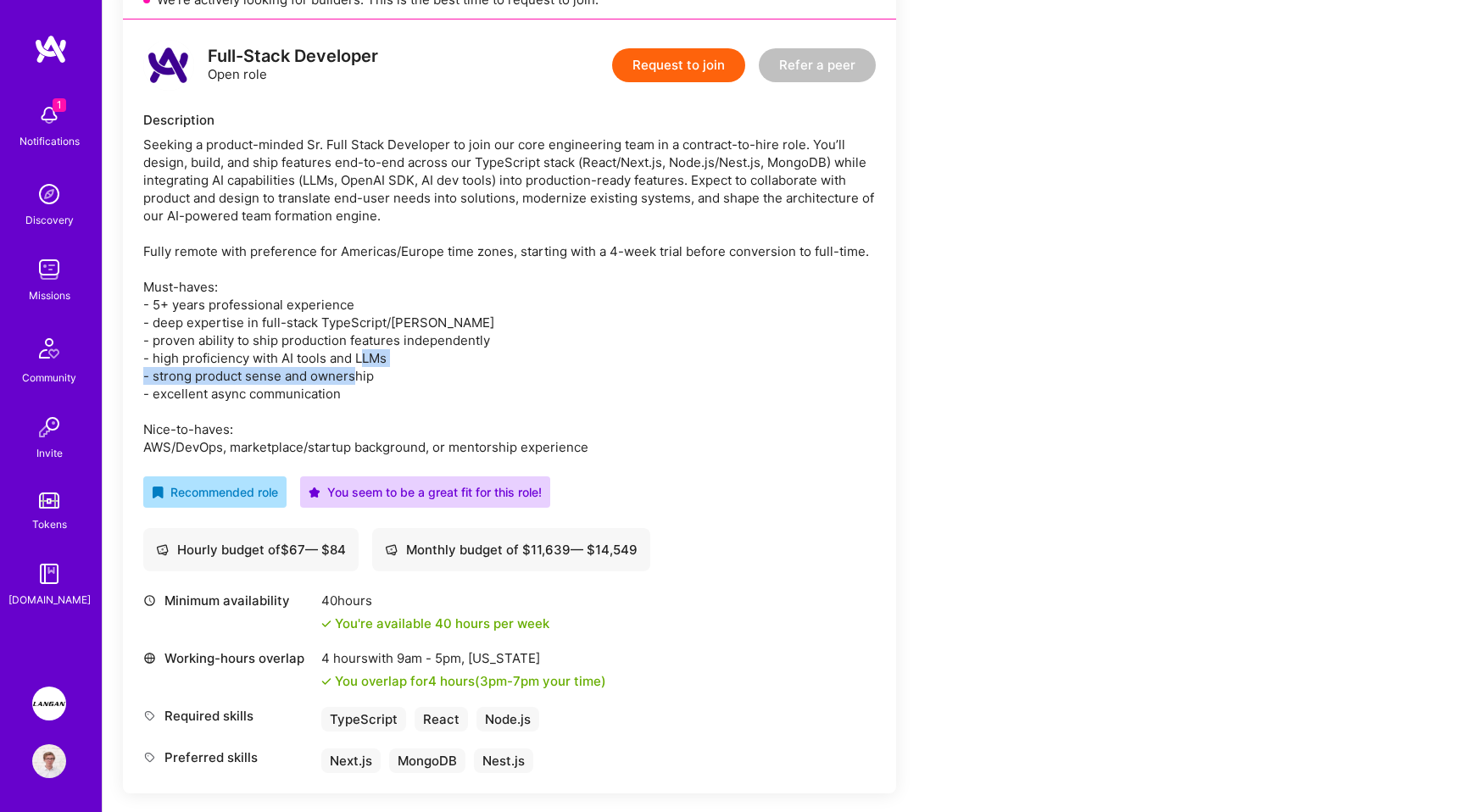
click at [324, 199] on div "Seeking a product-minded Sr. Full Stack Developer to join our core engineering …" at bounding box center [509, 296] width 732 height 321
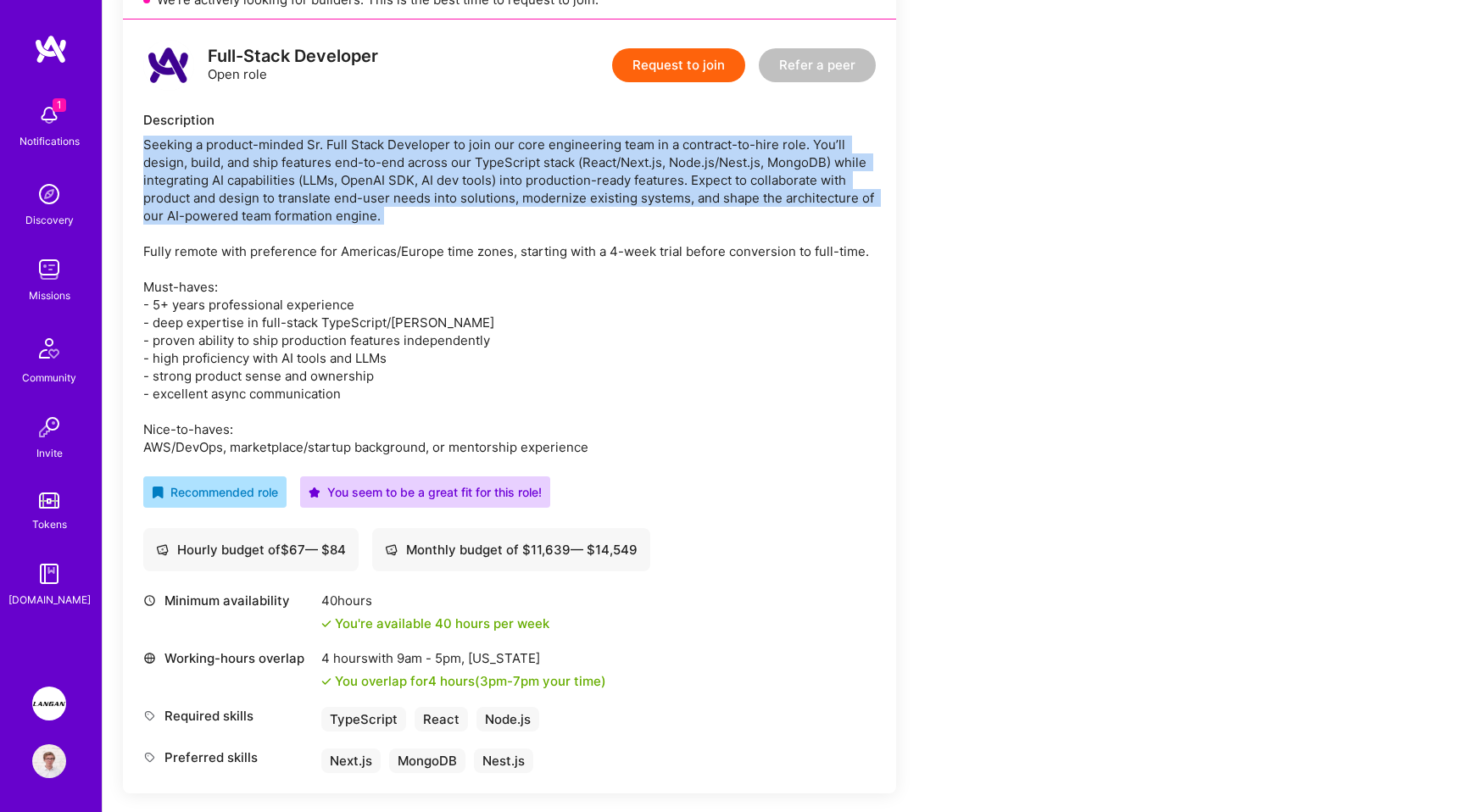
click at [395, 137] on div "Seeking a product-minded Sr. Full Stack Developer to join our core engineering …" at bounding box center [509, 296] width 732 height 321
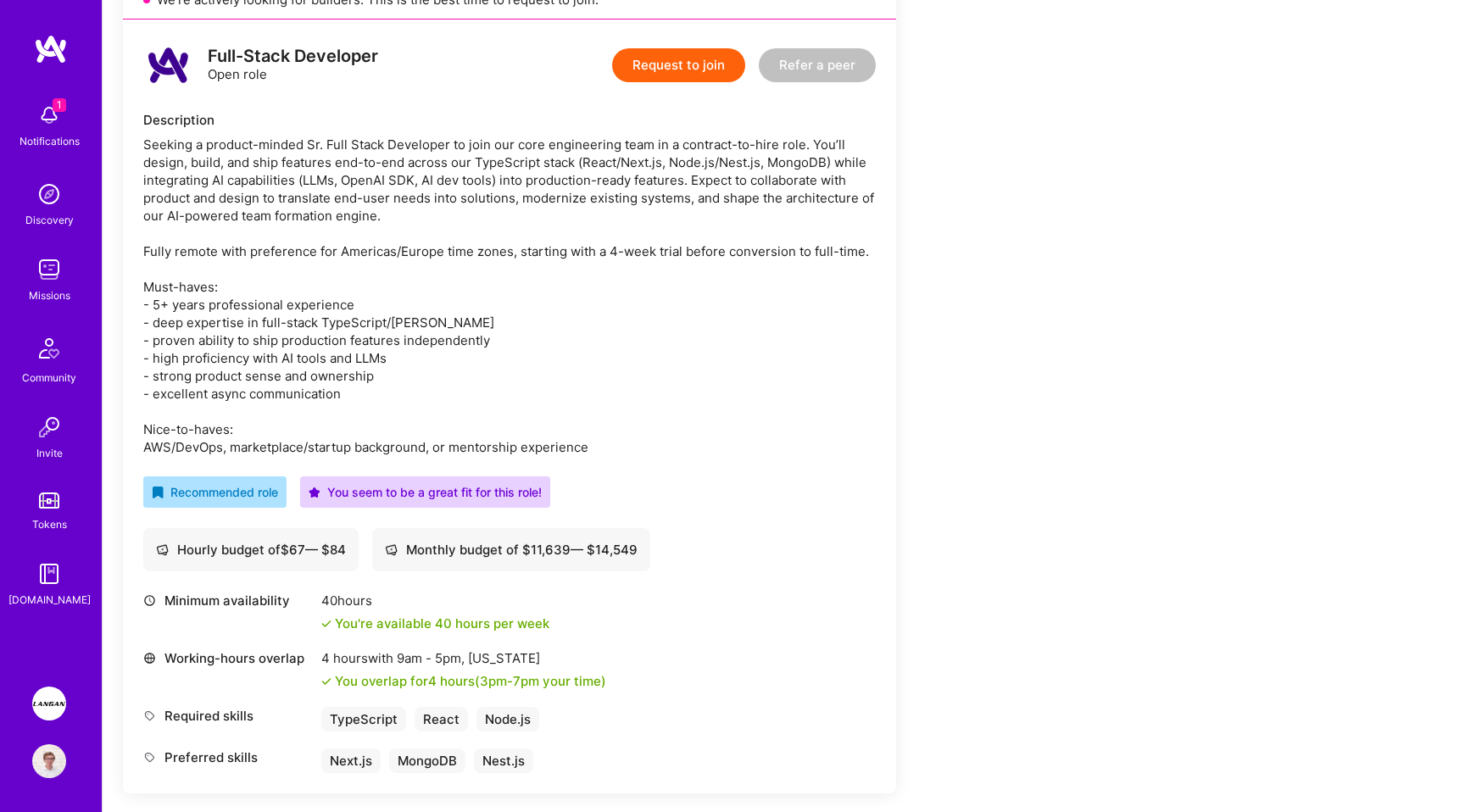
click at [395, 137] on div "Seeking a product-minded Sr. Full Stack Developer to join our core engineering …" at bounding box center [509, 296] width 732 height 321
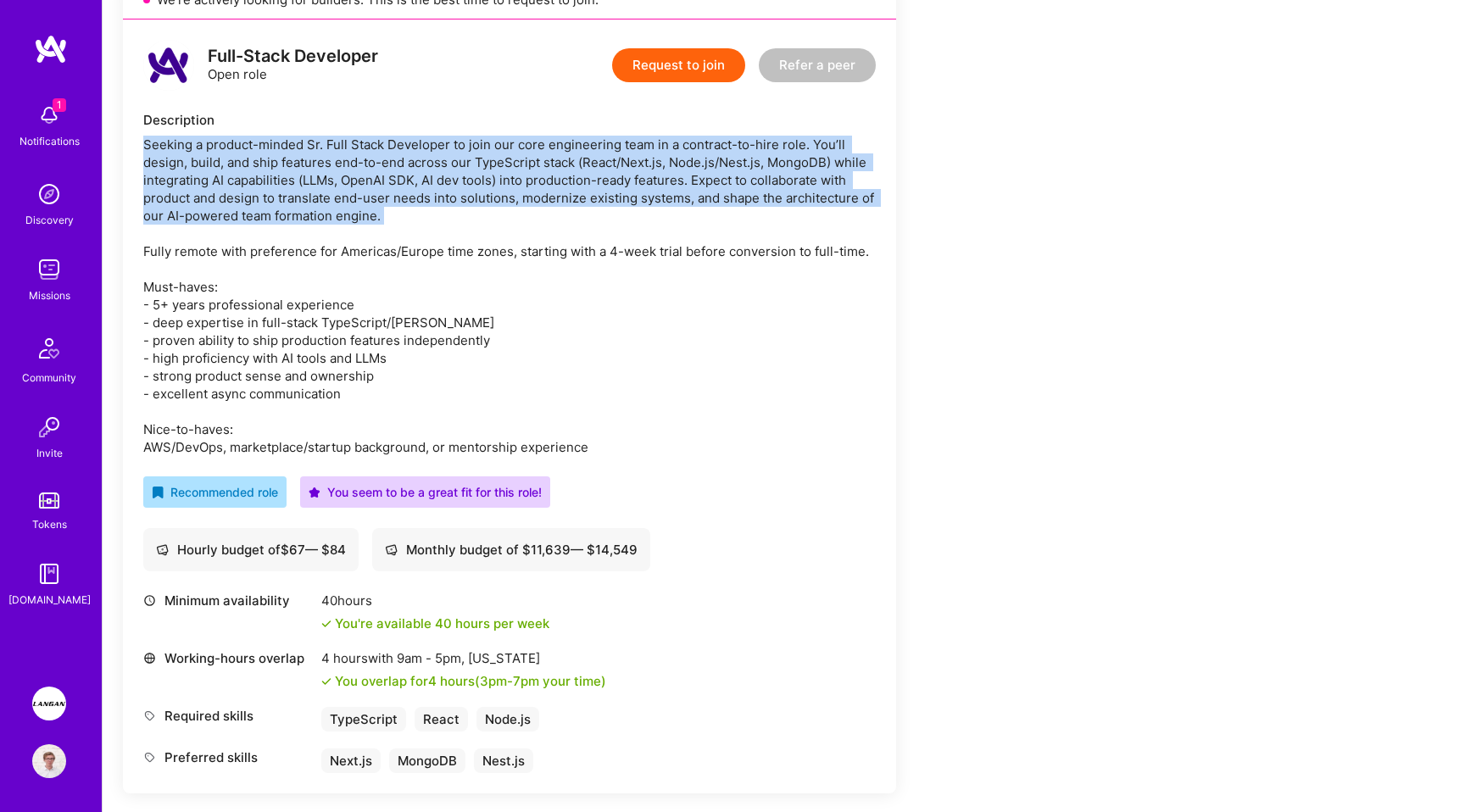
click at [675, 145] on div "Seeking a product-minded Sr. Full Stack Developer to join our core engineering …" at bounding box center [509, 296] width 732 height 321
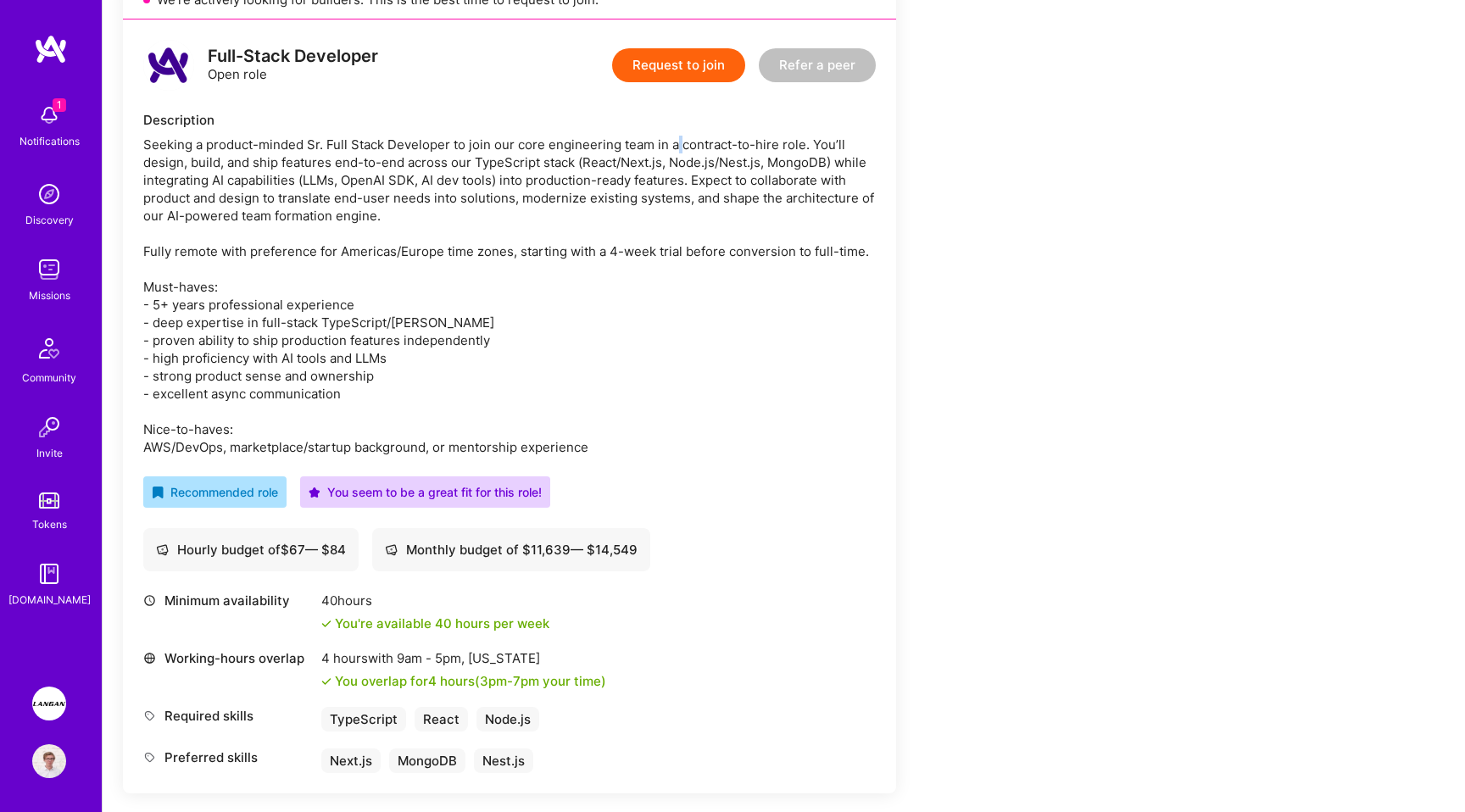
click at [675, 145] on div "Seeking a product-minded Sr. Full Stack Developer to join our core engineering …" at bounding box center [509, 296] width 732 height 321
click at [699, 146] on div "Seeking a product-minded Sr. Full Stack Developer to join our core engineering …" at bounding box center [509, 296] width 732 height 321
click at [771, 142] on div "Seeking a product-minded Sr. Full Stack Developer to join our core engineering …" at bounding box center [509, 296] width 732 height 321
copy div "contract-to-hire"
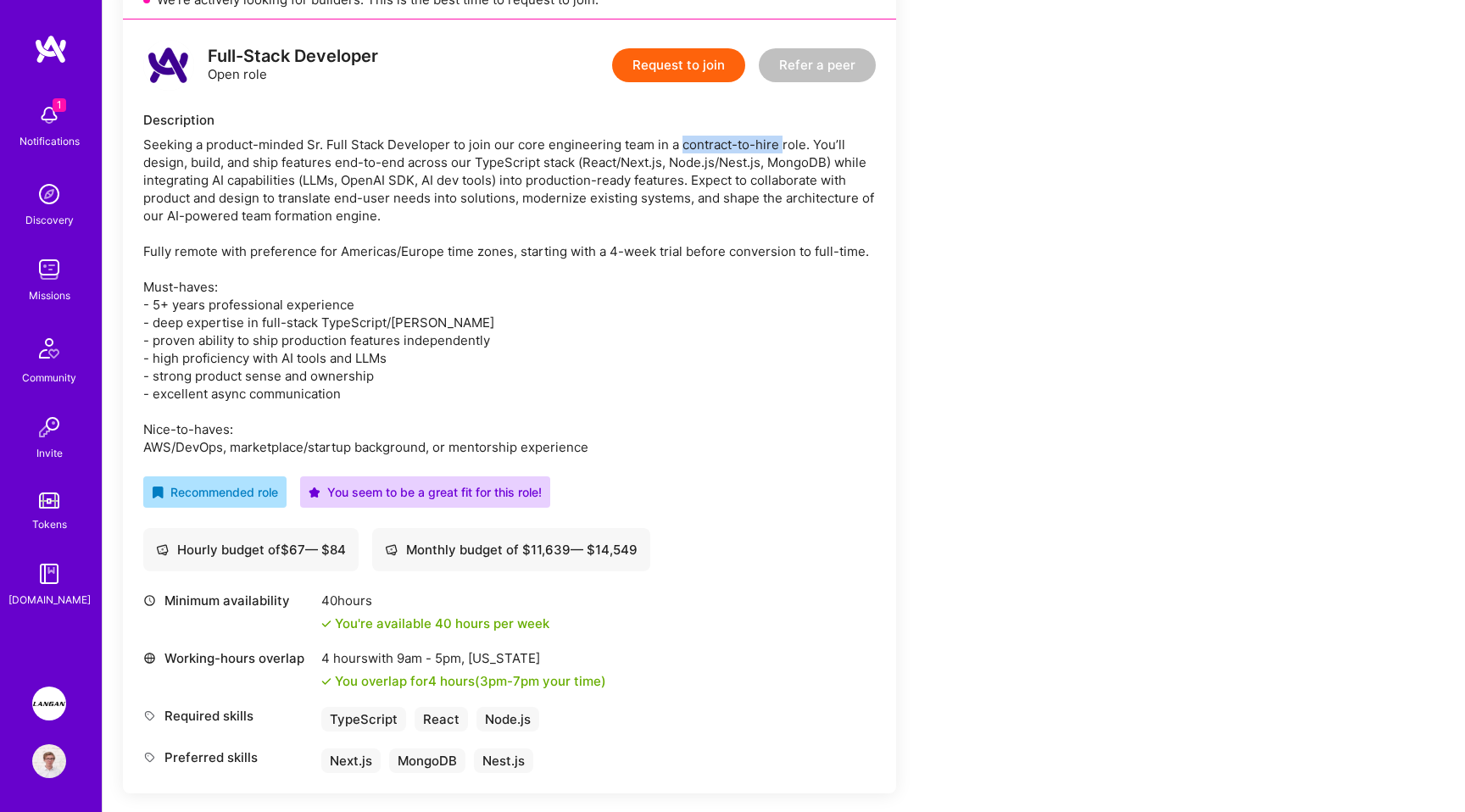
click at [344, 193] on div "Seeking a product-minded Sr. Full Stack Developer to join our core engineering …" at bounding box center [509, 296] width 732 height 321
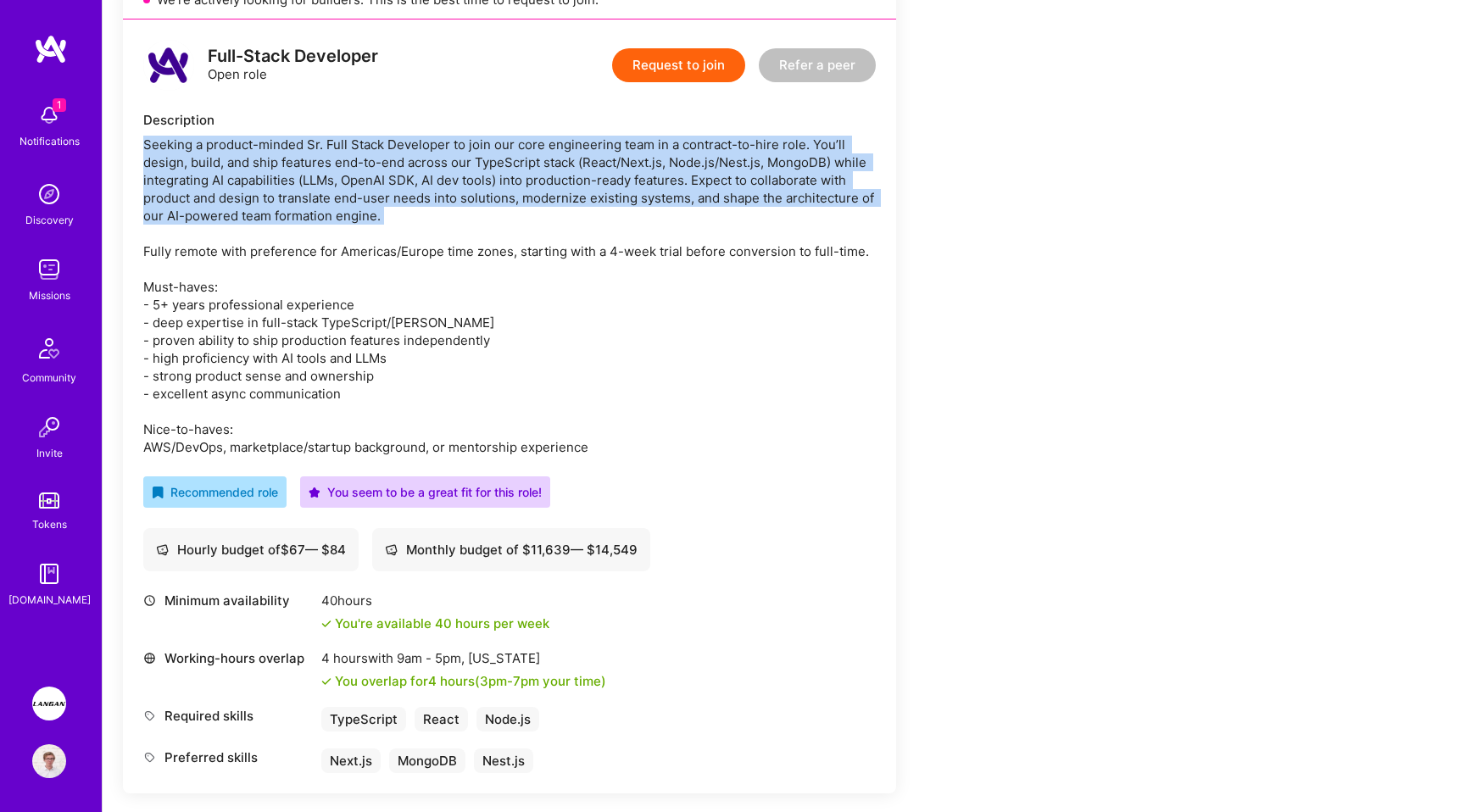
click at [344, 259] on div "Seeking a product-minded Sr. Full Stack Developer to join our core engineering …" at bounding box center [509, 296] width 732 height 321
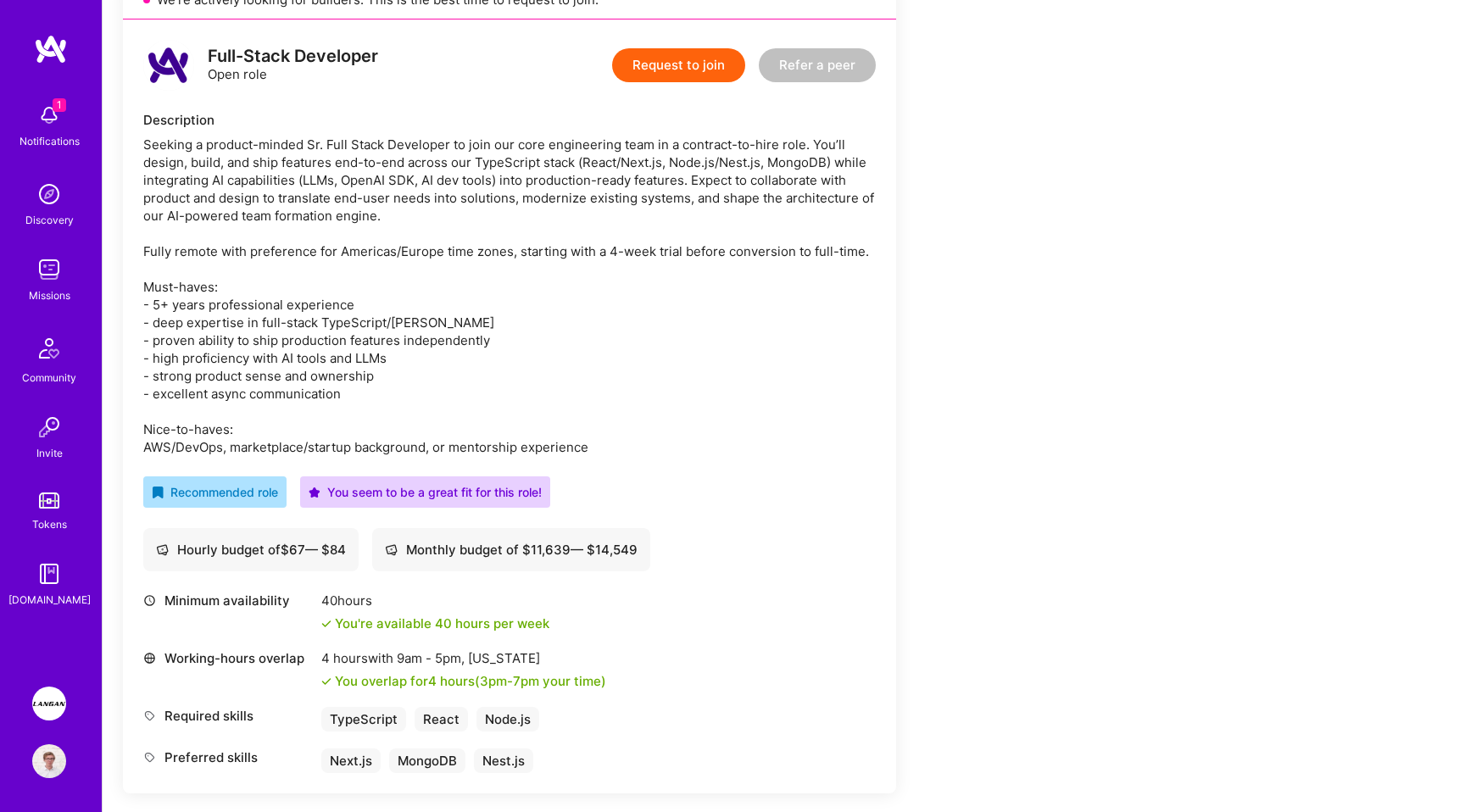
click at [344, 259] on div "Seeking a product-minded Sr. Full Stack Developer to join our core engineering …" at bounding box center [509, 296] width 732 height 321
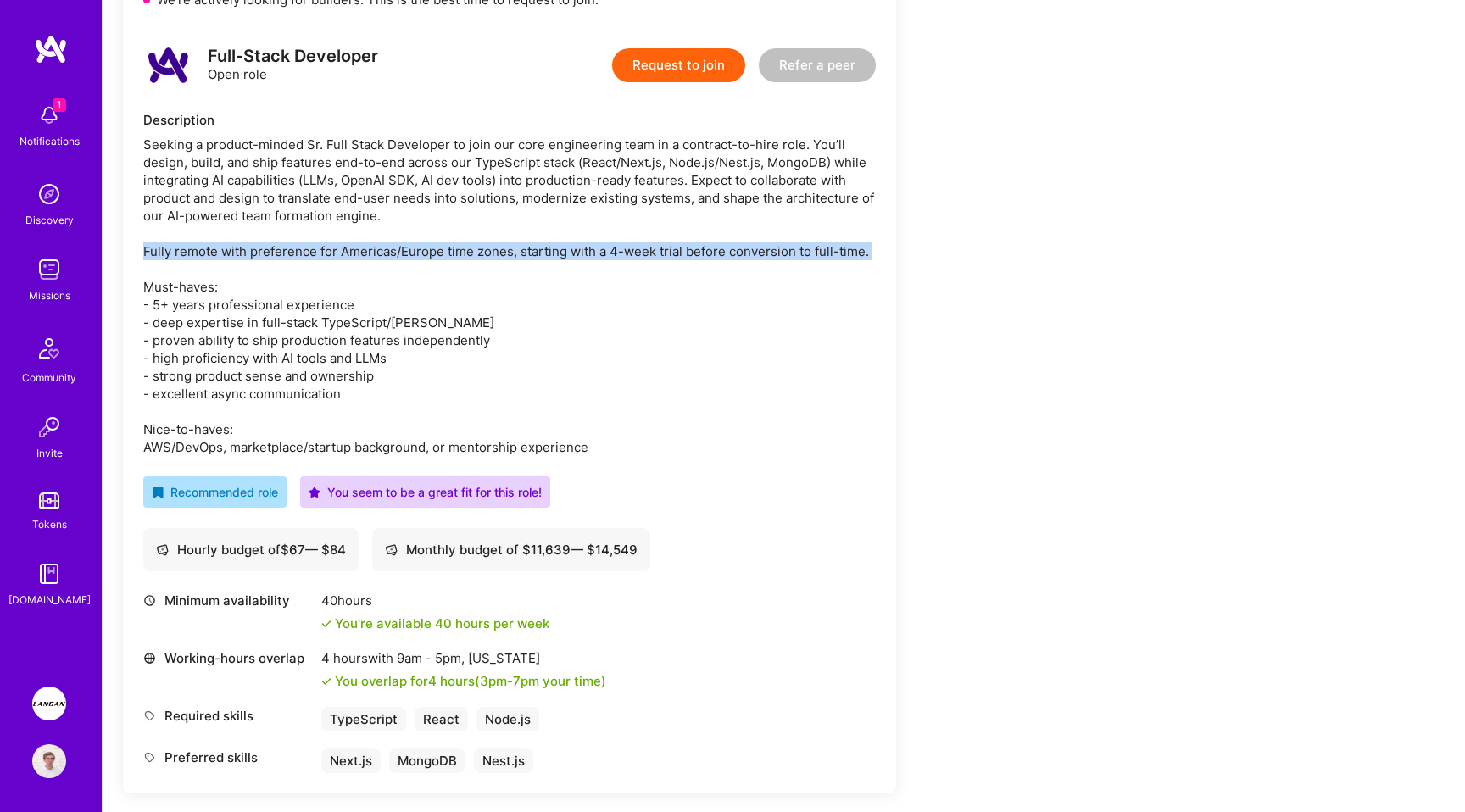
click at [364, 307] on div "Seeking a product-minded Sr. Full Stack Developer to join our core engineering …" at bounding box center [509, 296] width 732 height 321
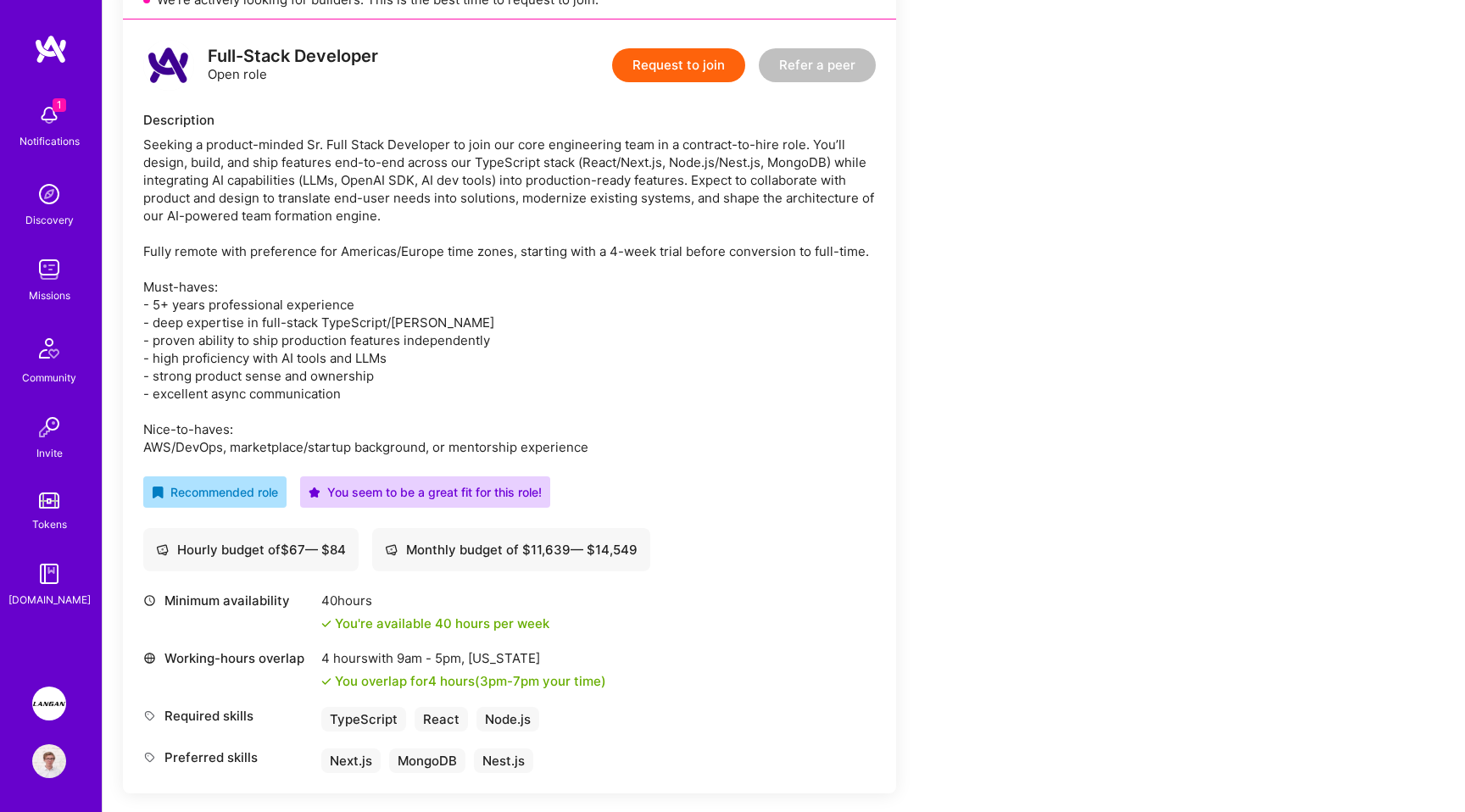
click at [364, 307] on div "Seeking a product-minded Sr. Full Stack Developer to join our core engineering …" at bounding box center [509, 296] width 732 height 321
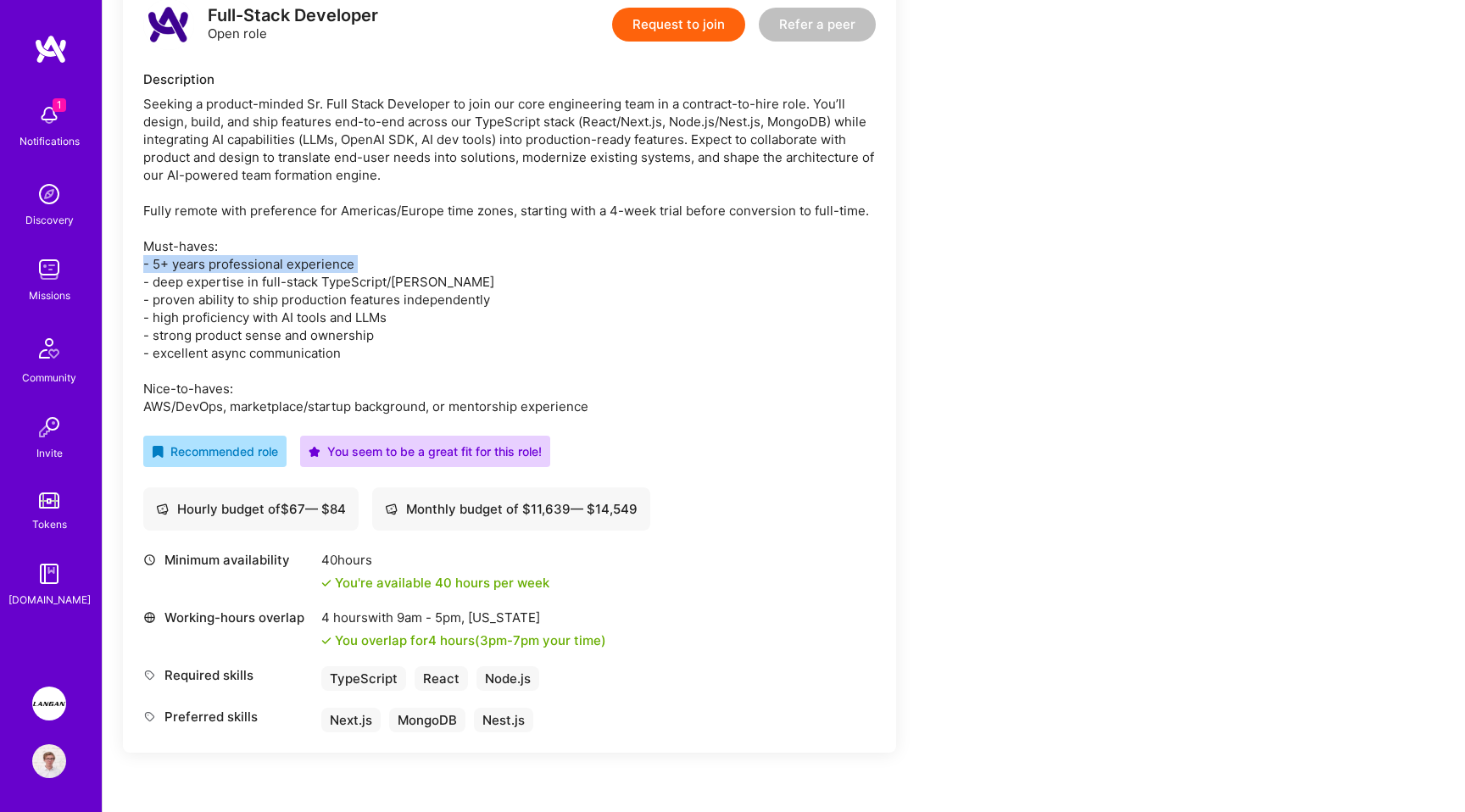
scroll to position [453, 0]
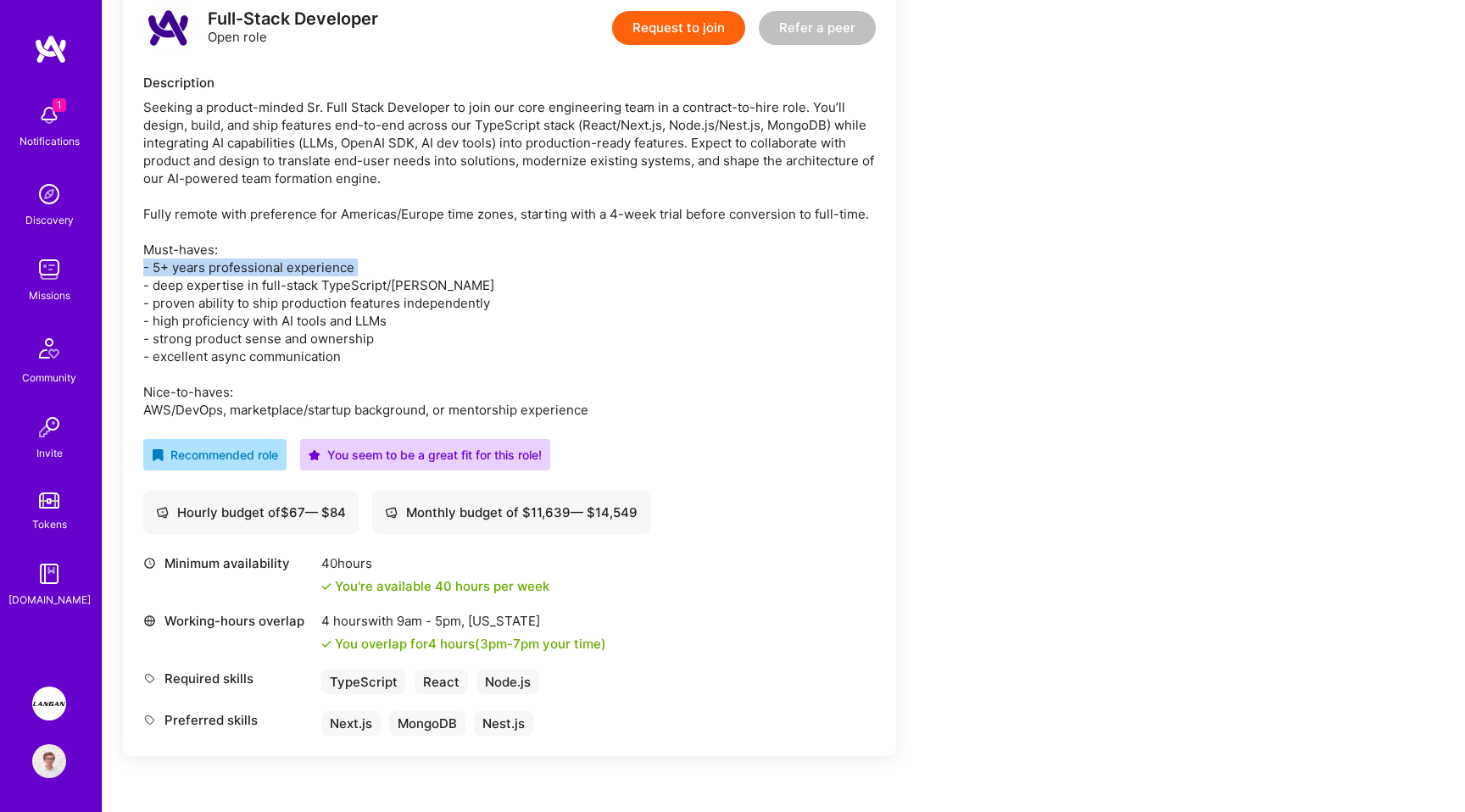
click at [328, 288] on div "Seeking a product-minded Sr. Full Stack Developer to join our core engineering …" at bounding box center [509, 258] width 732 height 321
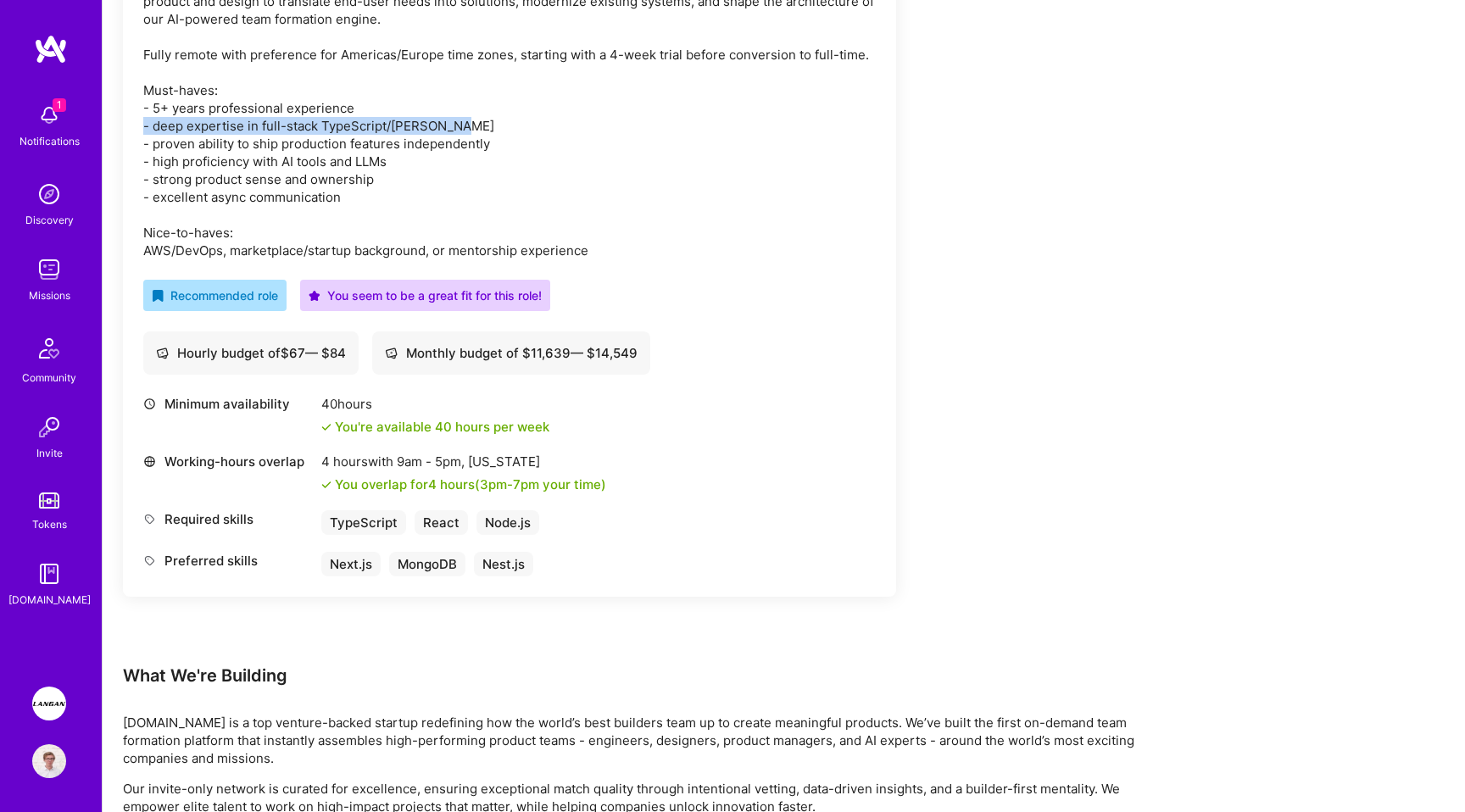
scroll to position [588, 0]
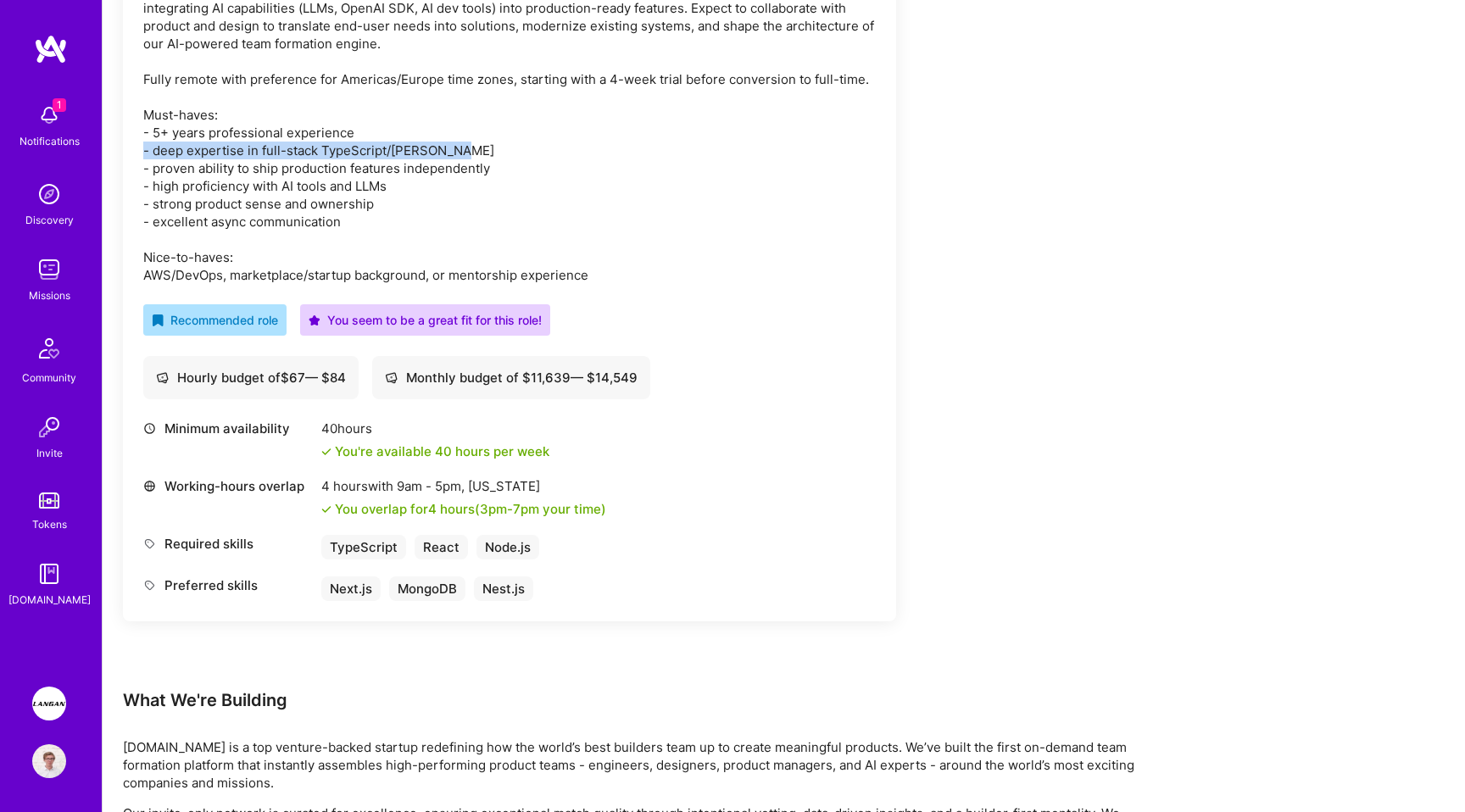
click at [400, 243] on div "Seeking a product-minded Sr. Full Stack Developer to join our core engineering …" at bounding box center [509, 124] width 732 height 321
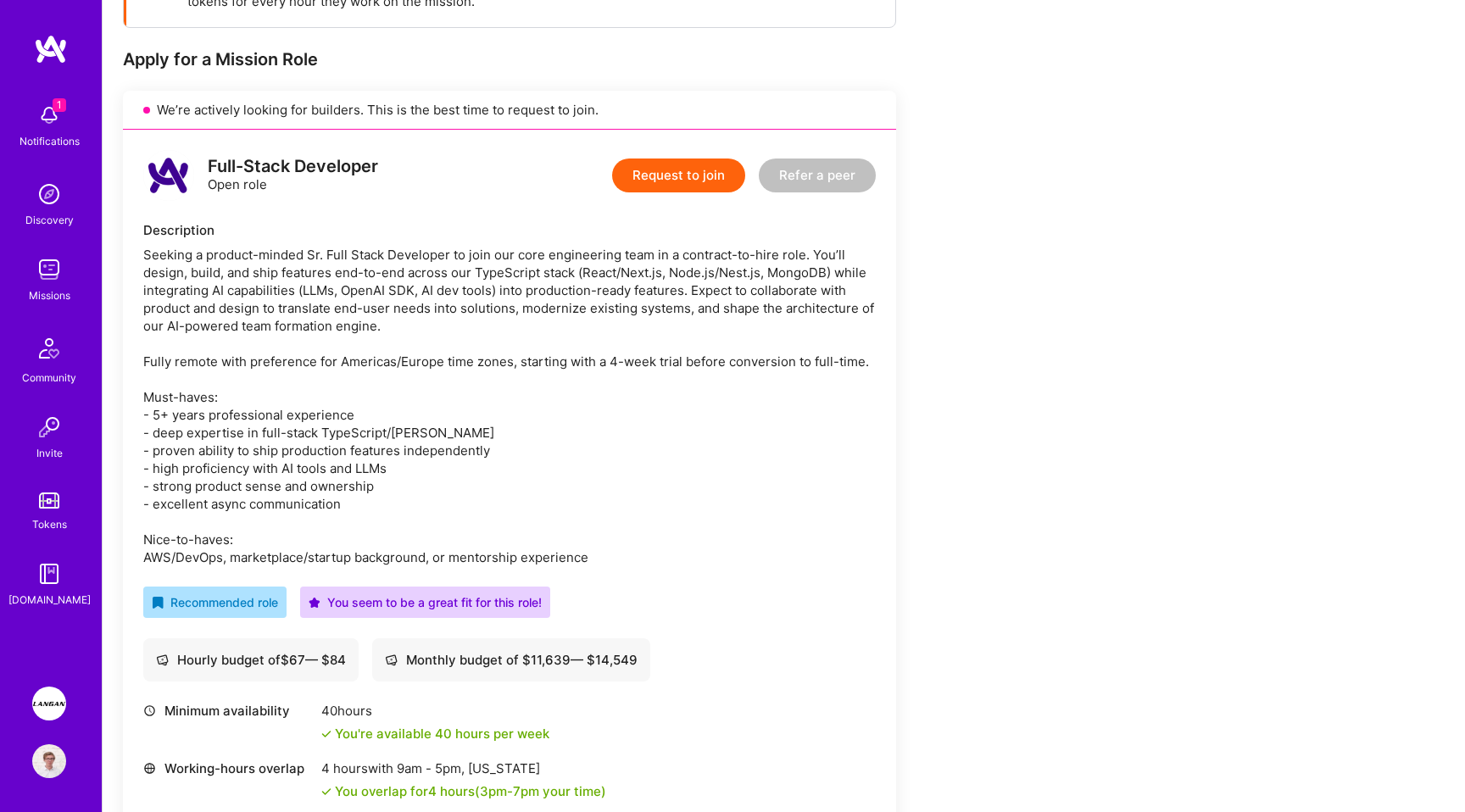
scroll to position [282, 0]
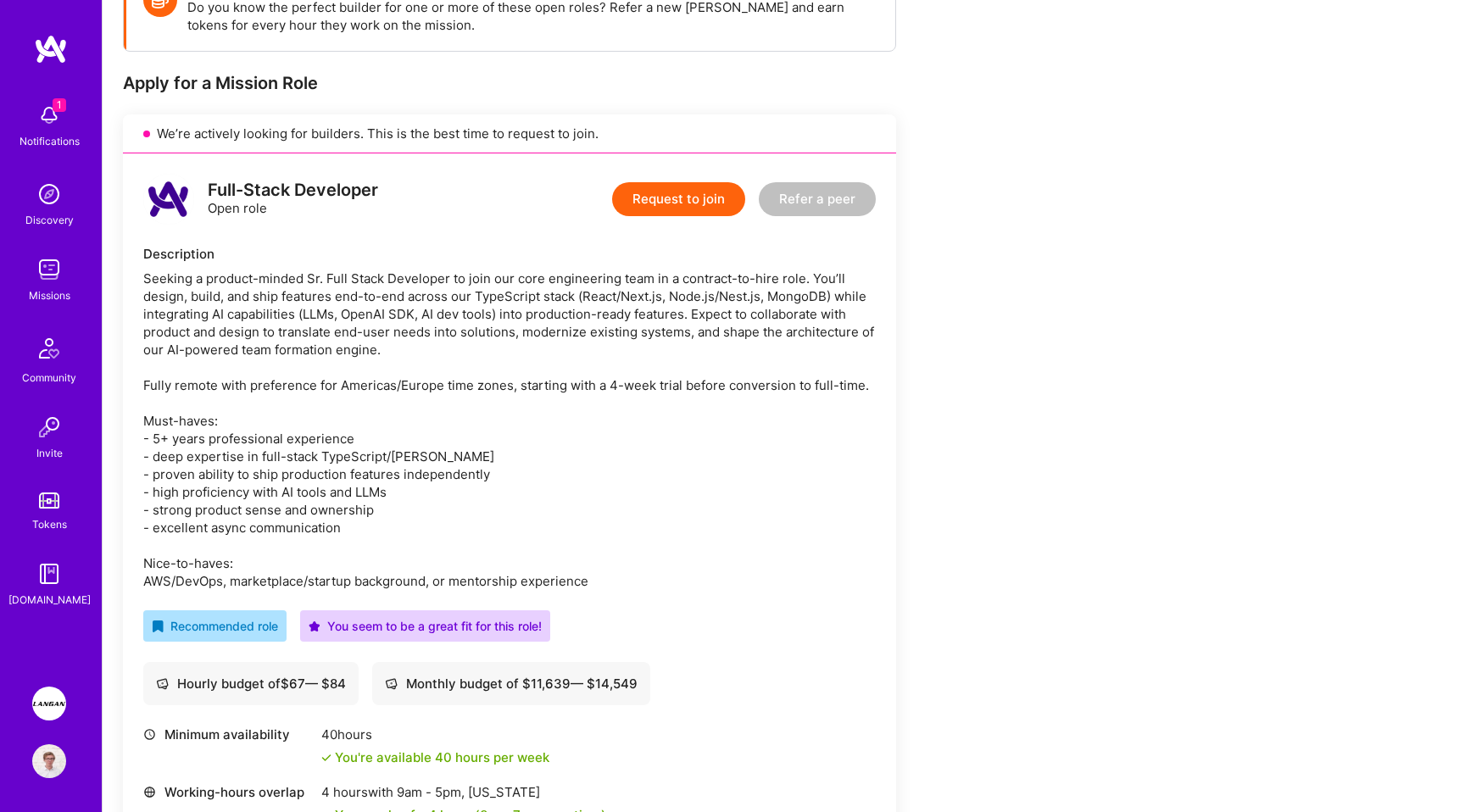
click at [344, 447] on div "Seeking a product-minded Sr. Full Stack Developer to join our core engineering …" at bounding box center [509, 429] width 732 height 321
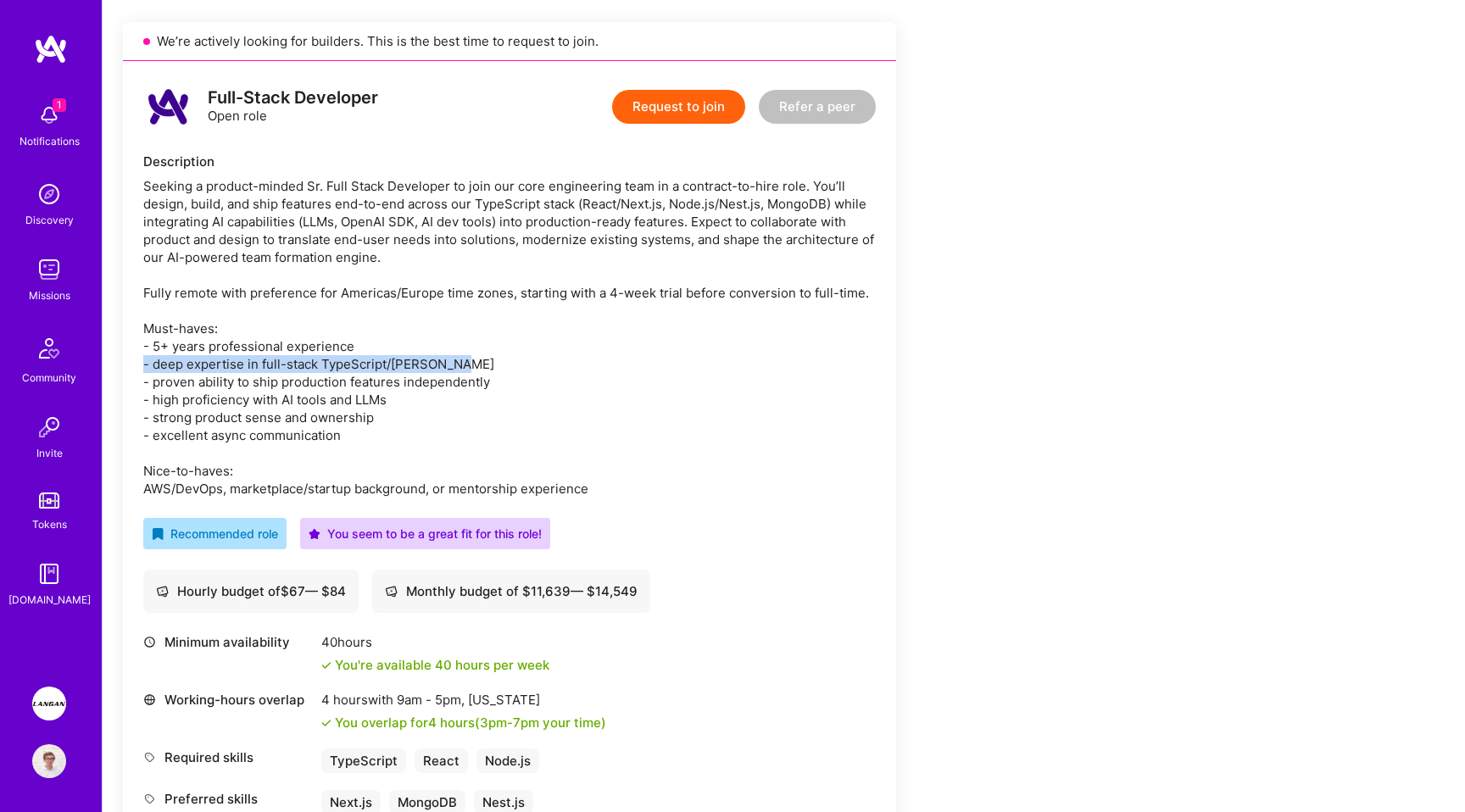
scroll to position [389, 0]
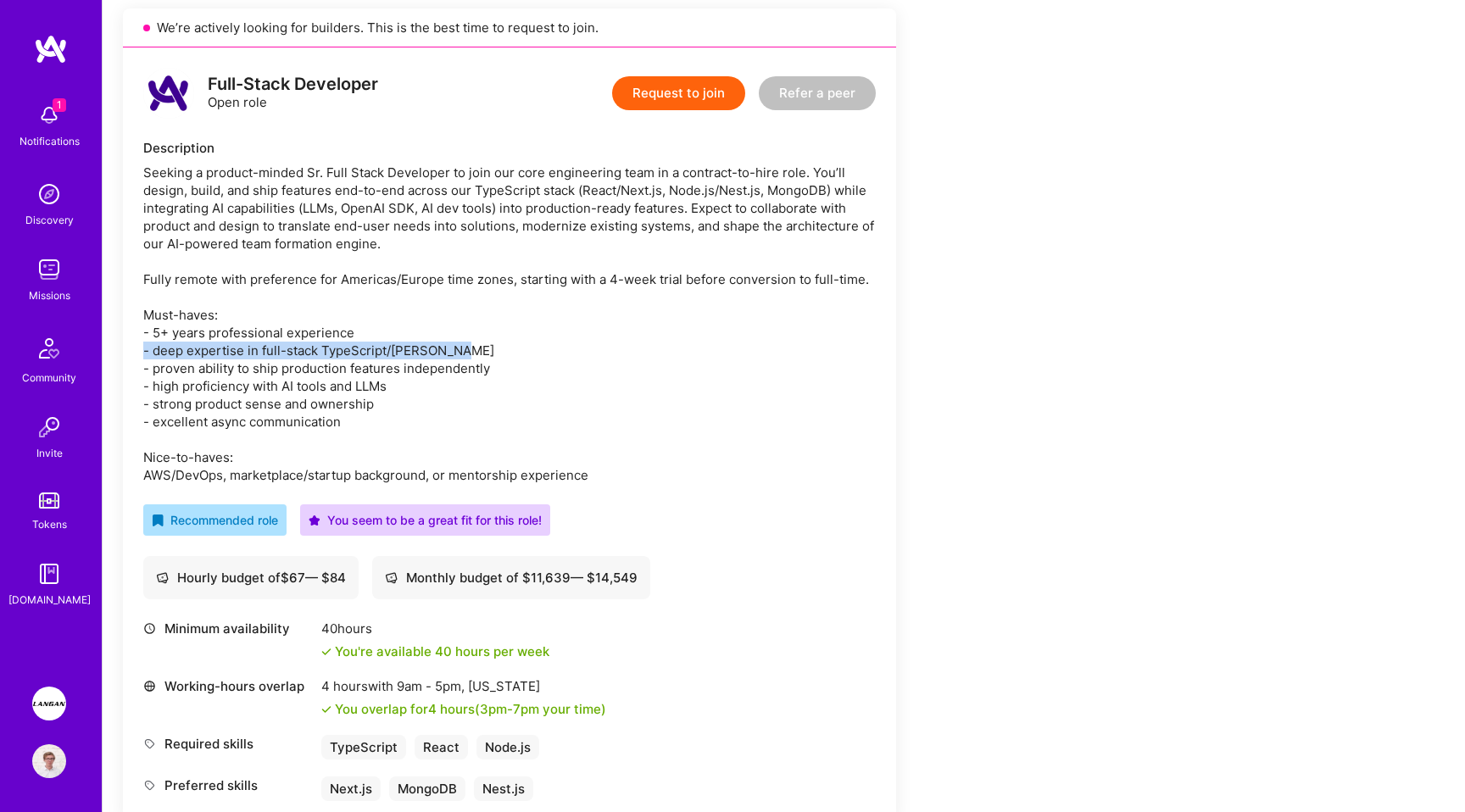
click at [848, 409] on div "Seeking a product-minded Sr. Full Stack Developer to join our core engineering …" at bounding box center [509, 324] width 732 height 321
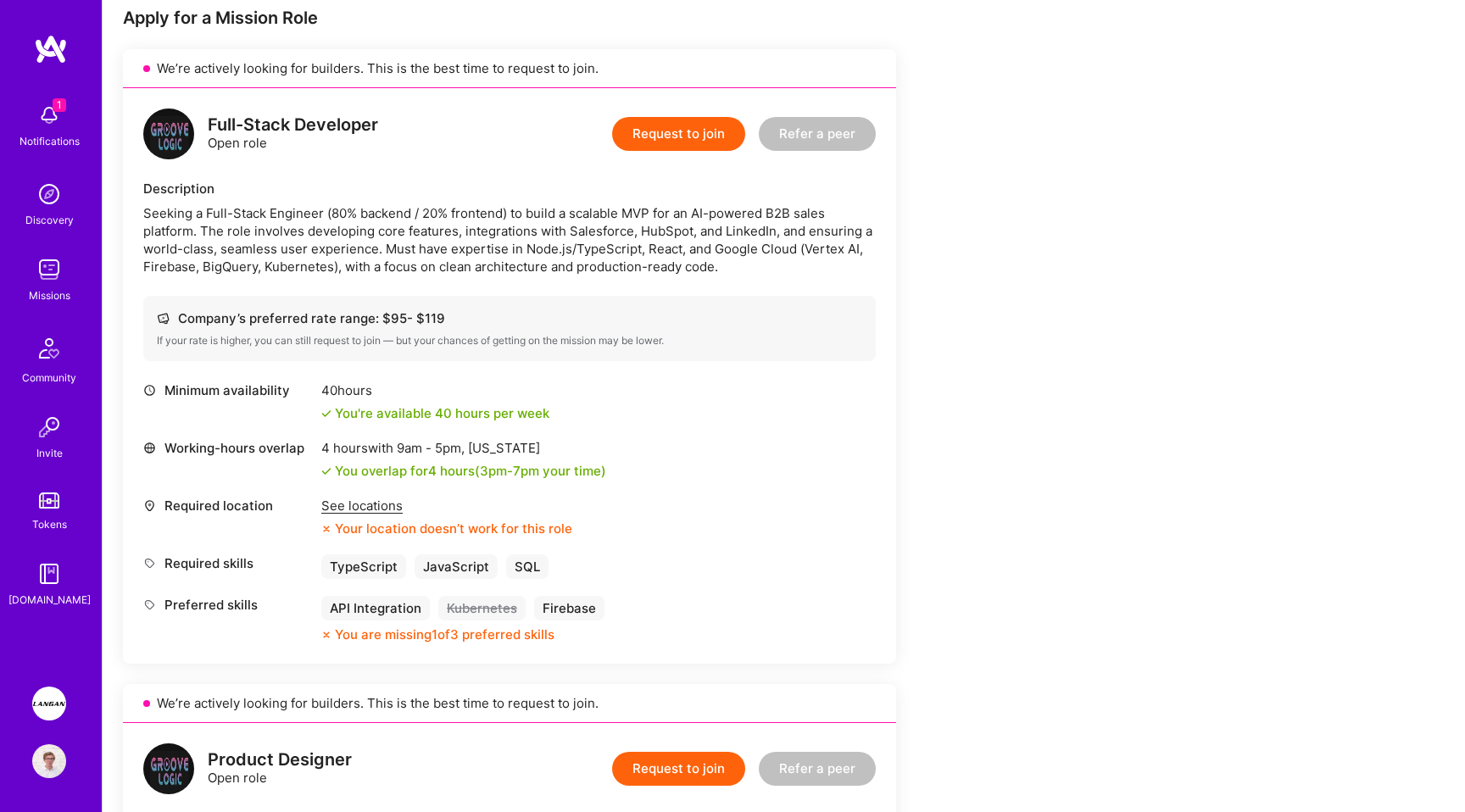
scroll to position [326, 0]
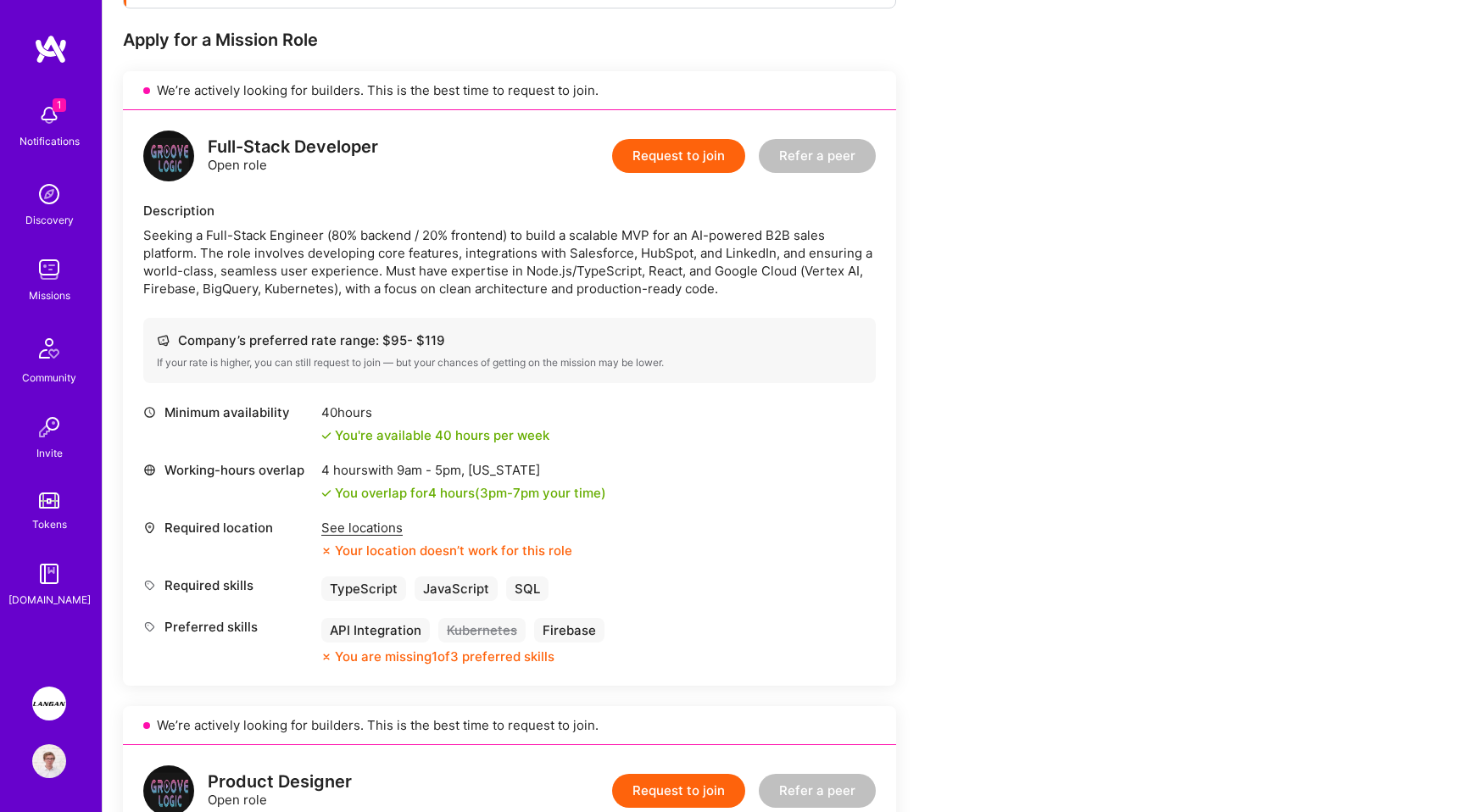
click at [373, 529] on div "See locations" at bounding box center [447, 527] width 251 height 18
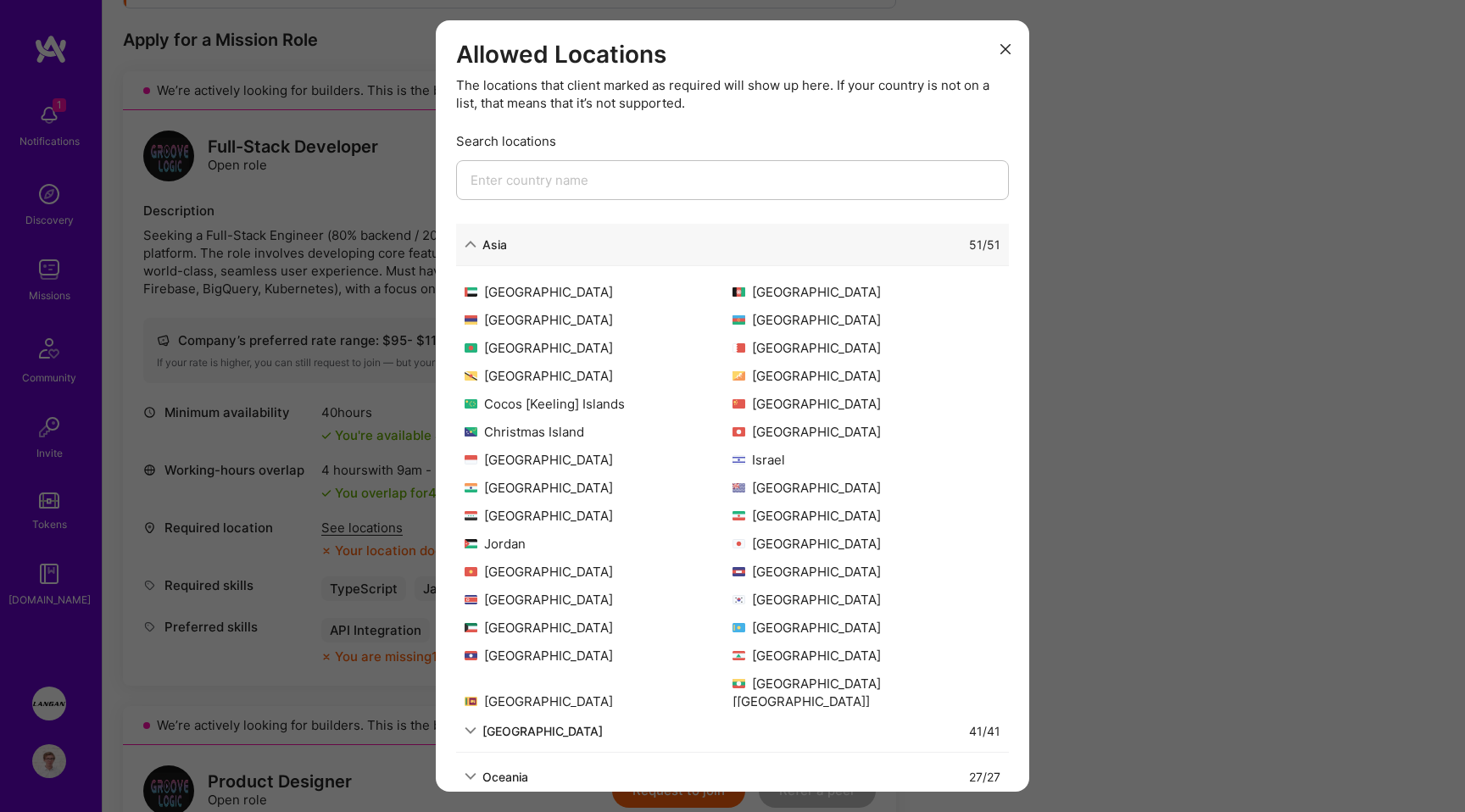
click at [506, 239] on div "Asia" at bounding box center [495, 245] width 25 height 18
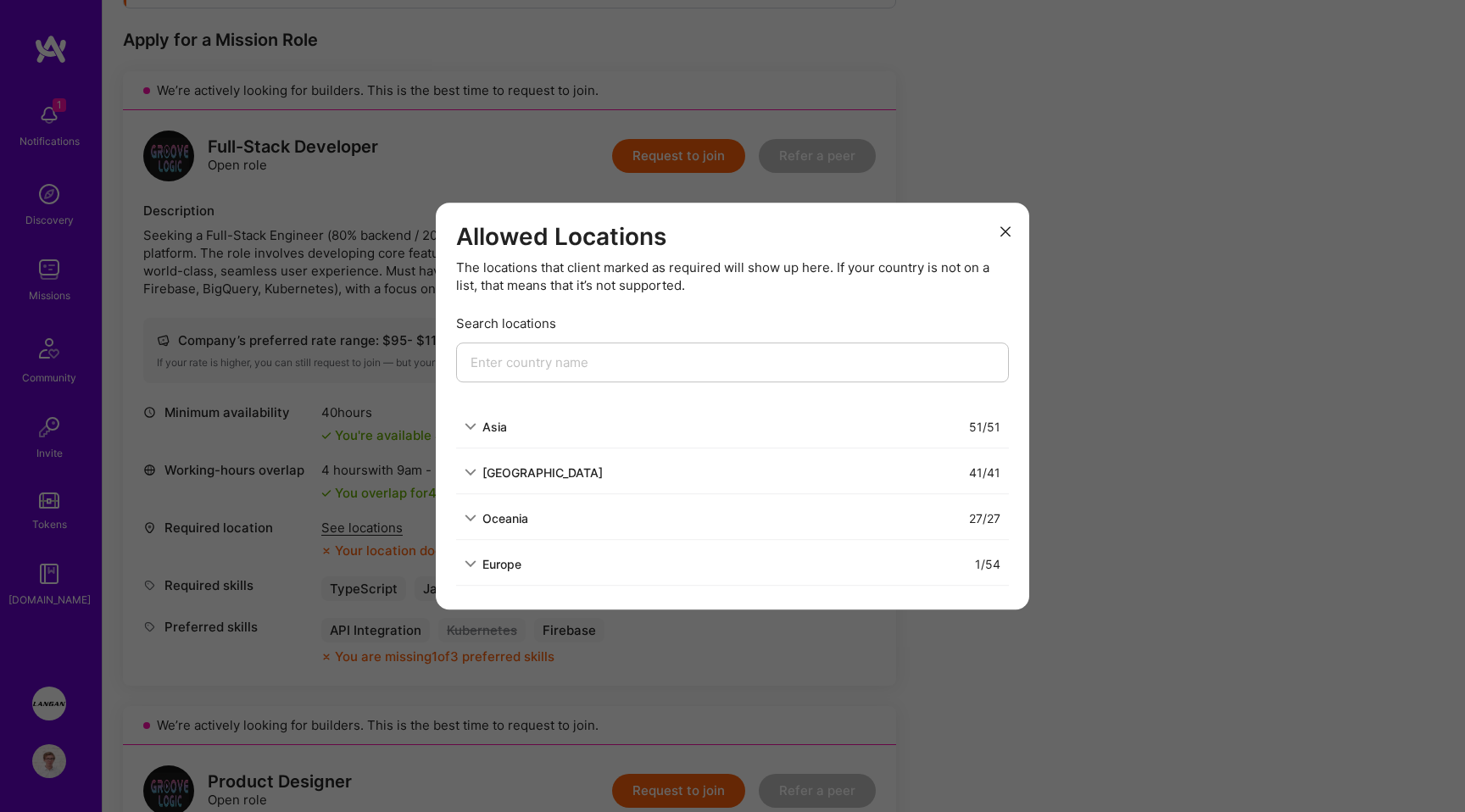
click at [486, 545] on div "Europe 1 / 54" at bounding box center [732, 564] width 553 height 42
click at [481, 567] on div "Europe" at bounding box center [493, 564] width 57 height 18
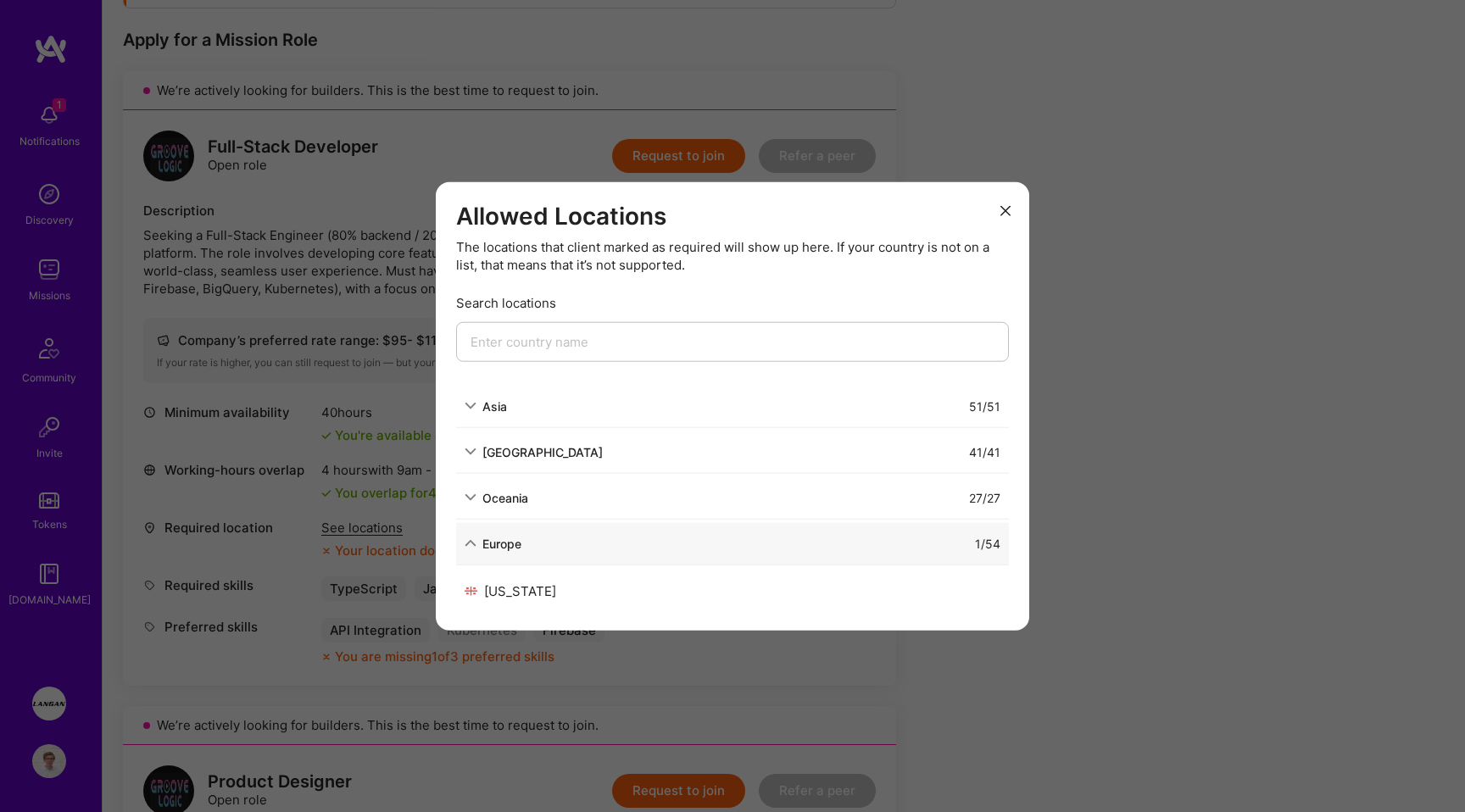
click at [489, 548] on div "Europe" at bounding box center [502, 542] width 39 height 18
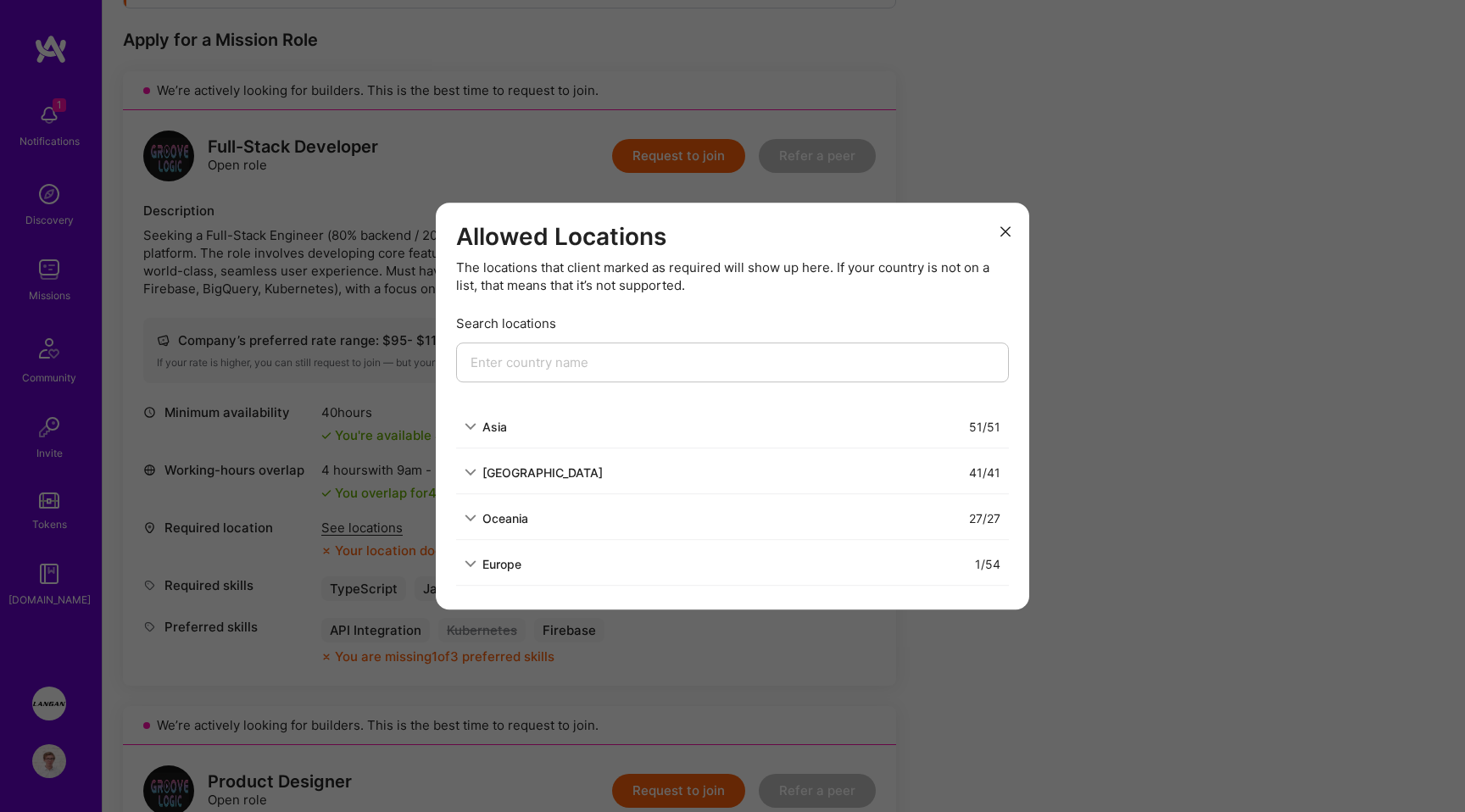
click at [503, 524] on div "Oceania" at bounding box center [506, 518] width 46 height 18
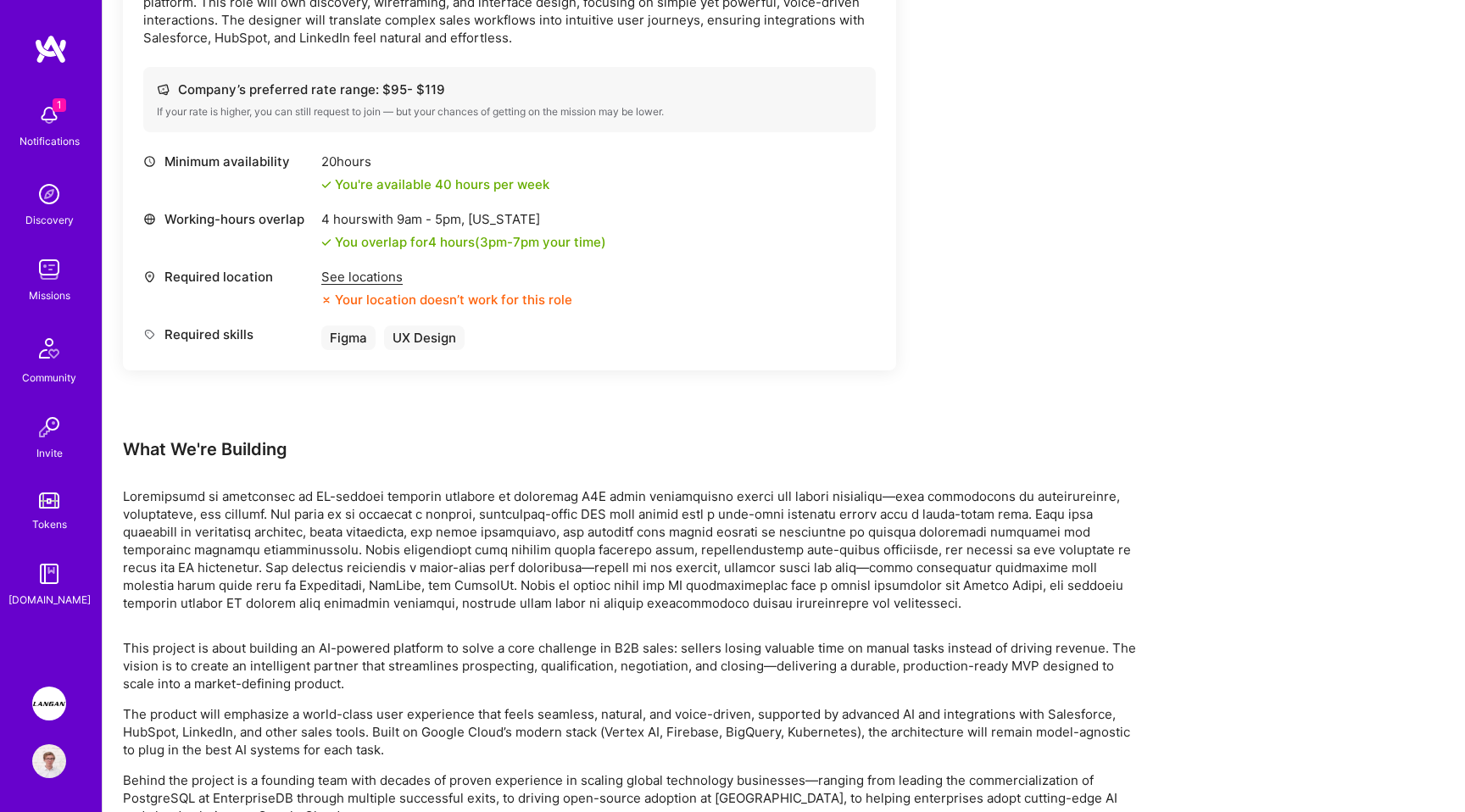
scroll to position [1311, 0]
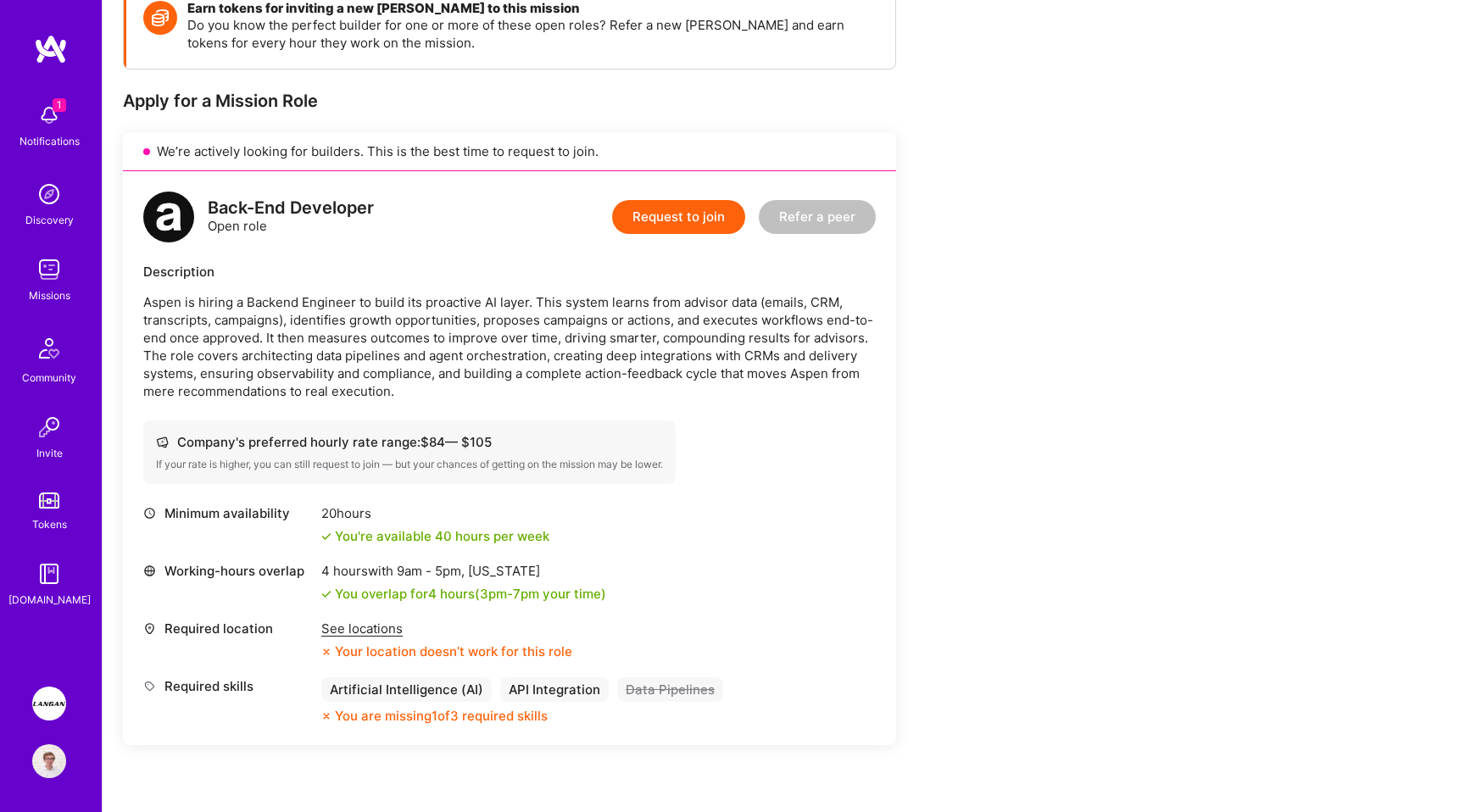
scroll to position [221, 0]
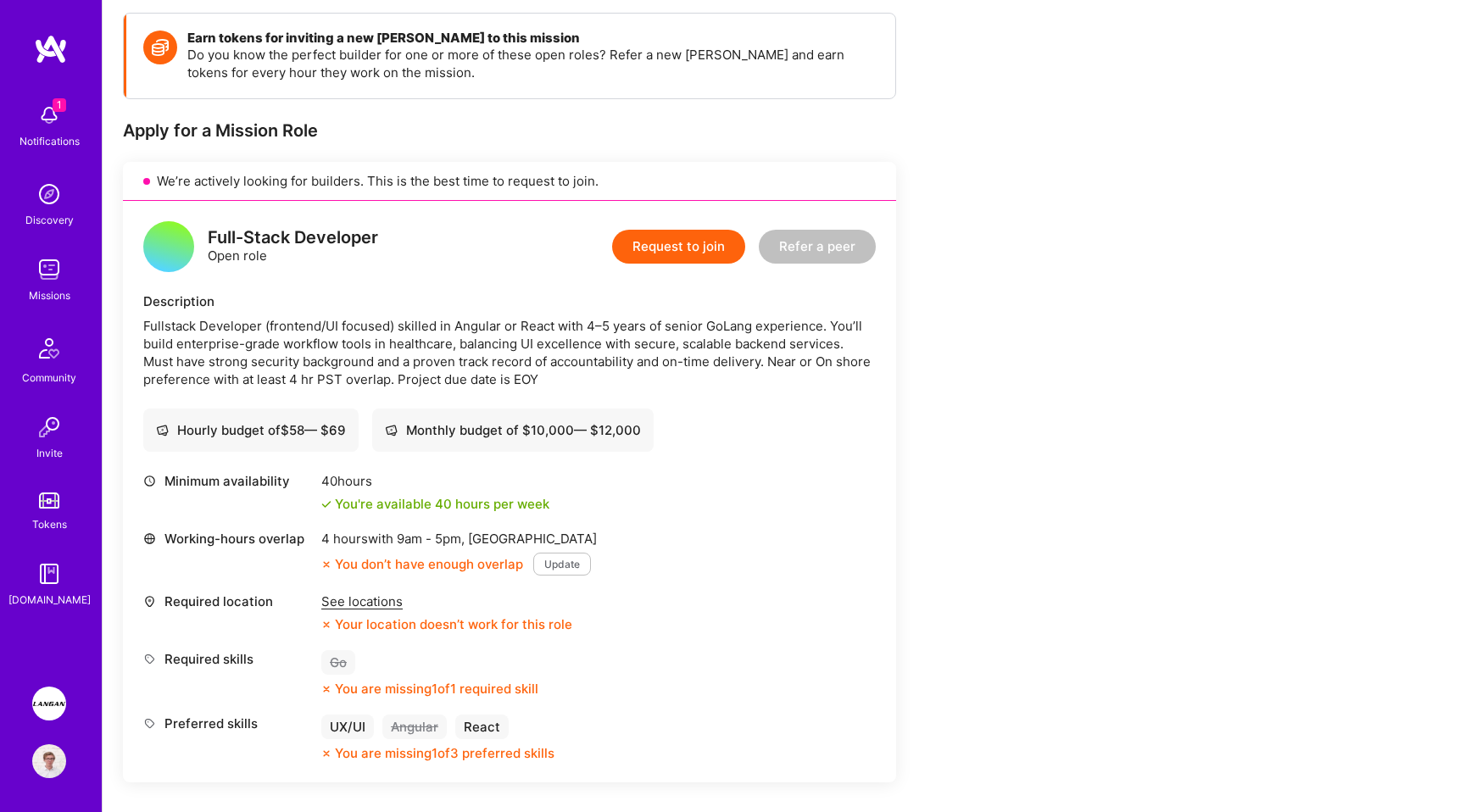
scroll to position [322, 0]
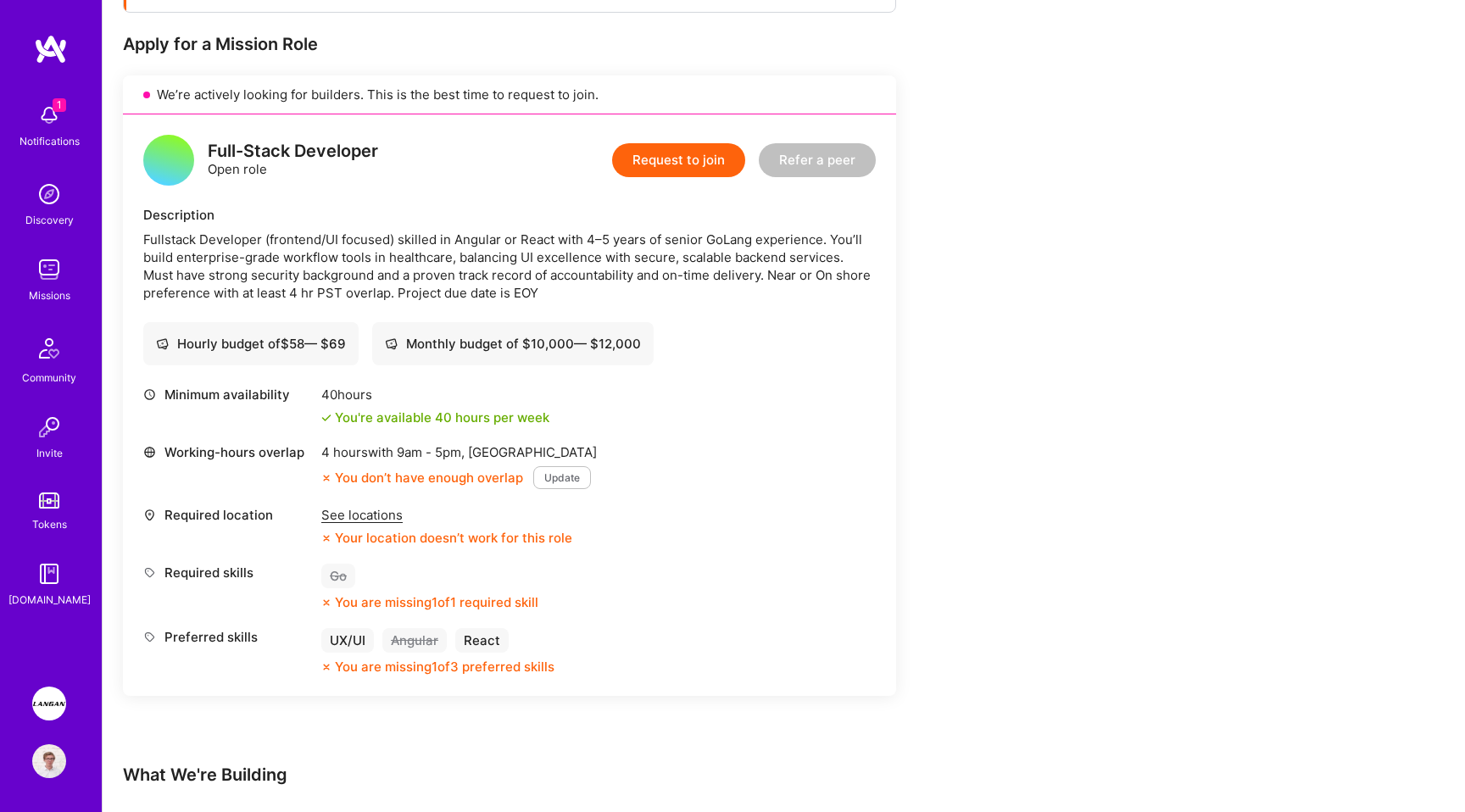
click at [407, 518] on div "See locations" at bounding box center [447, 514] width 251 height 18
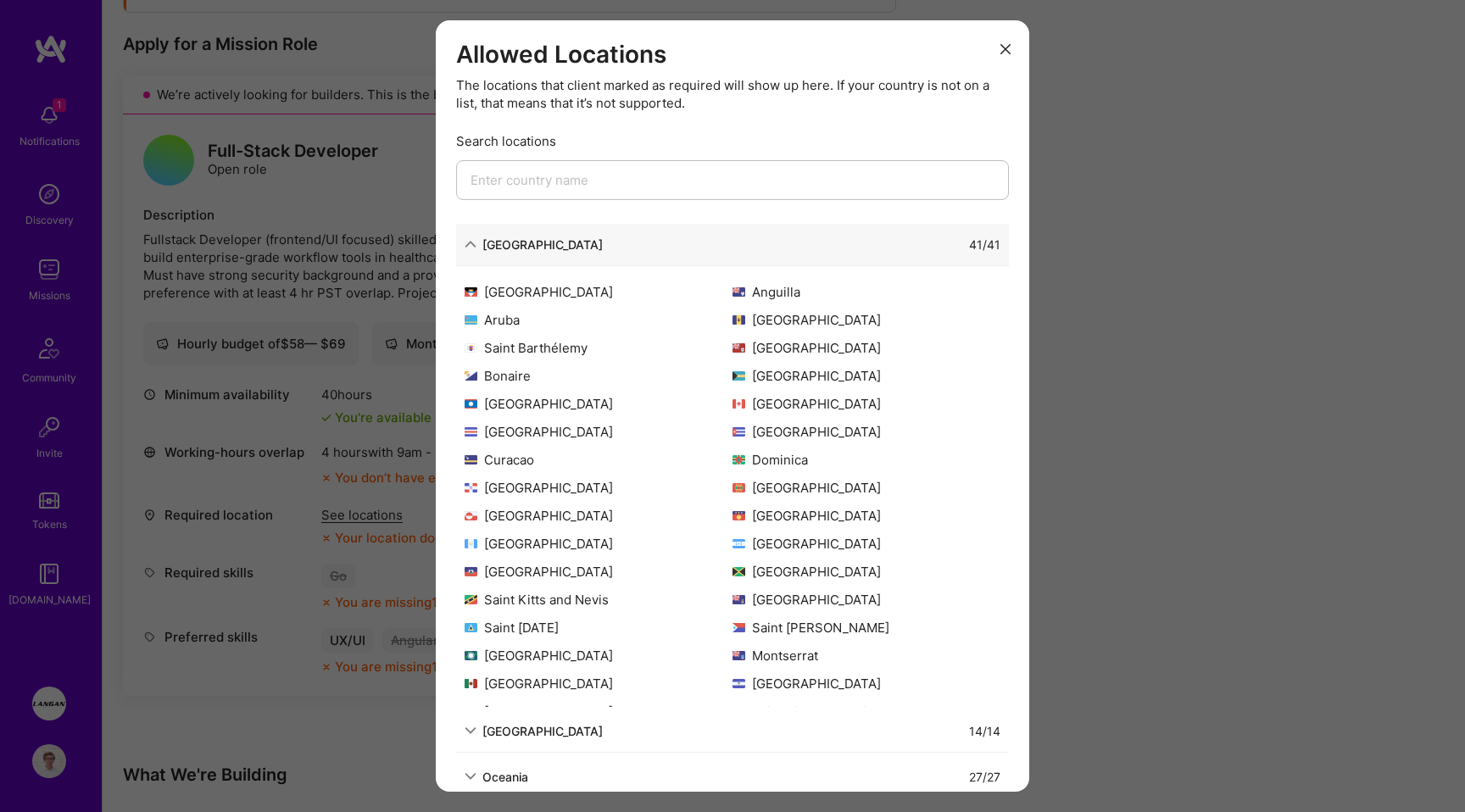
click at [603, 247] on div "41 / 41" at bounding box center [801, 245] width 398 height 18
click at [471, 232] on div "[GEOGRAPHIC_DATA] 41 / 41" at bounding box center [732, 245] width 553 height 42
click at [471, 243] on icon "modal" at bounding box center [471, 244] width 12 height 12
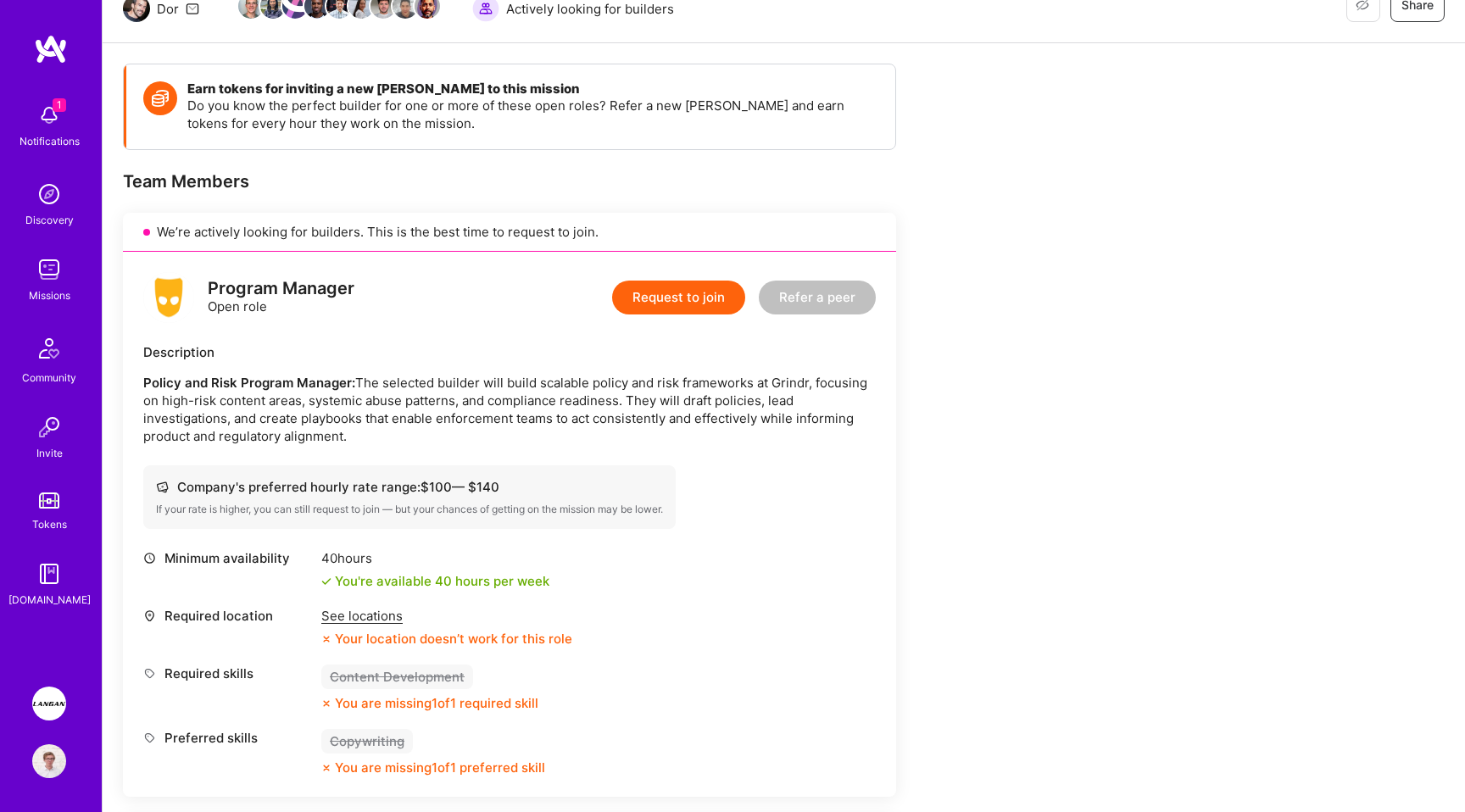
scroll to position [192, 0]
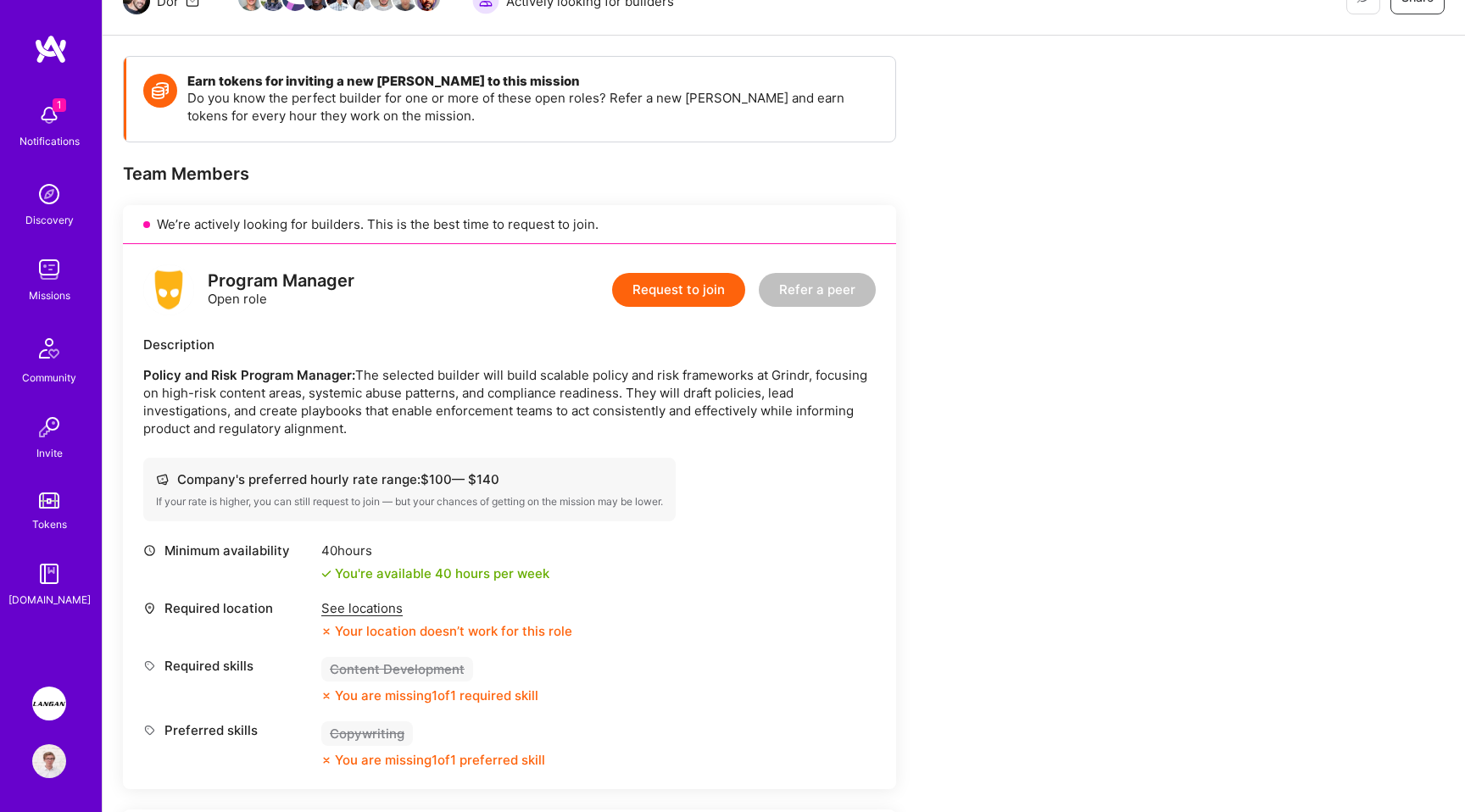
click at [360, 616] on div "See locations" at bounding box center [447, 608] width 251 height 18
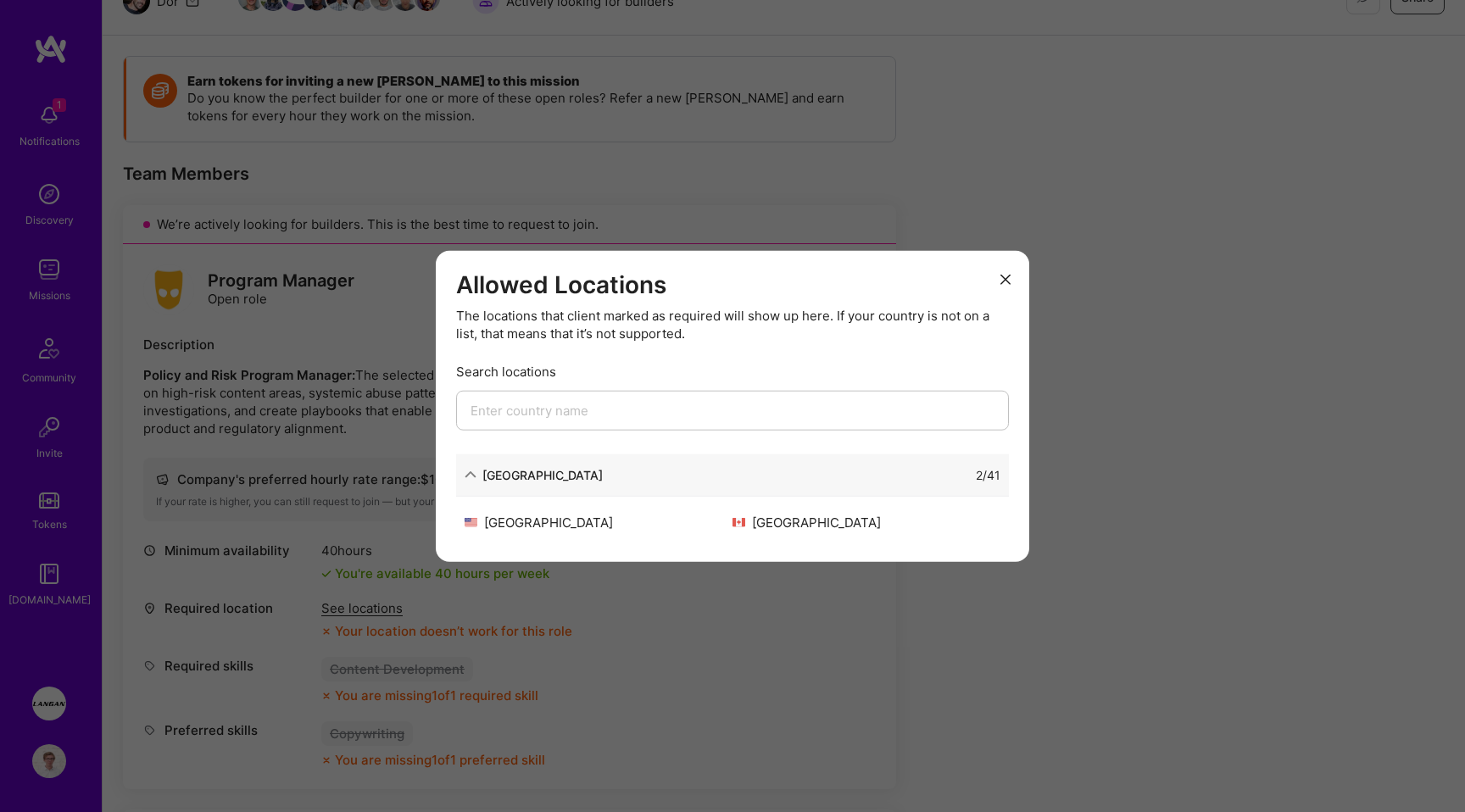
click at [1024, 172] on div "Allowed Locations The locations that client marked as required will show up her…" at bounding box center [732, 406] width 1465 height 812
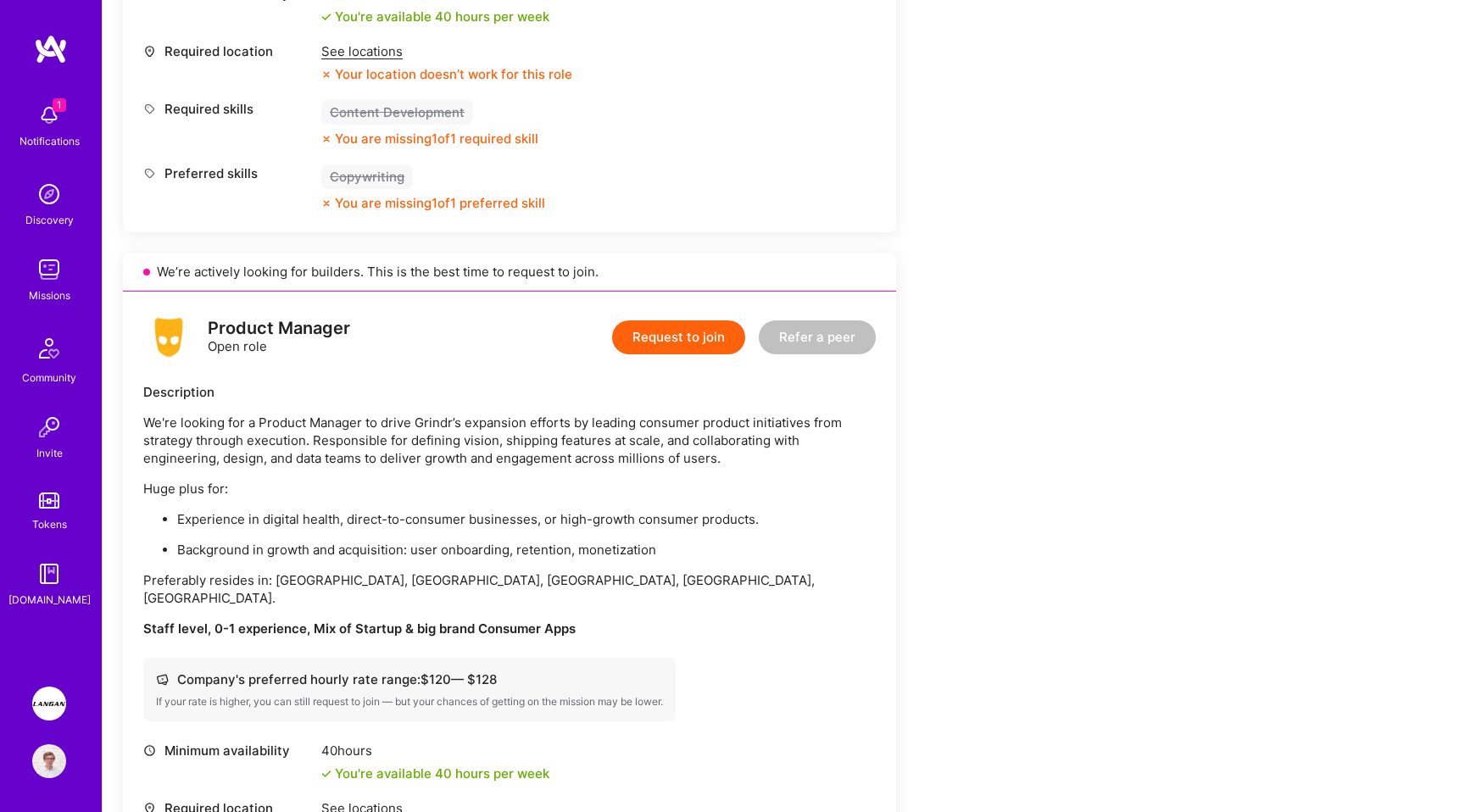
scroll to position [723, 0]
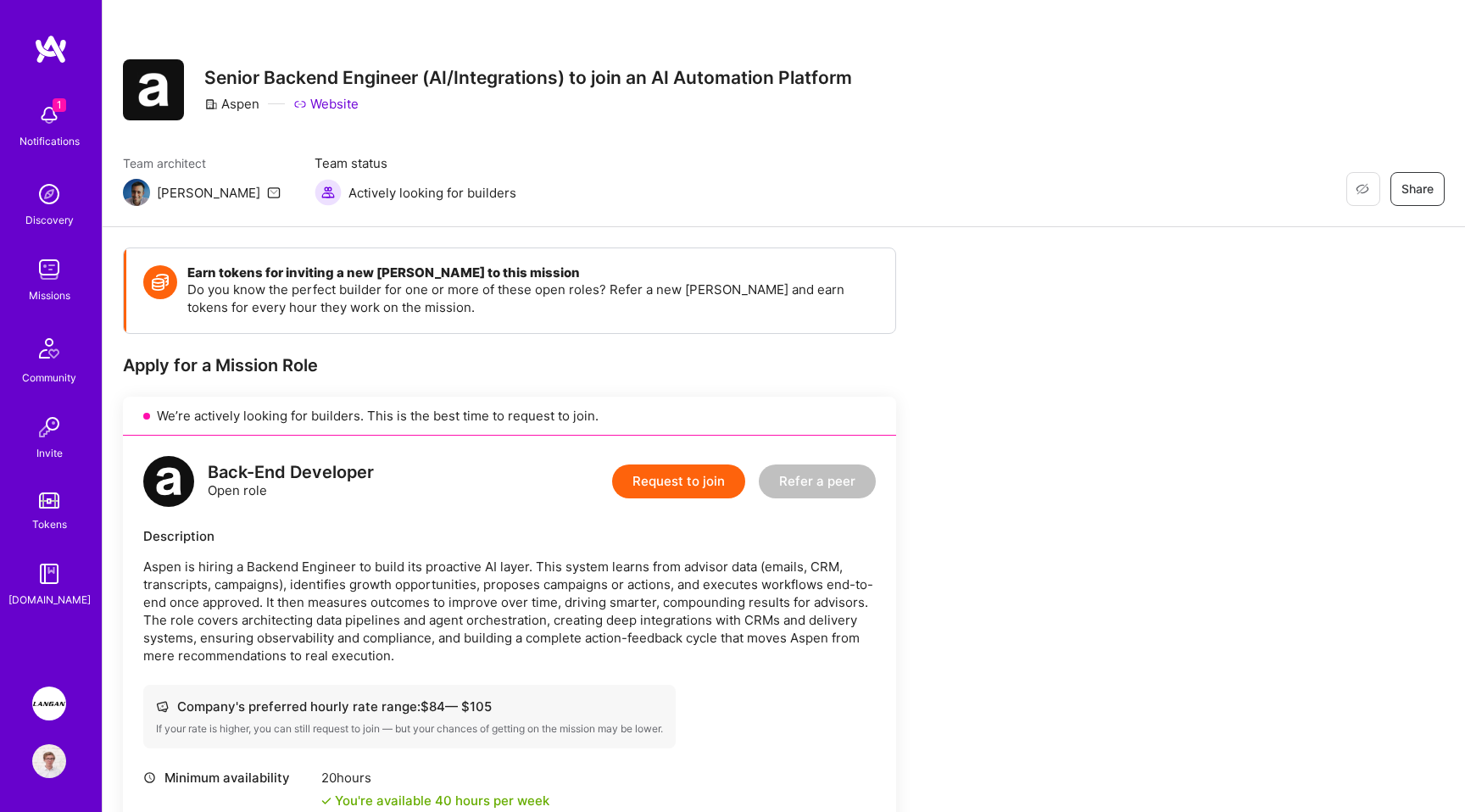
scroll to position [318, 0]
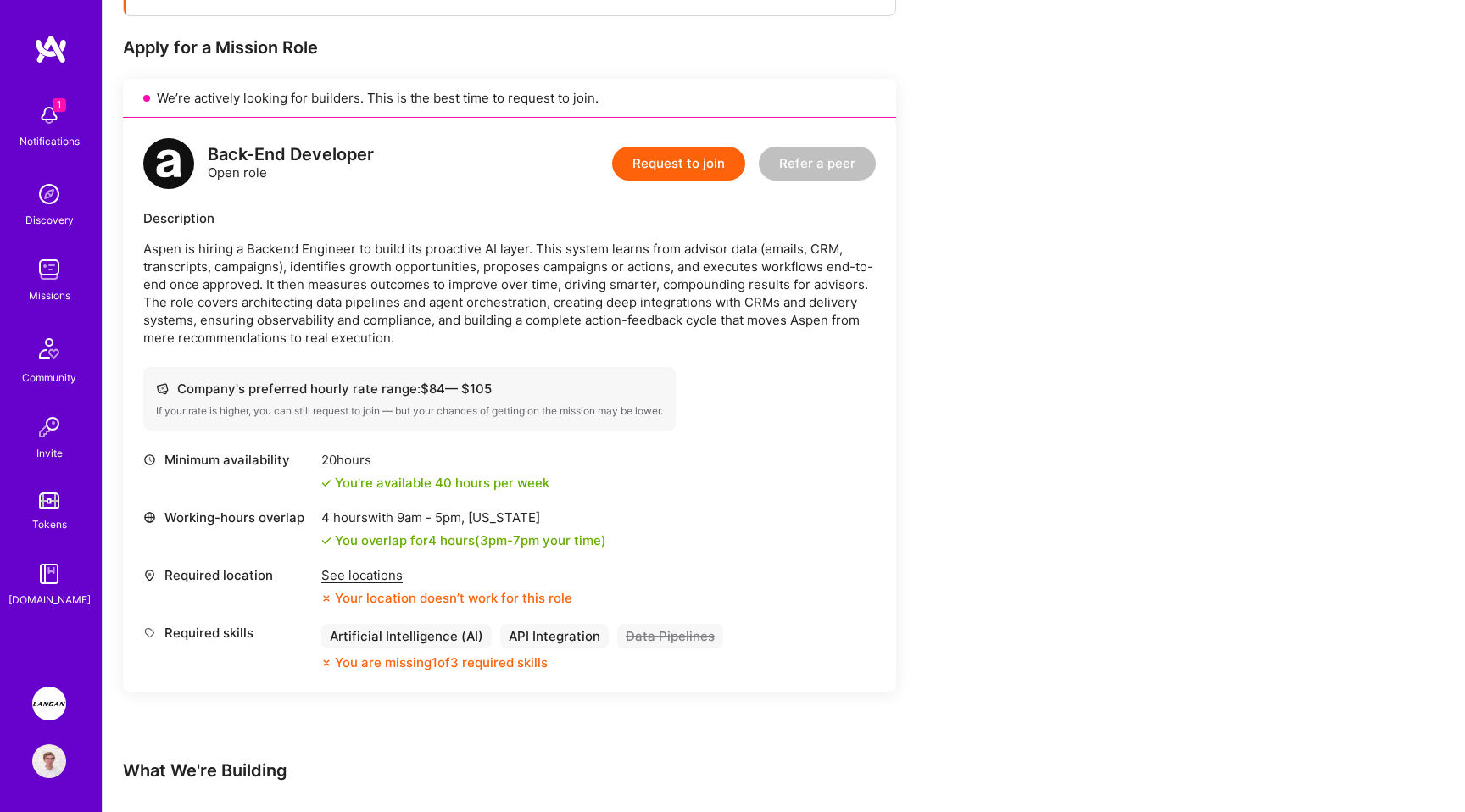
click at [387, 579] on div "See locations" at bounding box center [447, 575] width 251 height 18
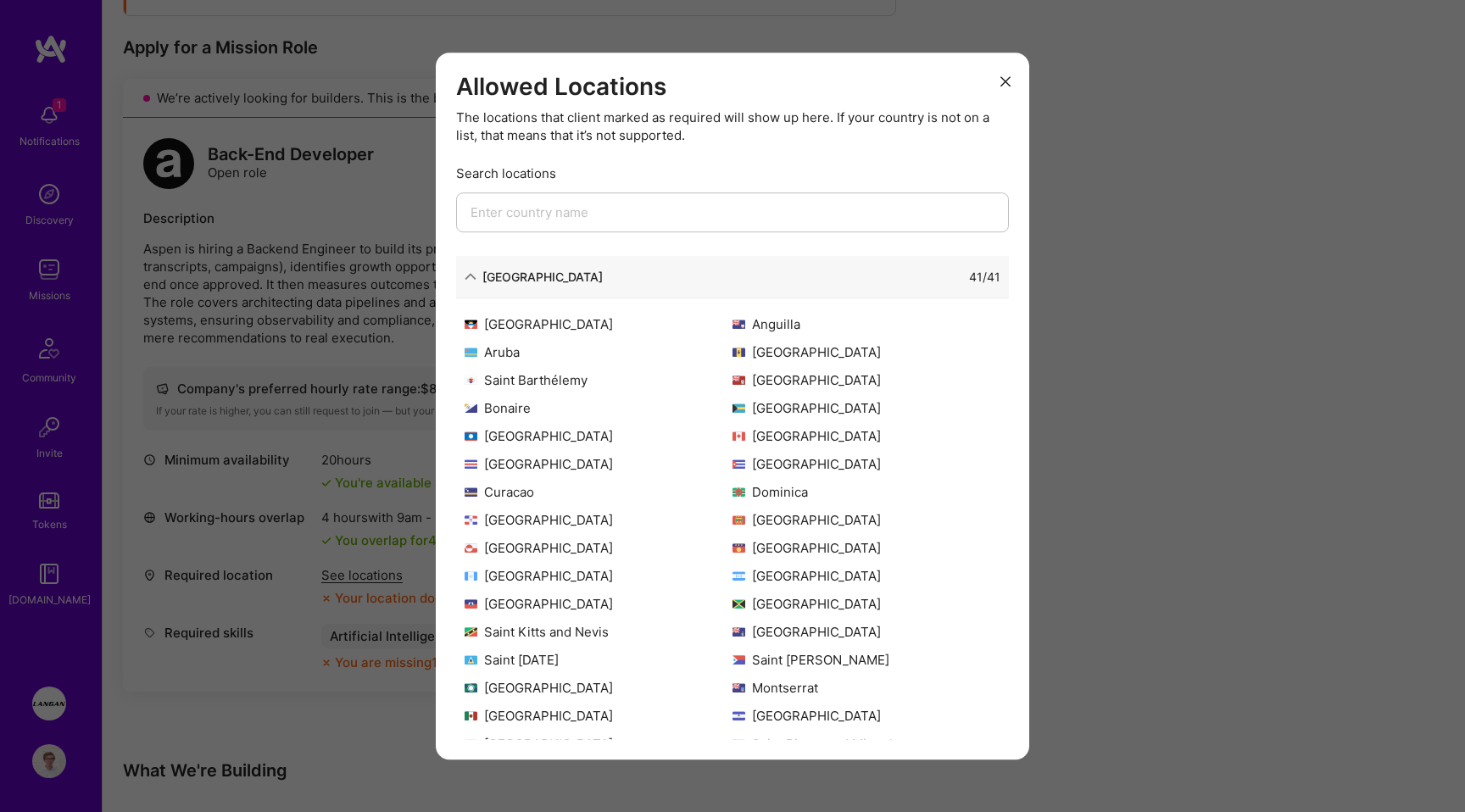
click at [469, 287] on div "[GEOGRAPHIC_DATA] 41 / 41" at bounding box center [732, 277] width 553 height 42
click at [469, 277] on icon "modal" at bounding box center [471, 277] width 12 height 12
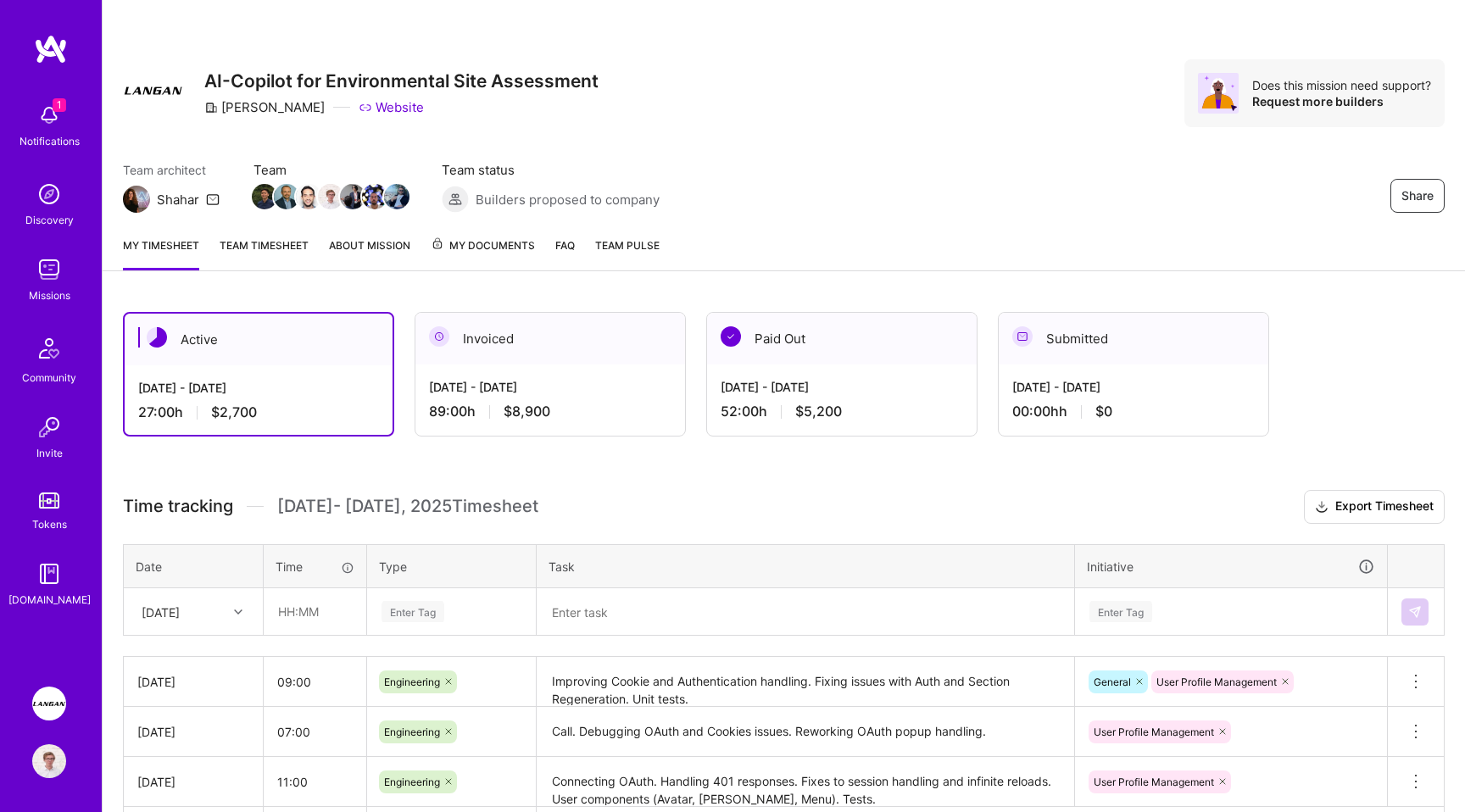
scroll to position [48, 0]
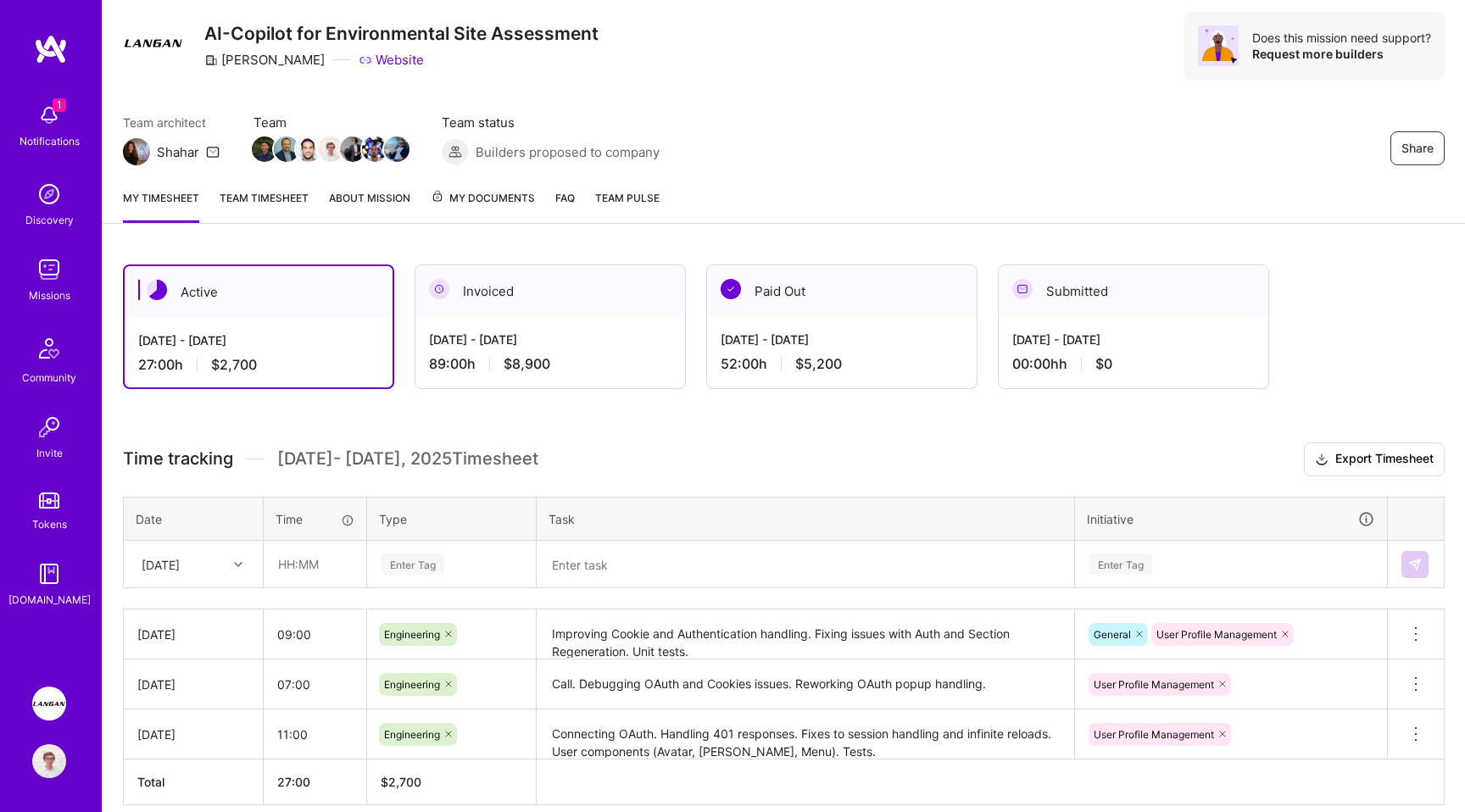
click at [267, 203] on link "Team timesheet" at bounding box center [264, 206] width 89 height 34
